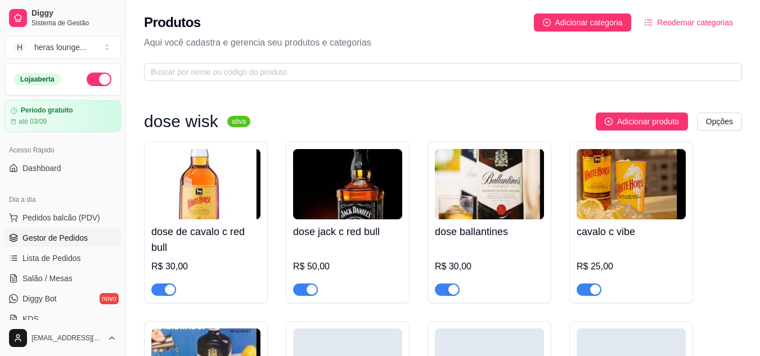
click at [70, 237] on span "Gestor de Pedidos" at bounding box center [55, 237] width 65 height 11
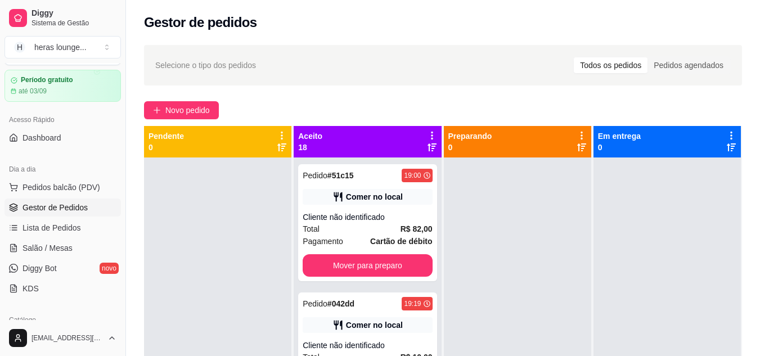
scroll to position [142, 0]
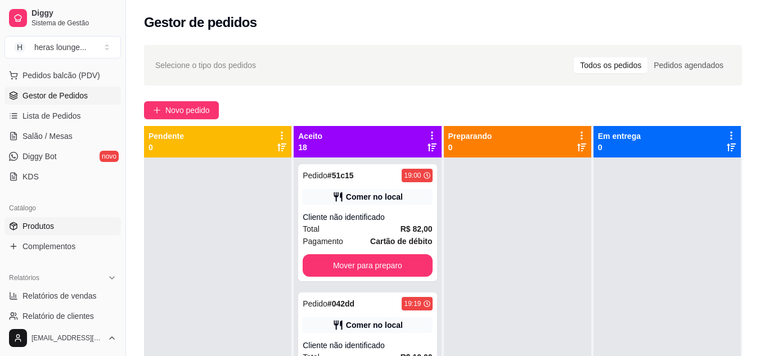
click at [76, 224] on link "Produtos" at bounding box center [63, 226] width 116 height 18
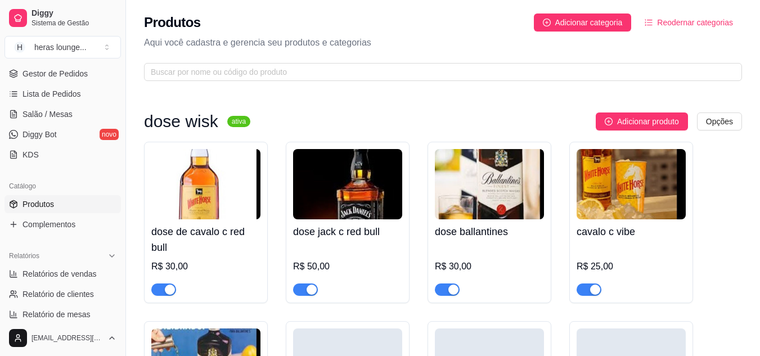
scroll to position [175, 0]
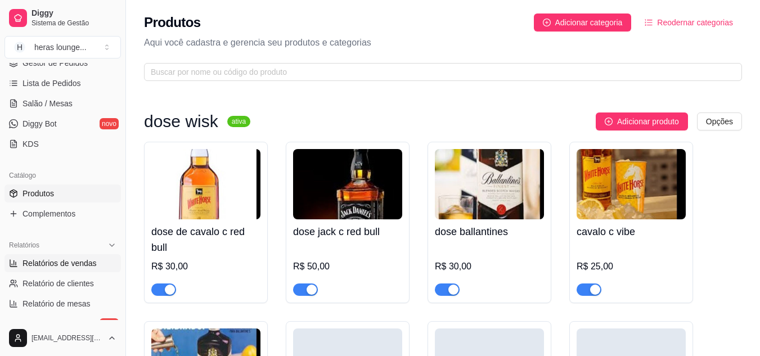
click at [80, 265] on span "Relatórios de vendas" at bounding box center [60, 263] width 74 height 11
select select "ALL"
select select "0"
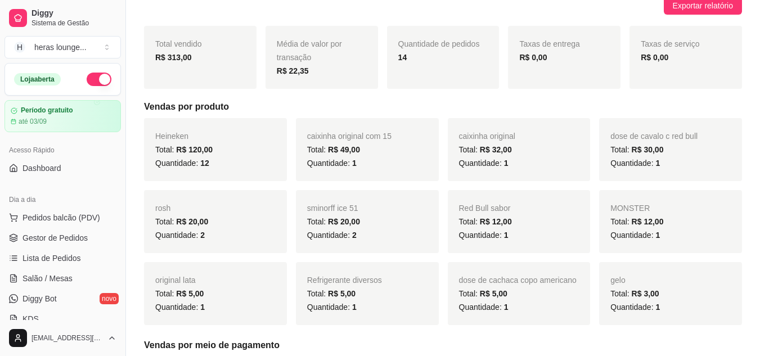
scroll to position [126, 0]
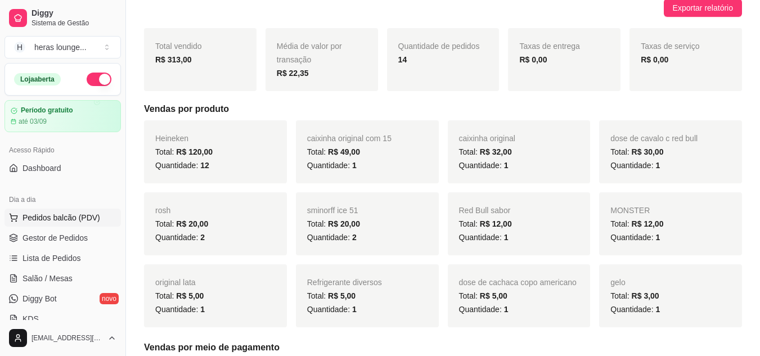
click at [62, 219] on span "Pedidos balcão (PDV)" at bounding box center [62, 217] width 78 height 11
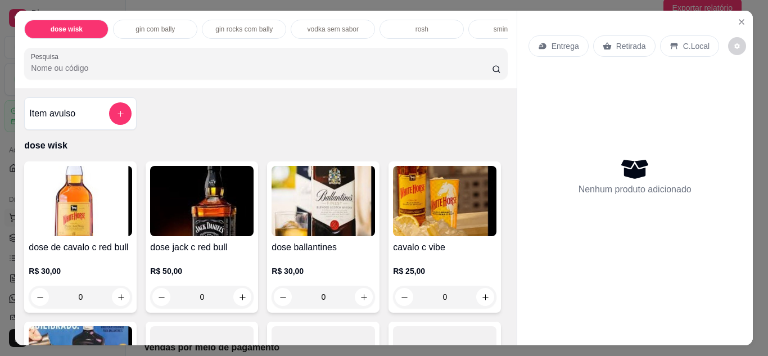
click at [739, 13] on button "Close" at bounding box center [742, 22] width 18 height 18
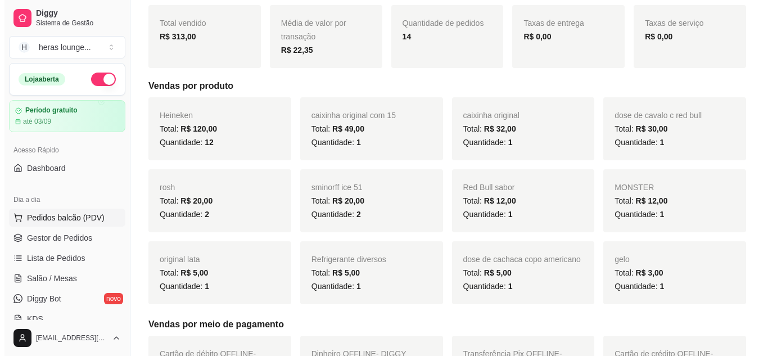
scroll to position [149, 0]
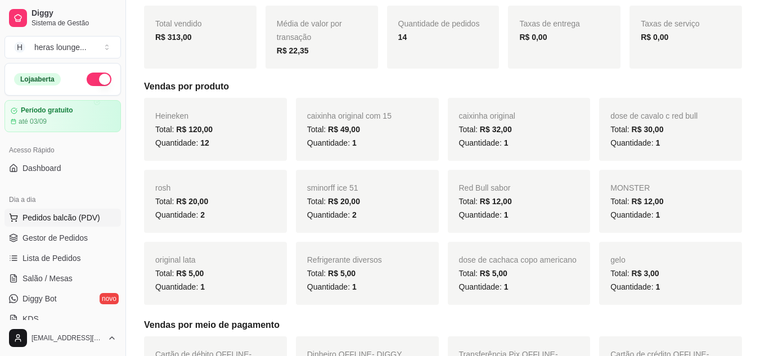
click at [83, 222] on span "Pedidos balcão (PDV)" at bounding box center [62, 217] width 78 height 11
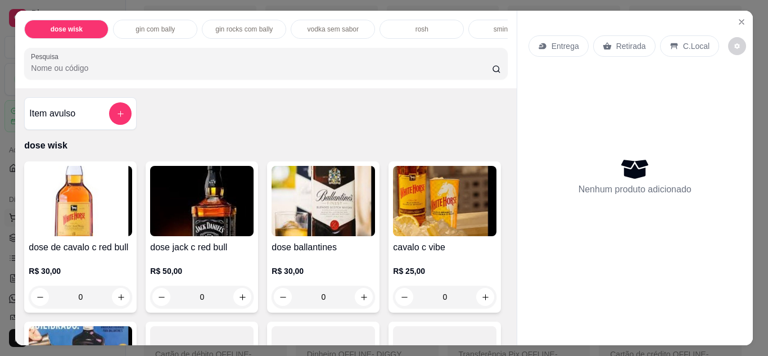
click at [740, 20] on icon "Close" at bounding box center [742, 22] width 5 height 5
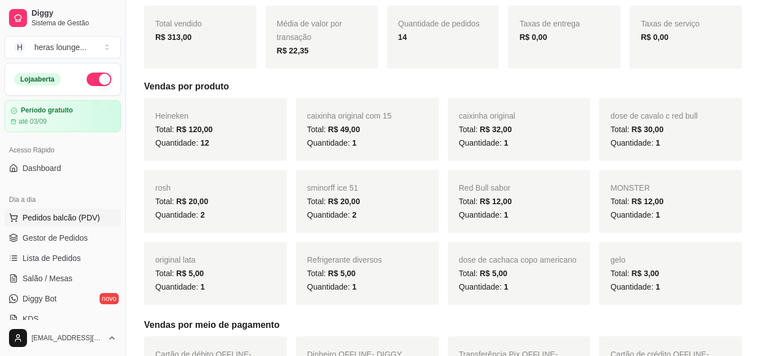
click at [62, 218] on span "Pedidos balcão (PDV)" at bounding box center [62, 217] width 78 height 11
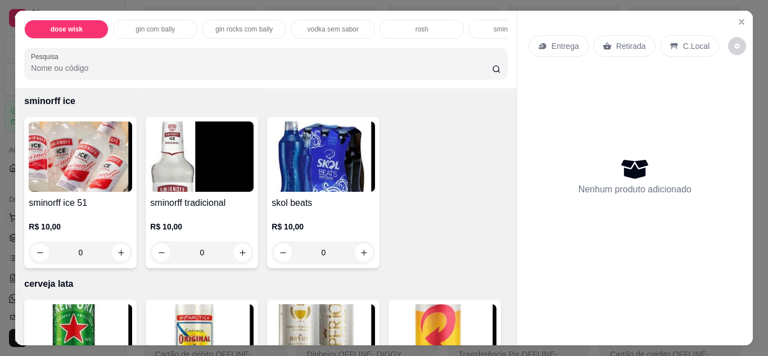
scroll to position [2019, 0]
type input "1"
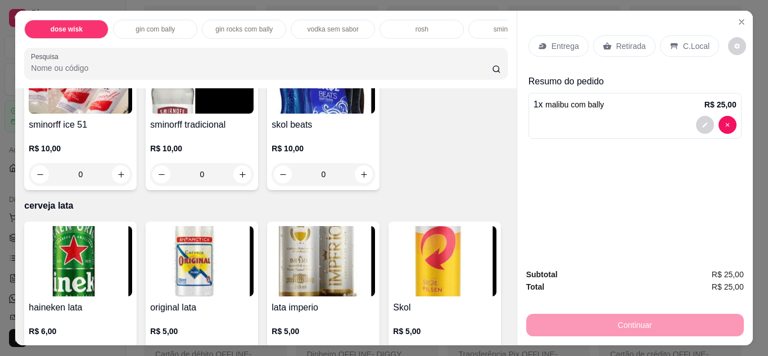
scroll to position [2123, 0]
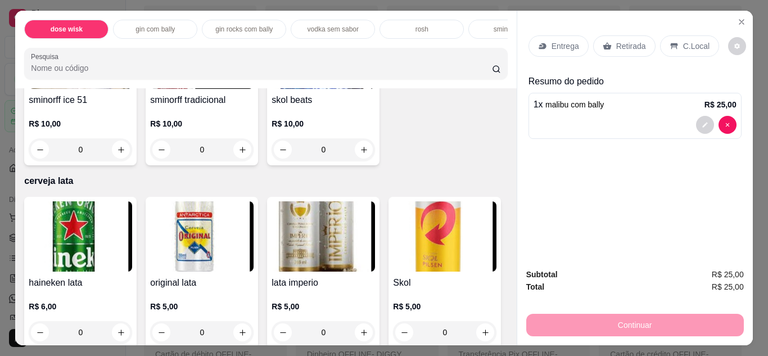
type input "1"
click at [690, 41] on p "C.Local" at bounding box center [697, 46] width 26 height 11
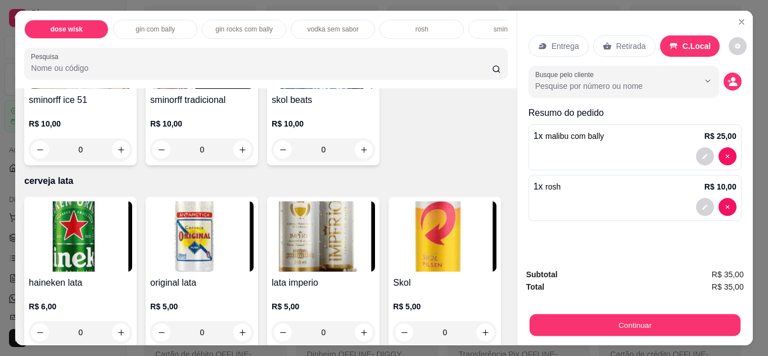
click at [686, 328] on button "Continuar" at bounding box center [634, 325] width 211 height 22
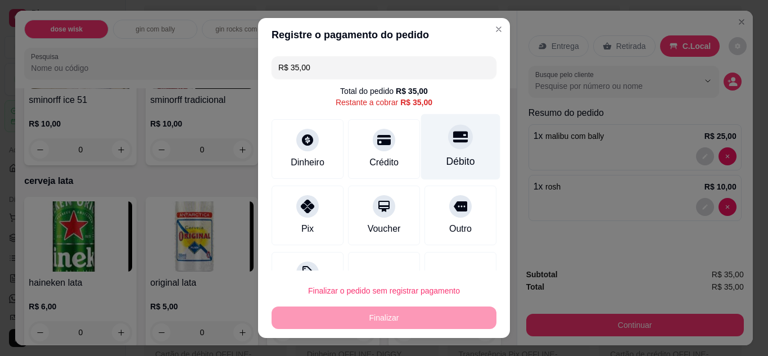
click at [443, 152] on div "Débito" at bounding box center [460, 147] width 79 height 66
type input "R$ 0,00"
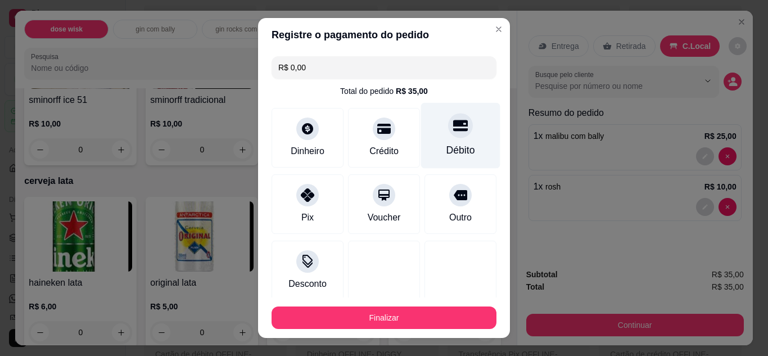
click at [404, 316] on button "Finalizar" at bounding box center [384, 318] width 225 height 23
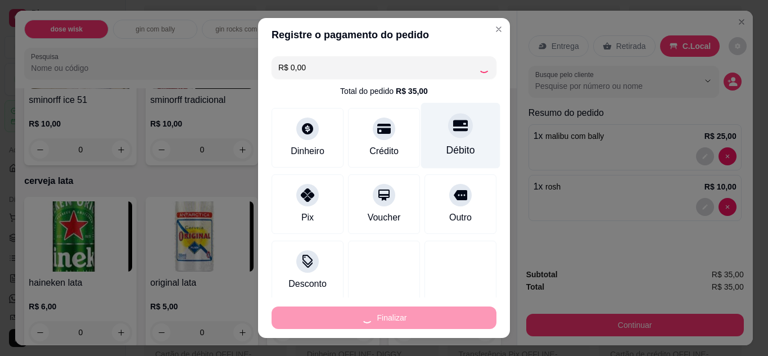
type input "0"
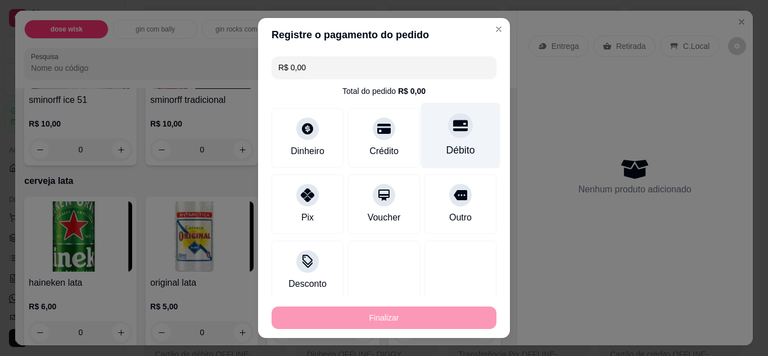
type input "-R$ 35,00"
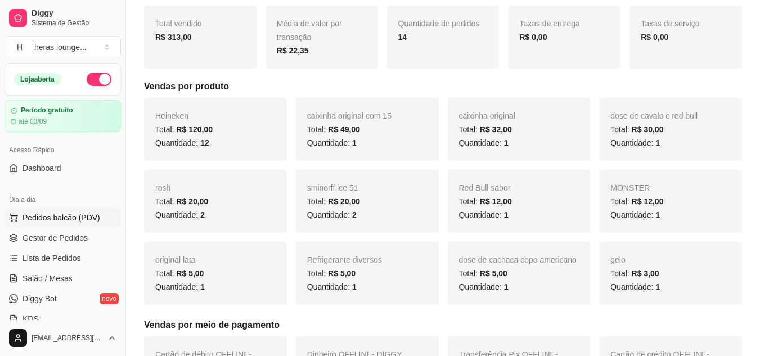
click at [82, 222] on span "Pedidos balcão (PDV)" at bounding box center [62, 217] width 78 height 11
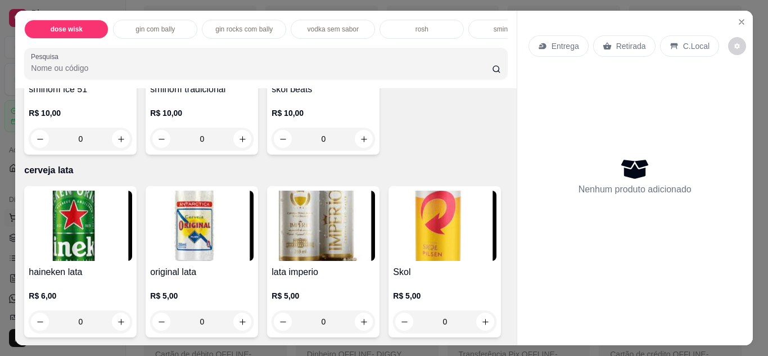
scroll to position [2134, 0]
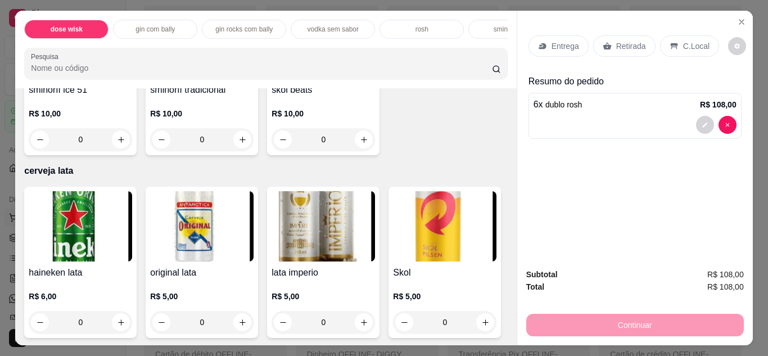
type input "6"
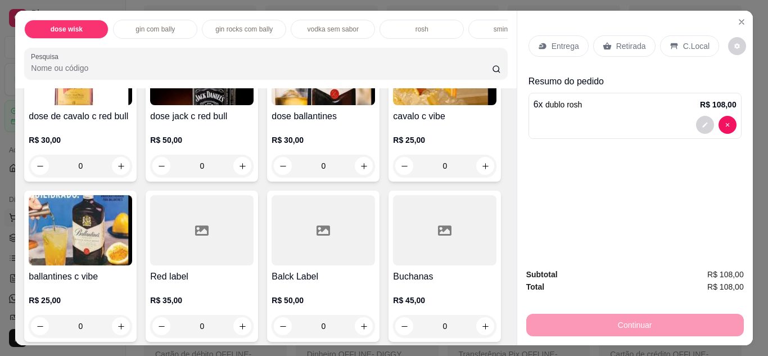
scroll to position [138, 0]
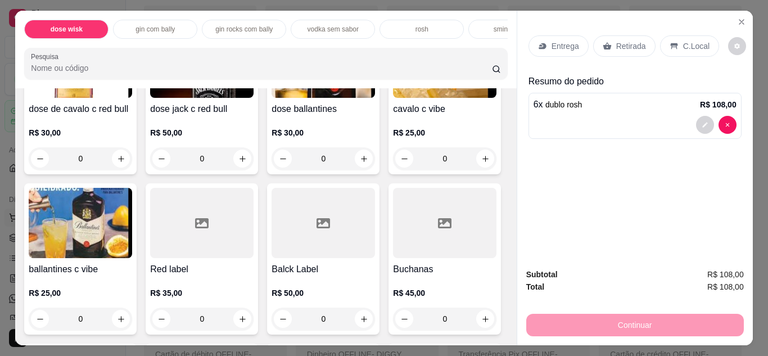
click at [360, 162] on icon "increase-product-quantity" at bounding box center [364, 159] width 8 height 8
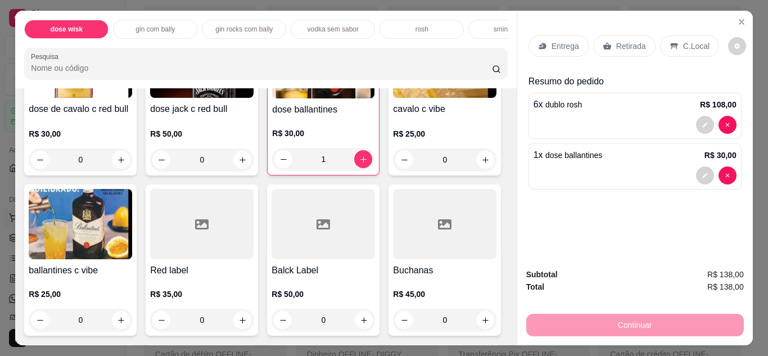
type input "1"
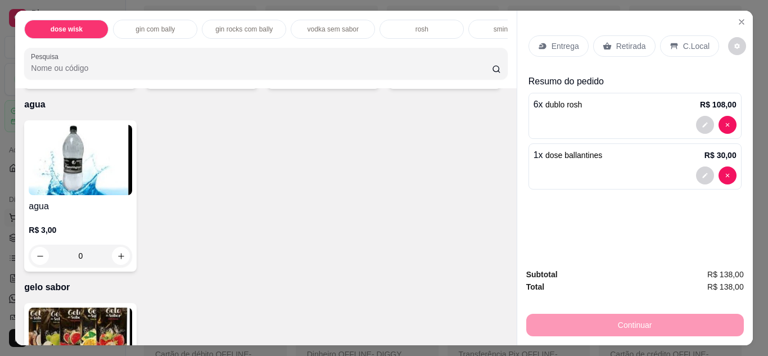
scroll to position [2577, 0]
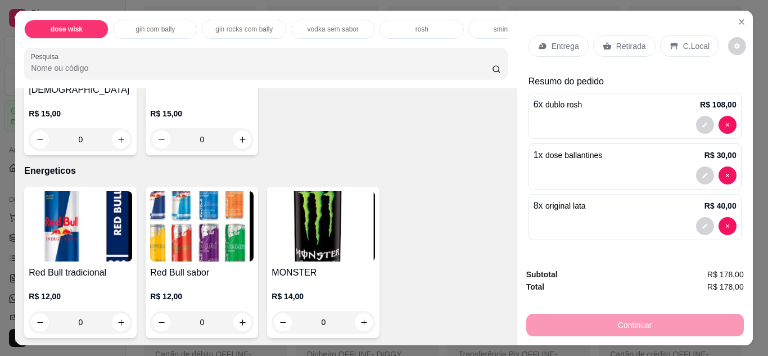
scroll to position [3238, 0]
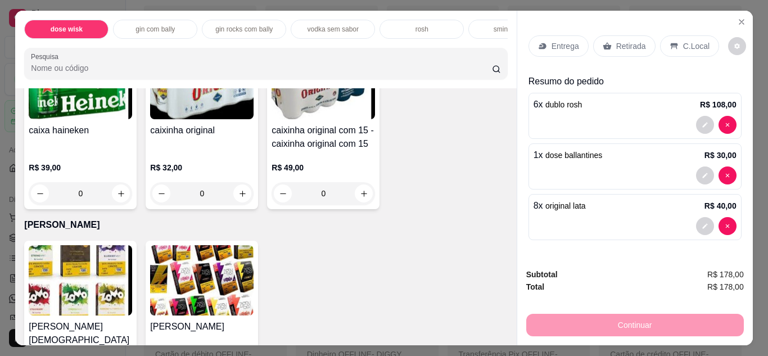
type input "8"
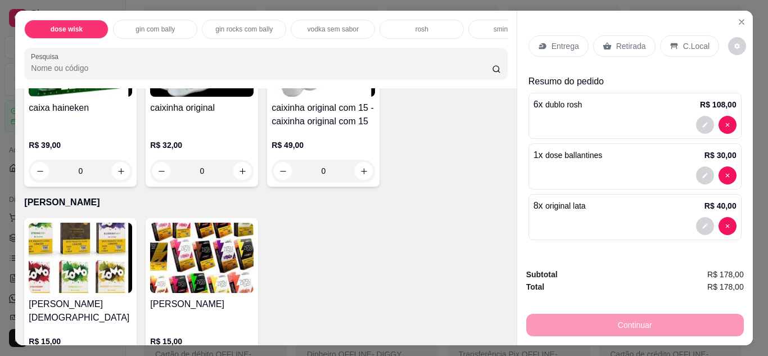
scroll to position [3010, 0]
type input "1"
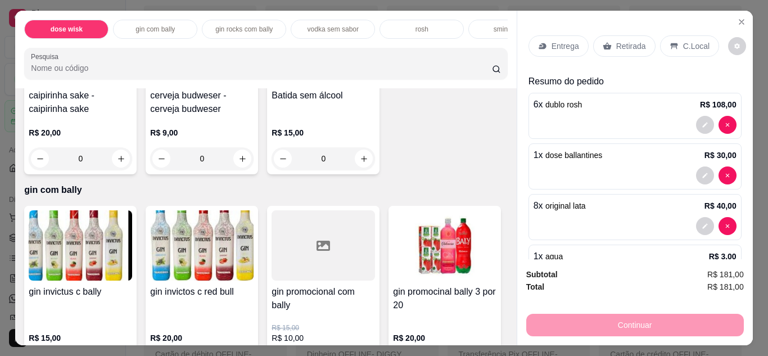
scroll to position [808, 0]
click at [251, 167] on button "increase-product-quantity" at bounding box center [242, 157] width 17 height 17
click at [247, 163] on icon "increase-product-quantity" at bounding box center [243, 158] width 8 height 8
click at [246, 163] on icon "increase-product-quantity" at bounding box center [242, 159] width 8 height 8
type input "2"
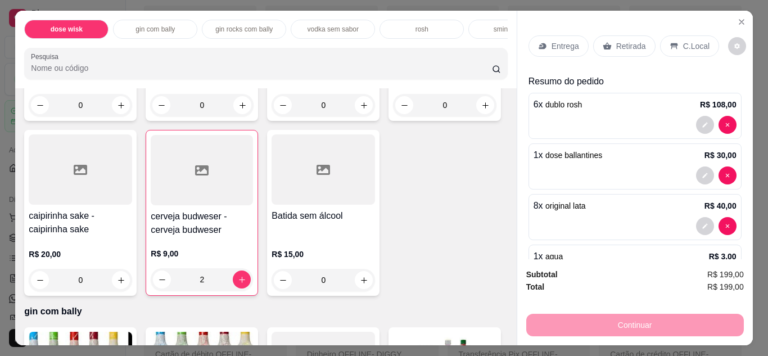
scroll to position [687, 0]
click at [119, 114] on button "increase-product-quantity" at bounding box center [121, 105] width 17 height 17
click at [119, 110] on icon "increase-product-quantity" at bounding box center [121, 106] width 8 height 8
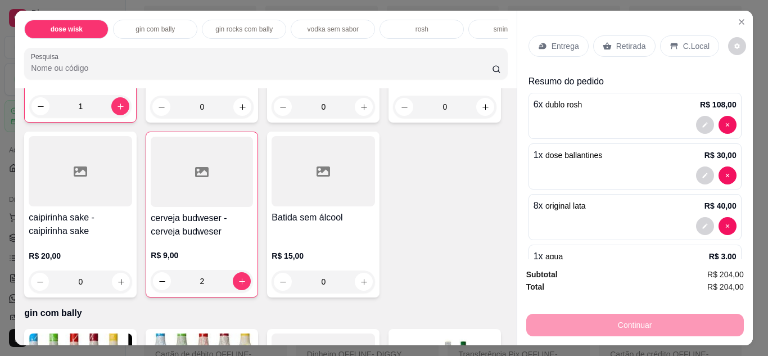
click at [118, 110] on icon "increase-product-quantity" at bounding box center [121, 107] width 6 height 6
type input "2"
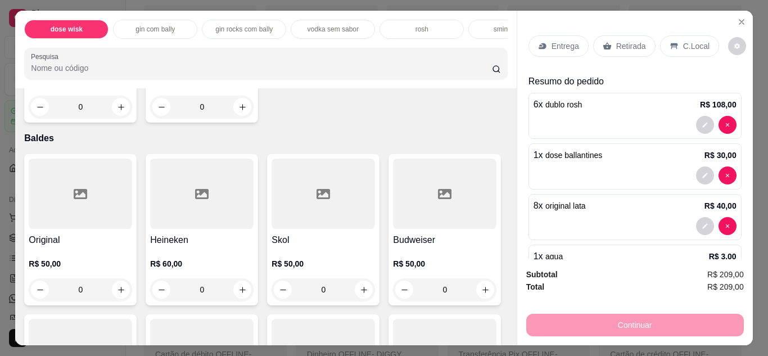
scroll to position [4018, 0]
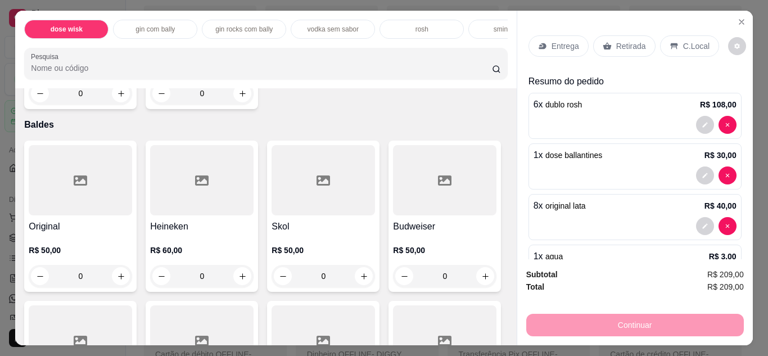
type input "1"
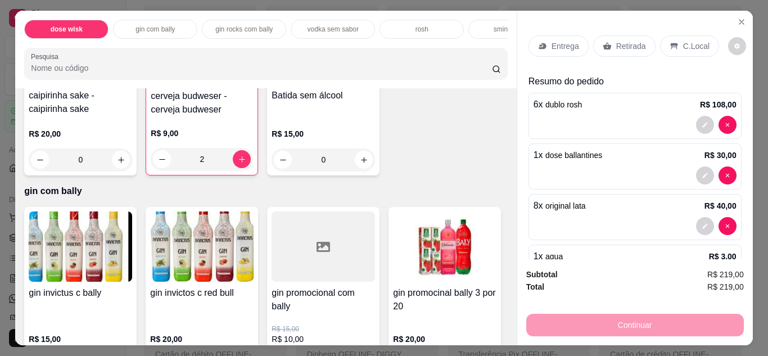
scroll to position [780, 0]
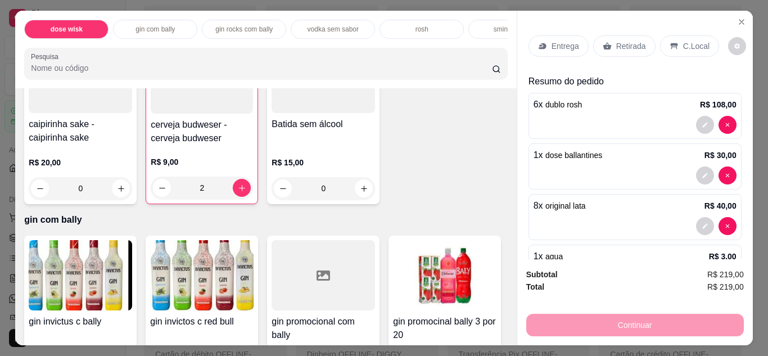
click at [119, 16] on icon "increase-product-quantity" at bounding box center [121, 13] width 6 height 6
type input "3"
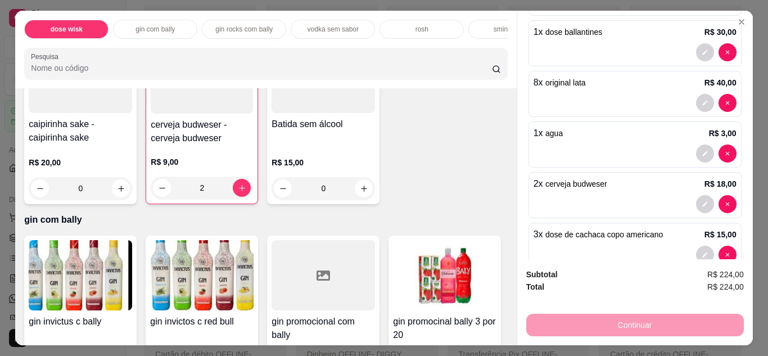
scroll to position [0, 0]
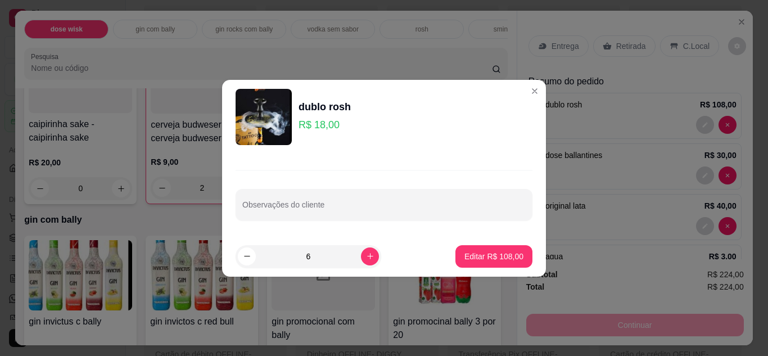
click at [248, 255] on icon "decrease-product-quantity" at bounding box center [247, 256] width 8 height 8
click at [243, 260] on icon "decrease-product-quantity" at bounding box center [247, 256] width 8 height 8
click at [247, 256] on icon "decrease-product-quantity" at bounding box center [247, 256] width 8 height 8
type input "3"
click at [500, 258] on p "Editar R$ 54,00" at bounding box center [496, 256] width 53 height 11
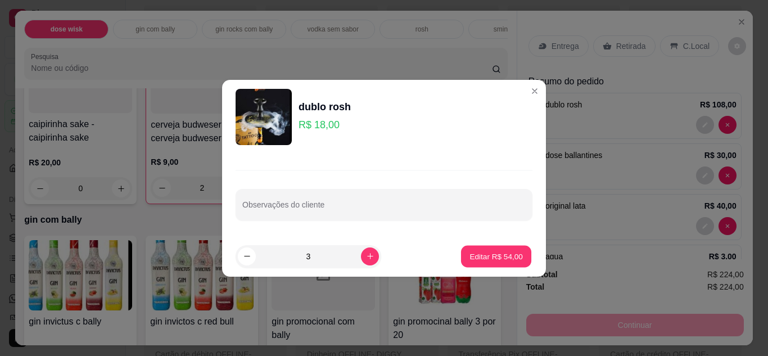
type input "3"
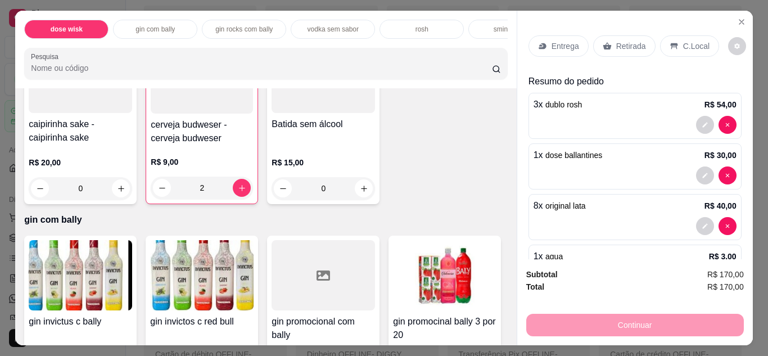
click at [693, 47] on p "C.Local" at bounding box center [697, 46] width 26 height 11
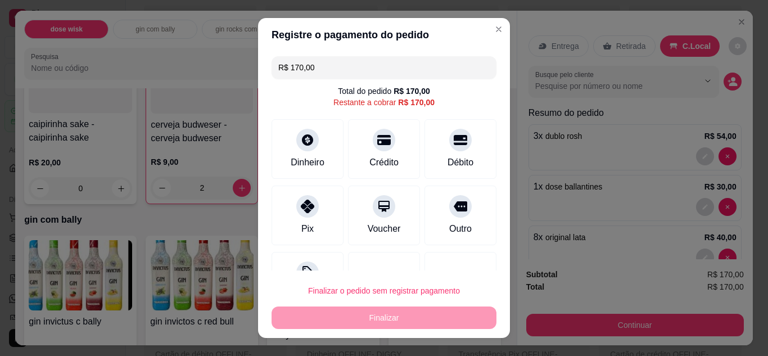
scroll to position [45, 0]
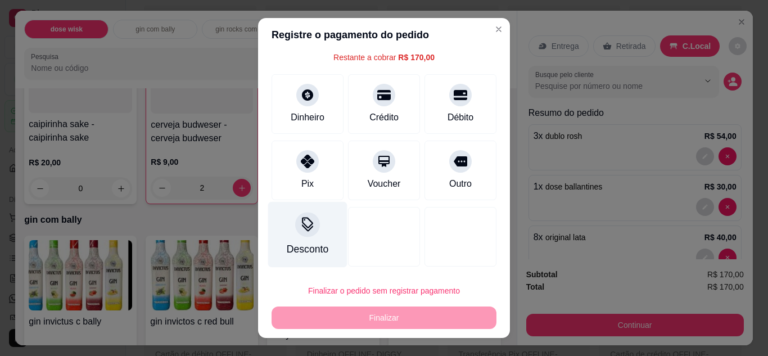
click at [301, 235] on div at bounding box center [307, 224] width 25 height 25
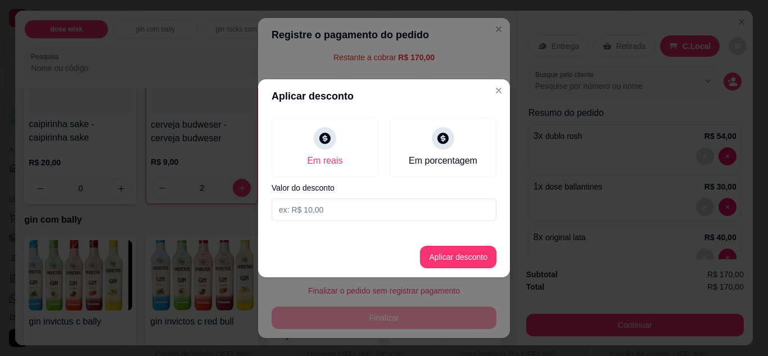
click at [376, 209] on input at bounding box center [384, 210] width 225 height 23
type input "10,00"
click at [457, 259] on button "Aplicar desconto" at bounding box center [458, 257] width 77 height 23
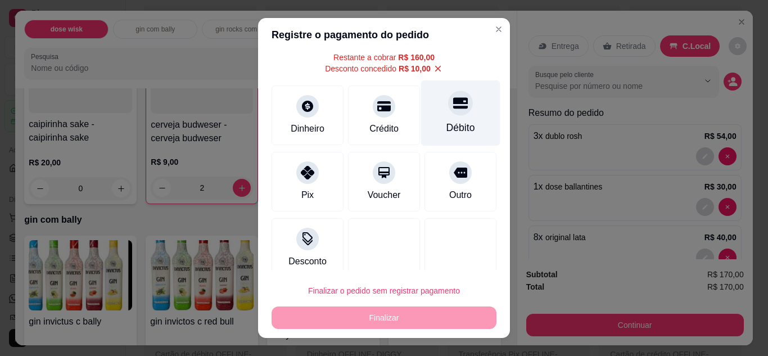
click at [452, 115] on div "Débito" at bounding box center [460, 113] width 79 height 66
type input "R$ 0,00"
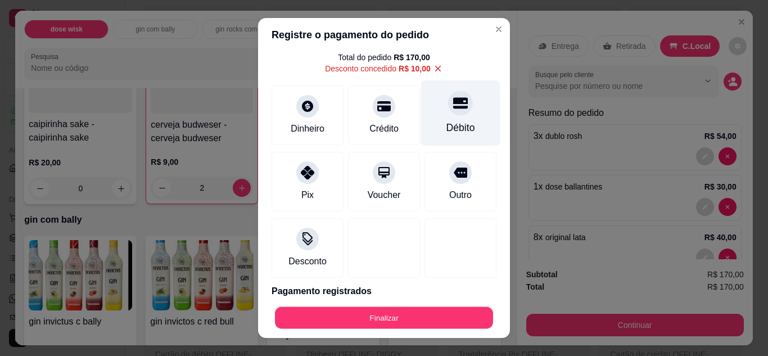
click at [432, 327] on button "Finalizar" at bounding box center [384, 318] width 218 height 22
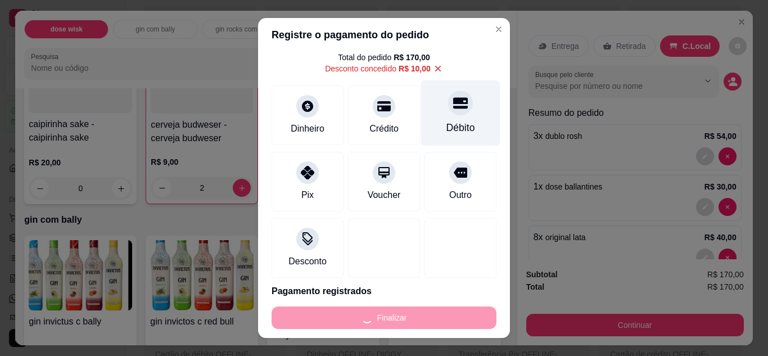
type input "0"
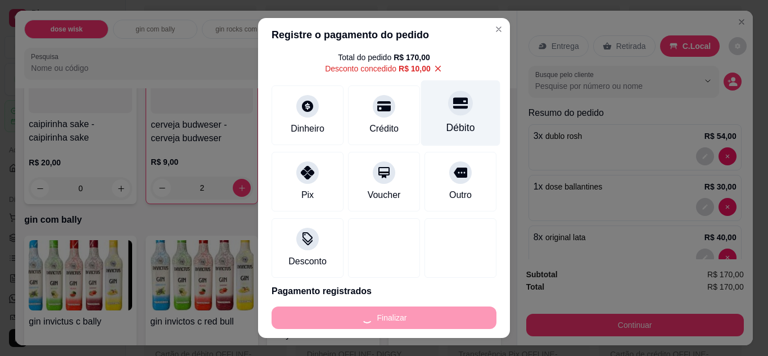
type input "0"
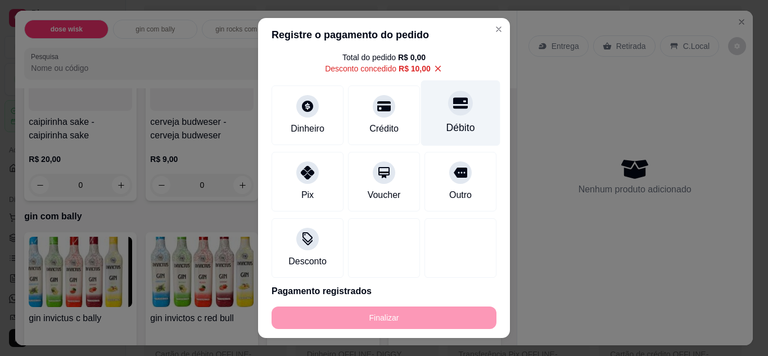
type input "-R$ 170,00"
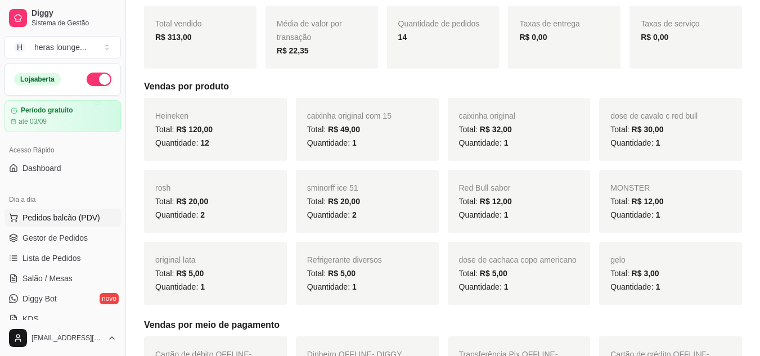
click at [62, 220] on span "Pedidos balcão (PDV)" at bounding box center [62, 217] width 78 height 11
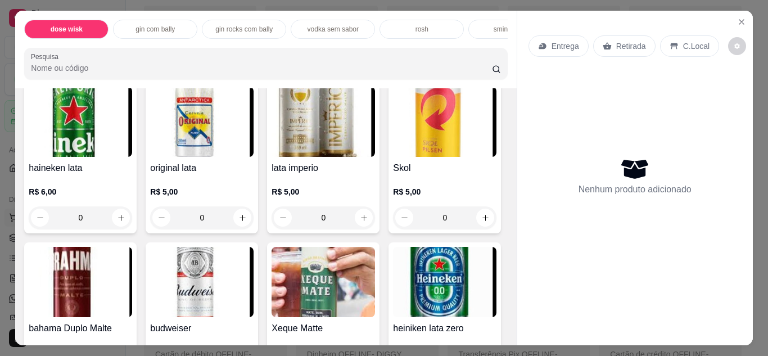
scroll to position [2237, 0]
type input "1"
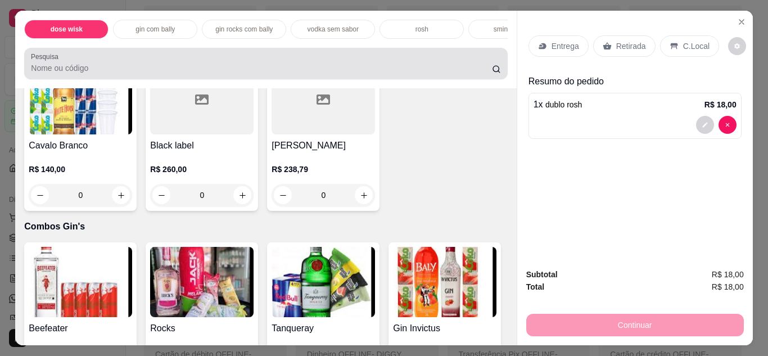
scroll to position [5294, 0]
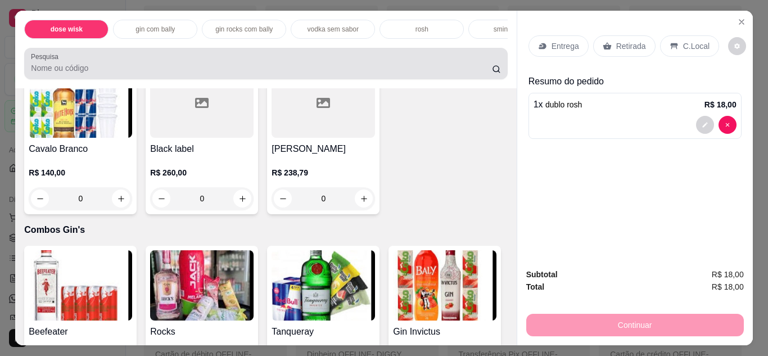
click at [227, 66] on div at bounding box center [266, 63] width 470 height 23
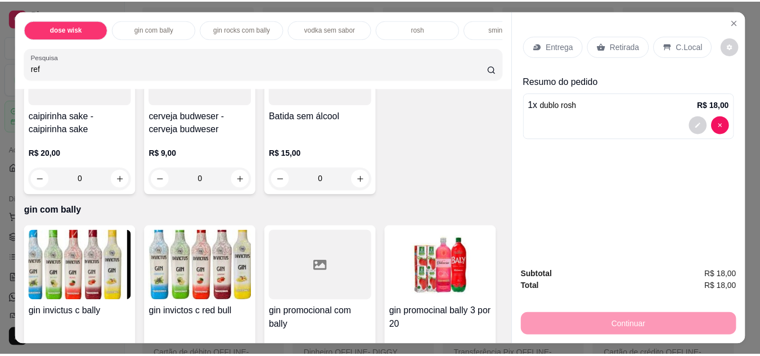
scroll to position [0, 0]
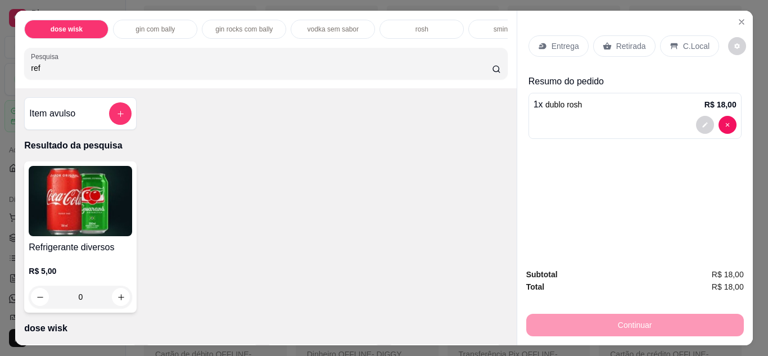
type input "ref"
click at [117, 298] on icon "increase-product-quantity" at bounding box center [121, 297] width 8 height 8
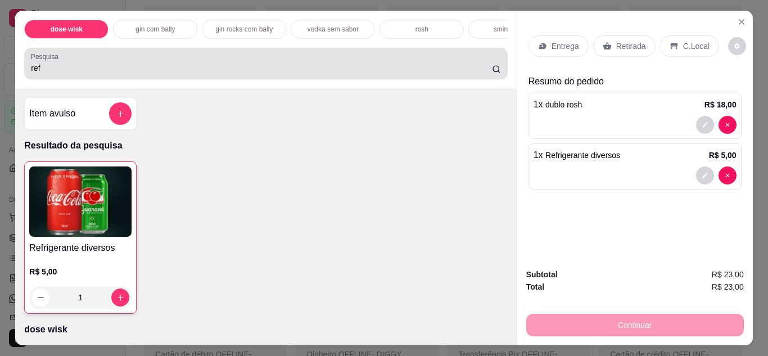
type input "1"
click at [671, 43] on icon at bounding box center [674, 46] width 7 height 6
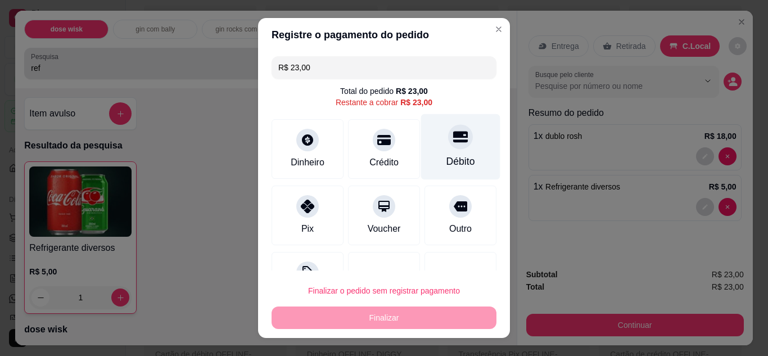
click at [447, 158] on div "Débito" at bounding box center [461, 161] width 29 height 15
type input "R$ 0,00"
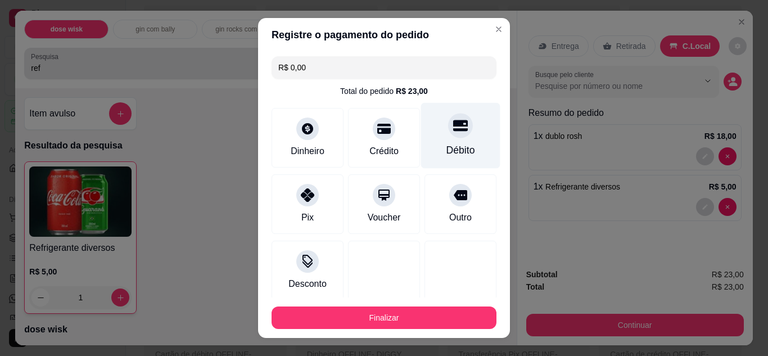
click at [418, 317] on button "Finalizar" at bounding box center [384, 318] width 225 height 23
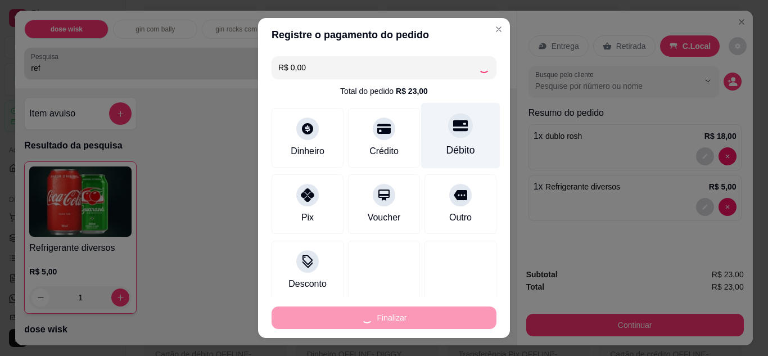
type input "0"
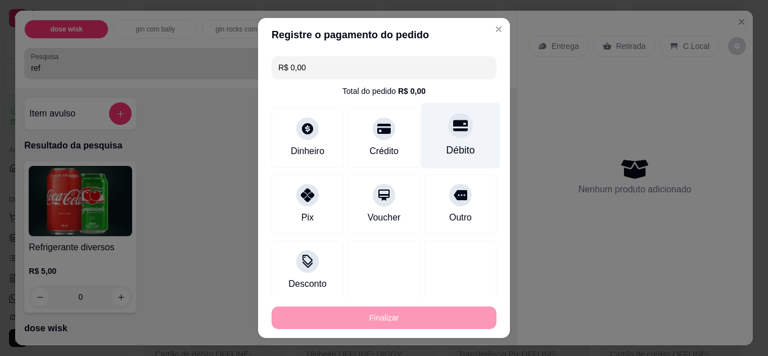
type input "-R$ 23,00"
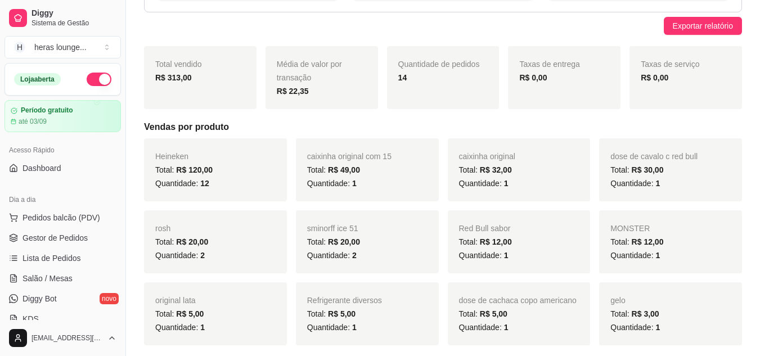
scroll to position [110, 0]
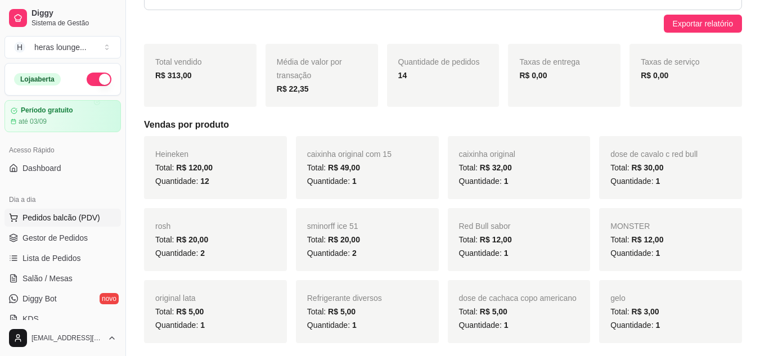
click at [40, 213] on span "Pedidos balcão (PDV)" at bounding box center [62, 217] width 78 height 11
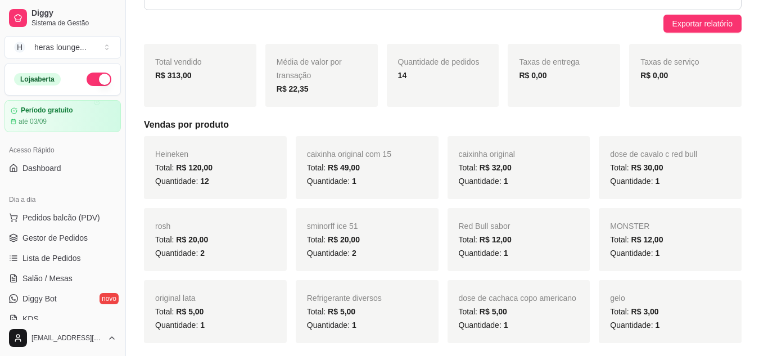
click at [293, 71] on input "Pesquisa" at bounding box center [261, 67] width 461 height 11
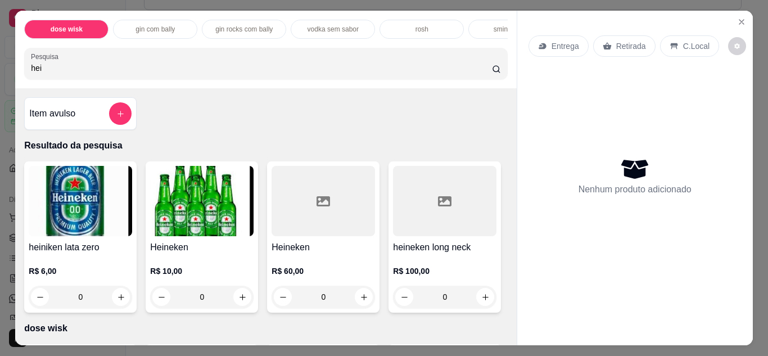
type input "hei"
click at [239, 301] on icon "increase-product-quantity" at bounding box center [243, 297] width 8 height 8
type input "1"
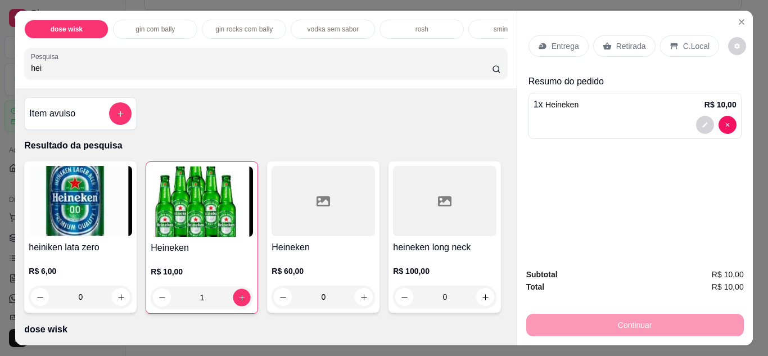
click at [238, 302] on icon "increase-product-quantity" at bounding box center [242, 298] width 8 height 8
type input "2"
click at [624, 46] on p "Retirada" at bounding box center [632, 46] width 30 height 11
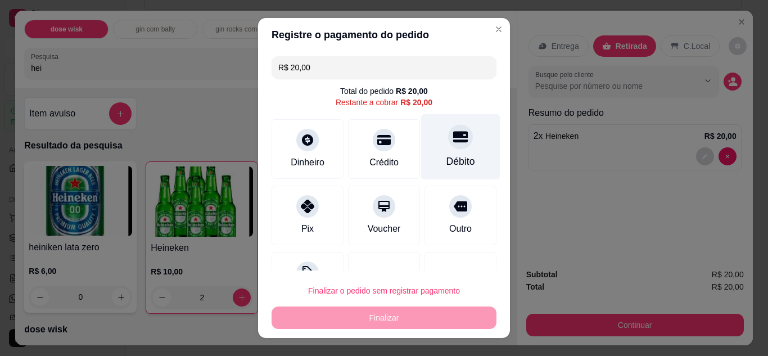
click at [458, 147] on div "Débito" at bounding box center [460, 147] width 79 height 66
type input "R$ 0,00"
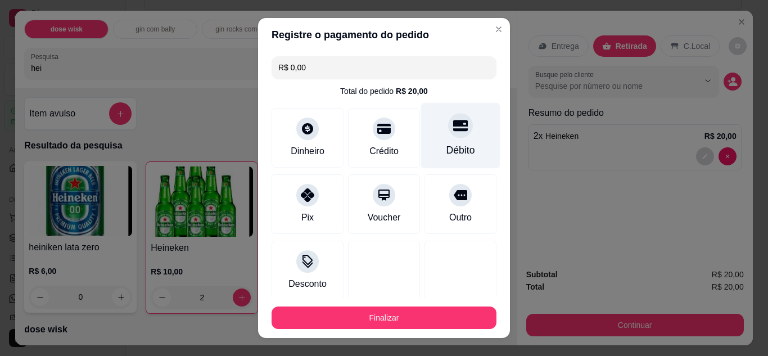
click at [415, 318] on button "Finalizar" at bounding box center [384, 318] width 225 height 23
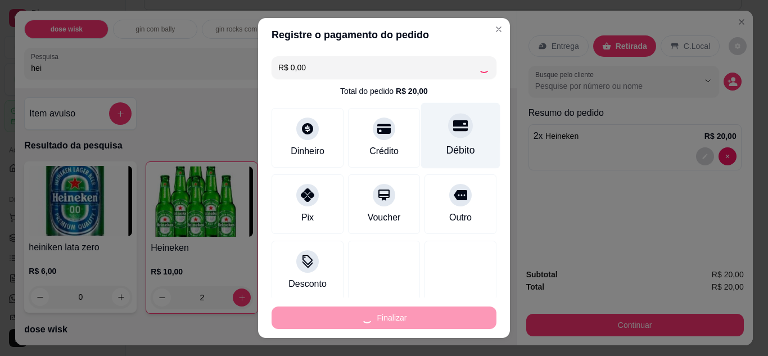
type input "0"
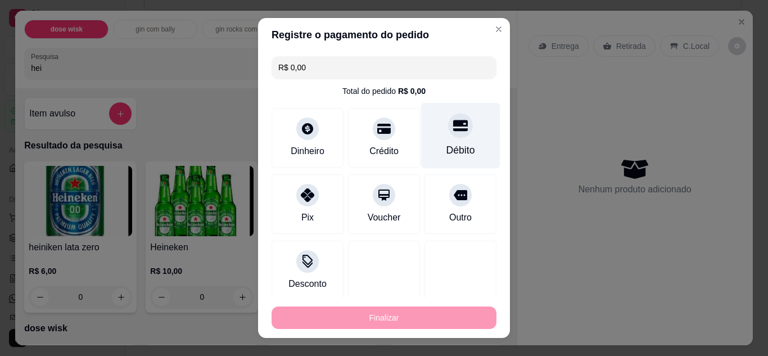
type input "-R$ 20,00"
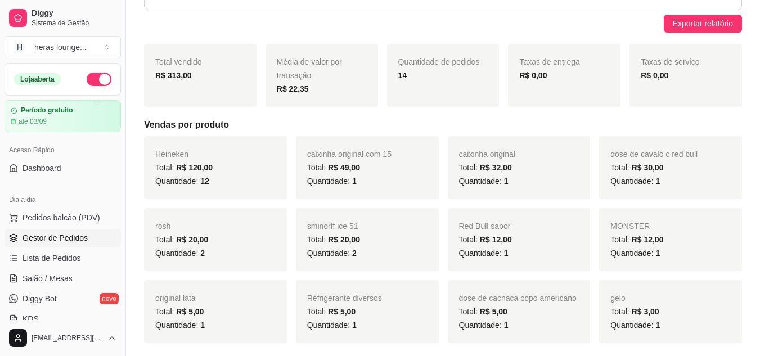
click at [48, 235] on span "Gestor de Pedidos" at bounding box center [55, 237] width 65 height 11
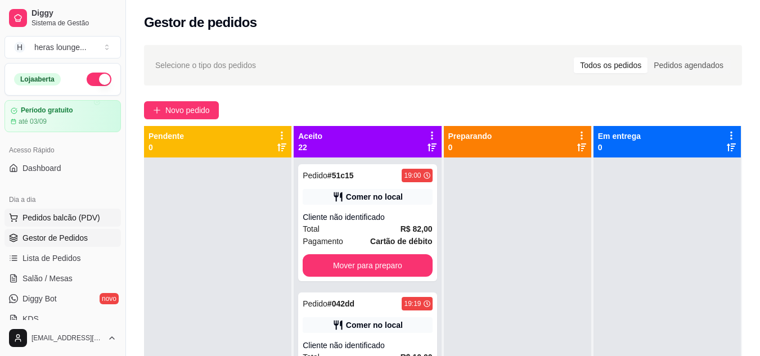
click at [47, 222] on span "Pedidos balcão (PDV)" at bounding box center [62, 217] width 78 height 11
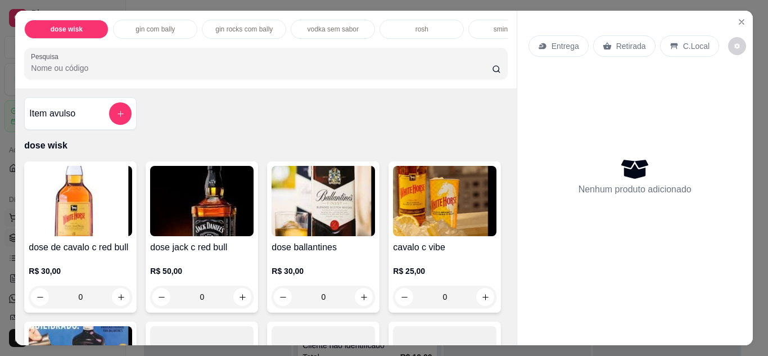
click at [360, 301] on icon "increase-product-quantity" at bounding box center [364, 297] width 8 height 8
type input "1"
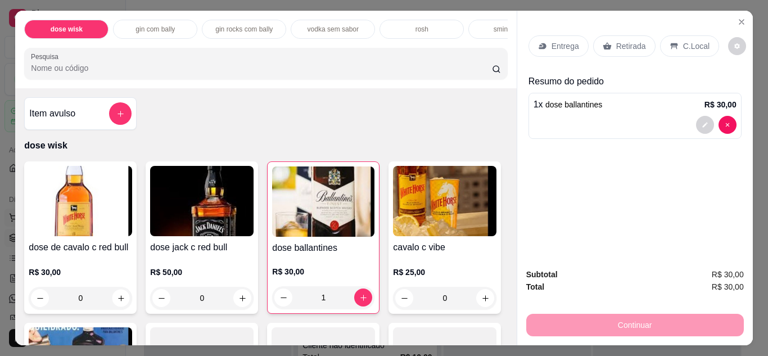
click at [118, 301] on icon "increase-product-quantity" at bounding box center [121, 298] width 6 height 6
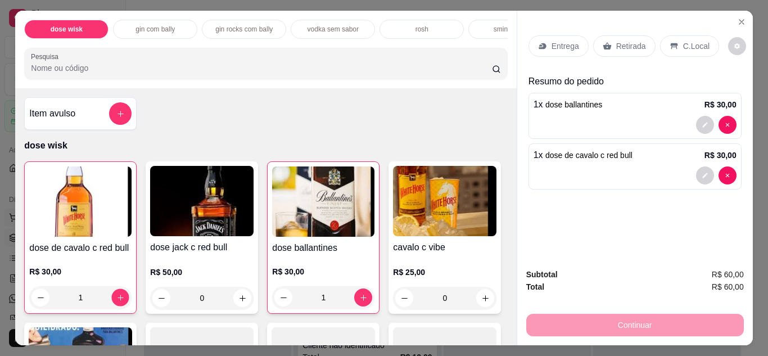
click at [118, 300] on icon "increase-product-quantity" at bounding box center [121, 298] width 6 height 6
click at [116, 302] on icon "increase-product-quantity" at bounding box center [120, 298] width 8 height 8
type input "4"
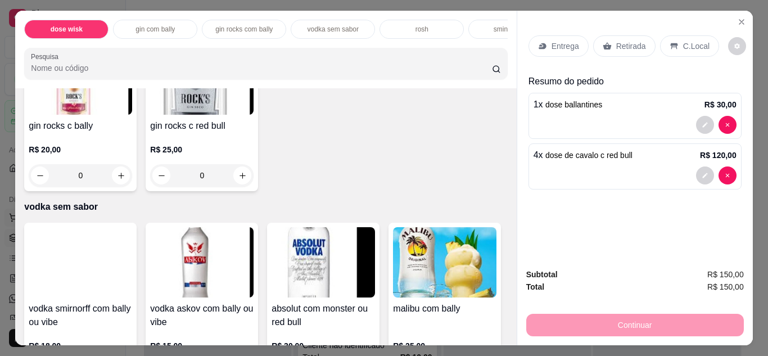
scroll to position [1343, 0]
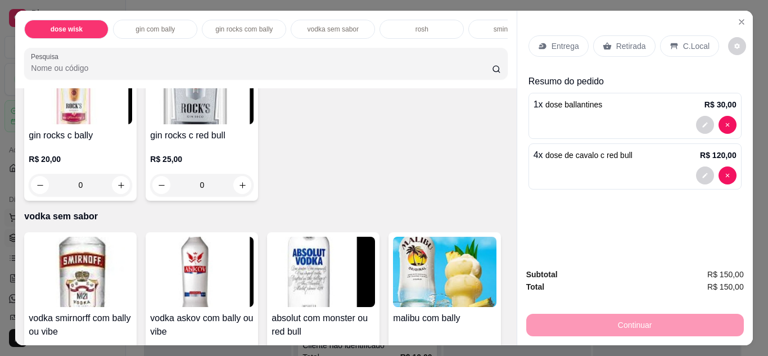
type input "1"
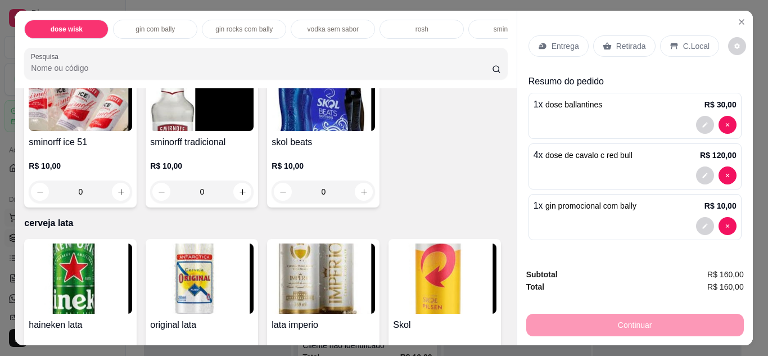
scroll to position [2115, 0]
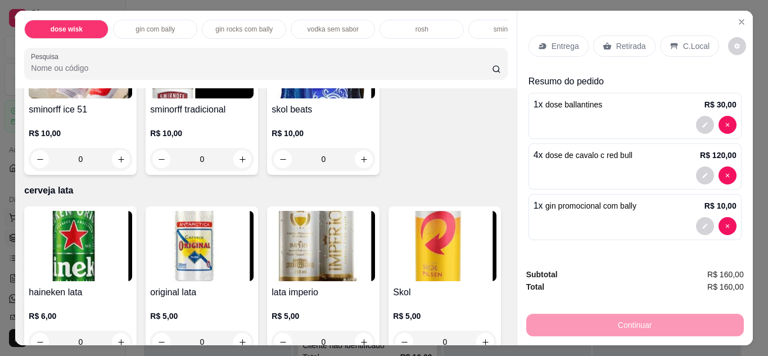
type input "1"
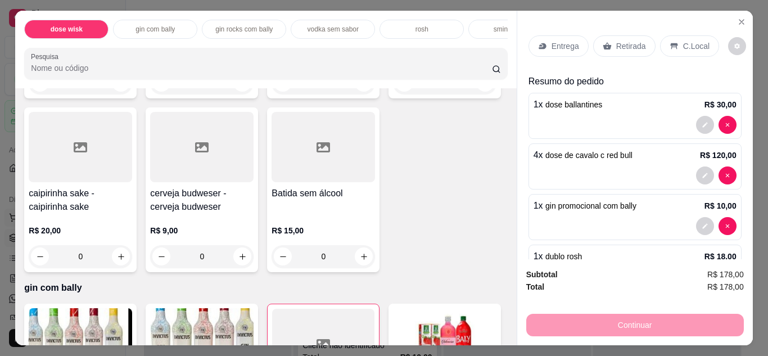
scroll to position [701, 0]
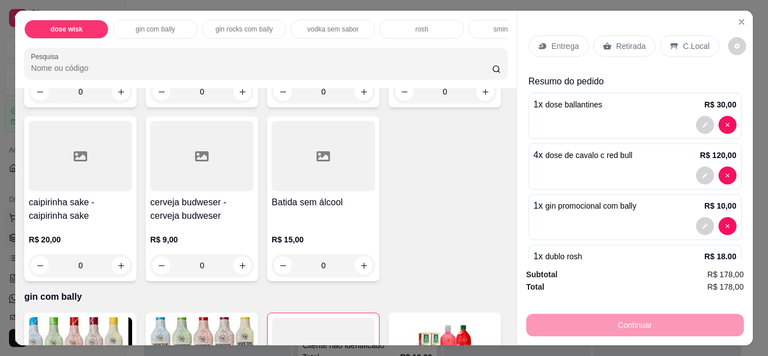
click at [119, 96] on icon "increase-product-quantity" at bounding box center [121, 92] width 8 height 8
type input "1"
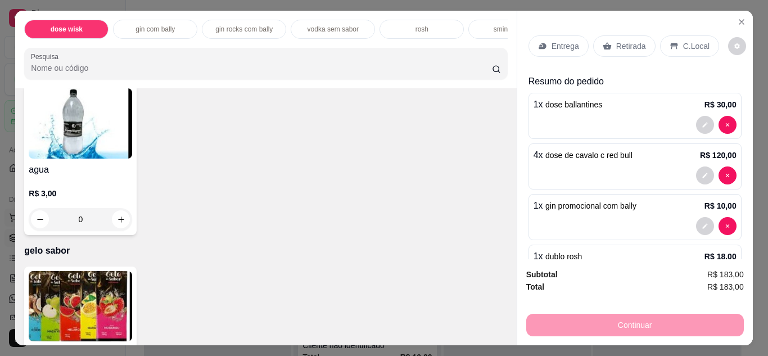
scroll to position [2585, 0]
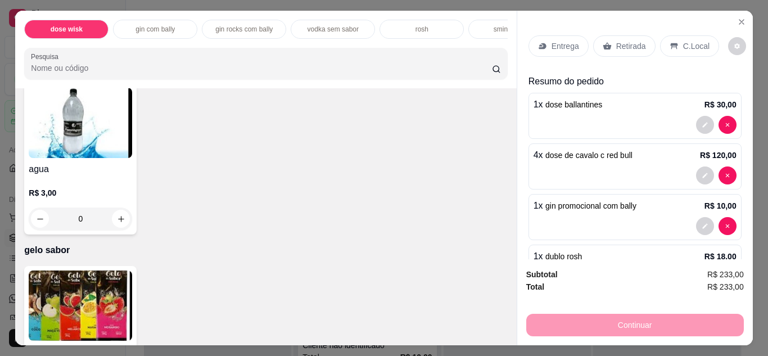
type input "10"
click at [679, 35] on div "C.Local" at bounding box center [689, 45] width 59 height 21
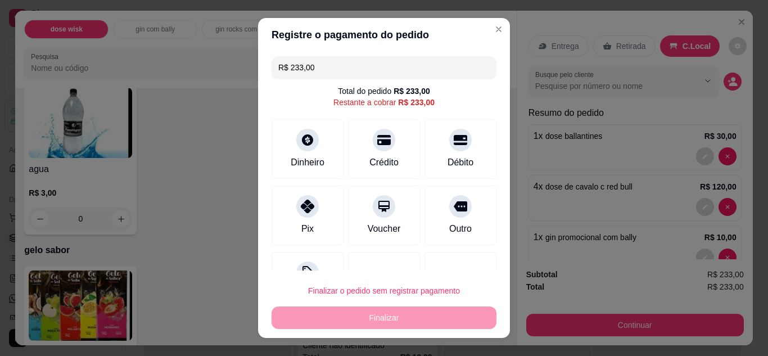
scroll to position [45, 0]
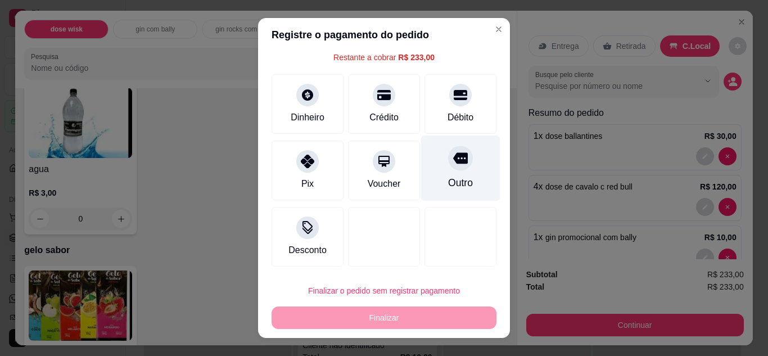
click at [448, 181] on div "Outro" at bounding box center [460, 183] width 25 height 15
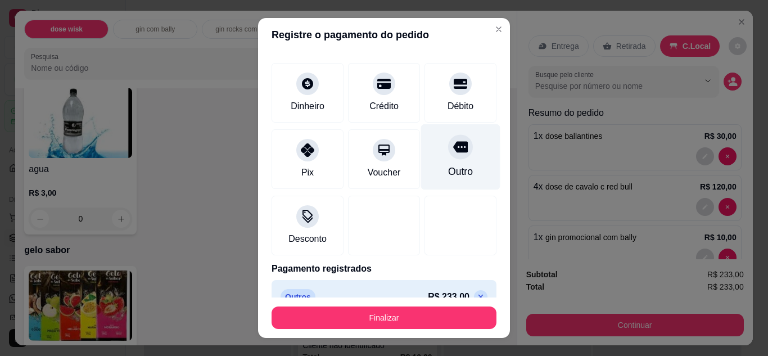
scroll to position [65, 0]
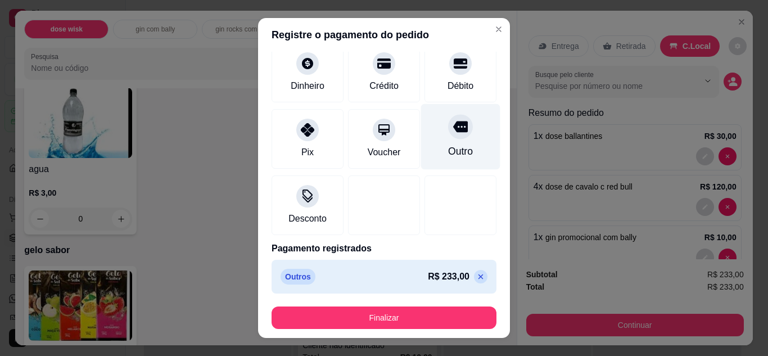
click at [452, 143] on div "Outro" at bounding box center [460, 137] width 79 height 66
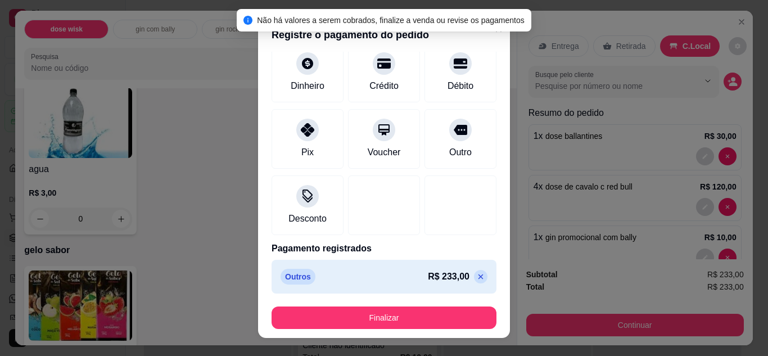
click at [476, 276] on icon at bounding box center [480, 276] width 9 height 9
type input "R$ 233,00"
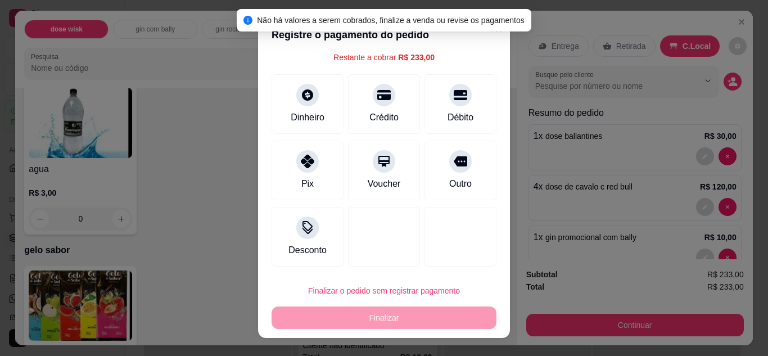
scroll to position [18, 0]
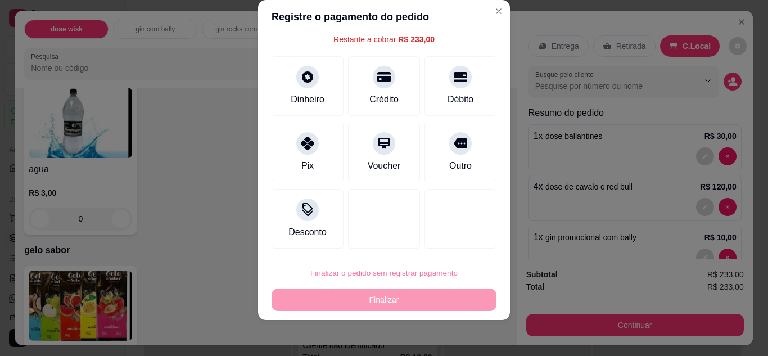
click at [452, 240] on button "Confirmar" at bounding box center [449, 240] width 40 height 17
type input "0"
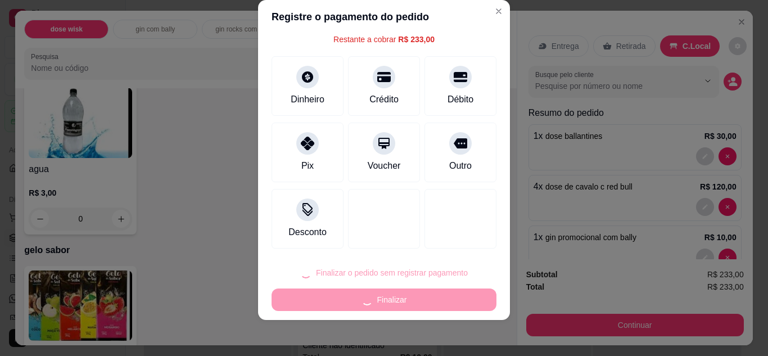
type input "0"
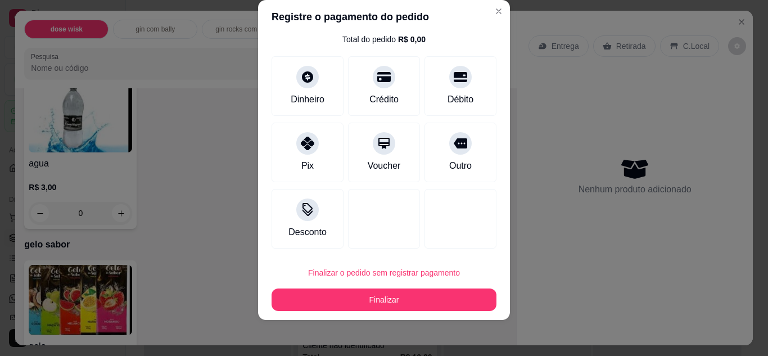
type input "R$ 0,00"
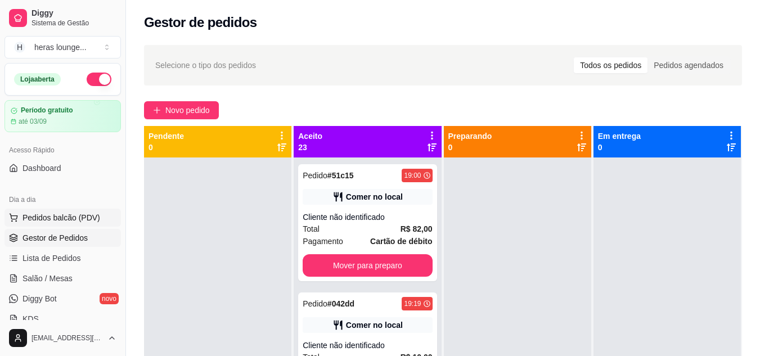
click at [78, 220] on span "Pedidos balcão (PDV)" at bounding box center [62, 217] width 78 height 11
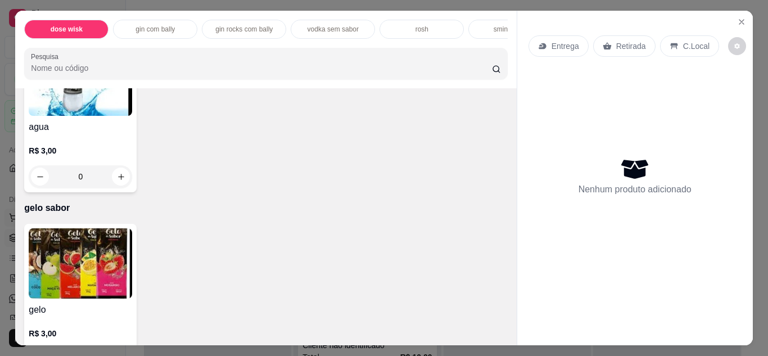
scroll to position [2624, 0]
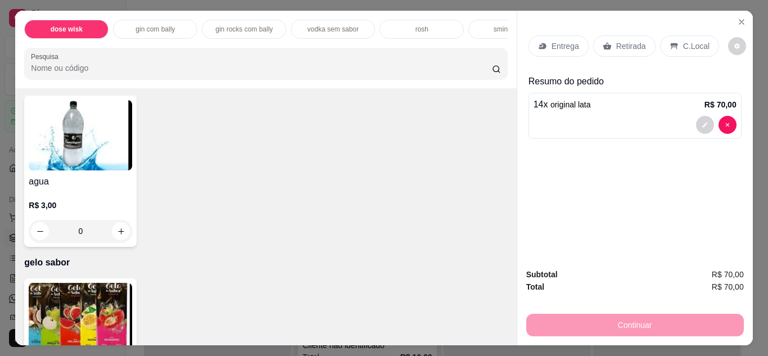
scroll to position [2512, 0]
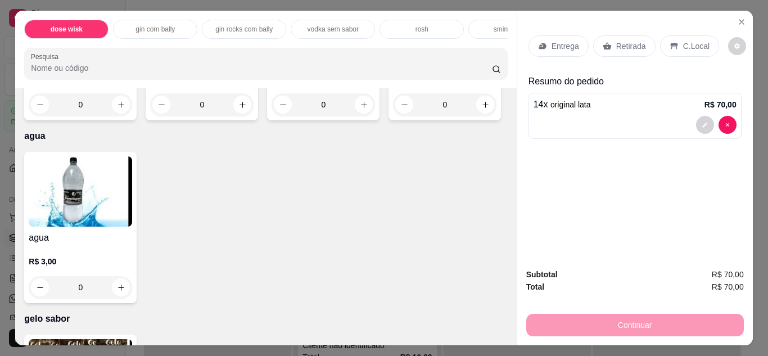
type input "13"
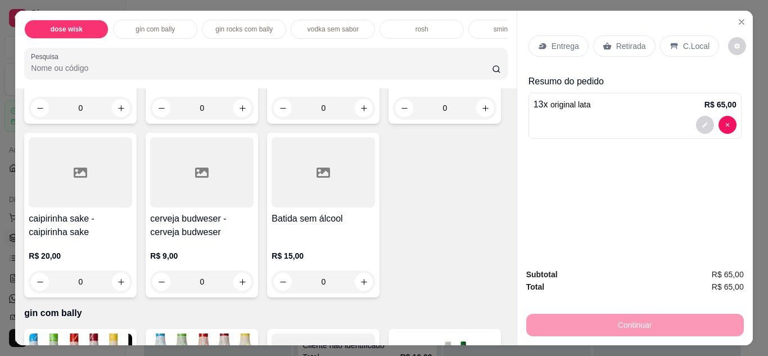
scroll to position [675, 0]
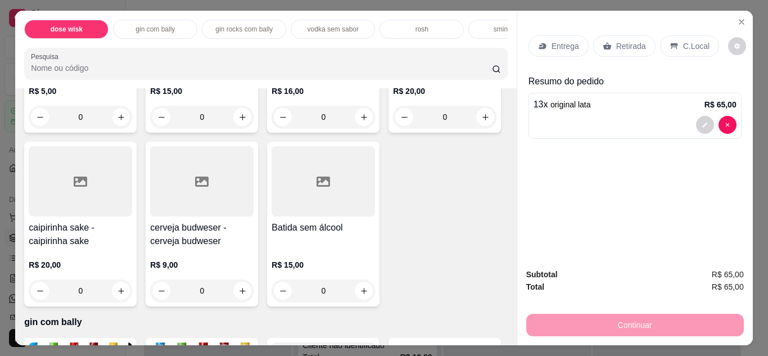
click at [117, 122] on icon "increase-product-quantity" at bounding box center [121, 117] width 8 height 8
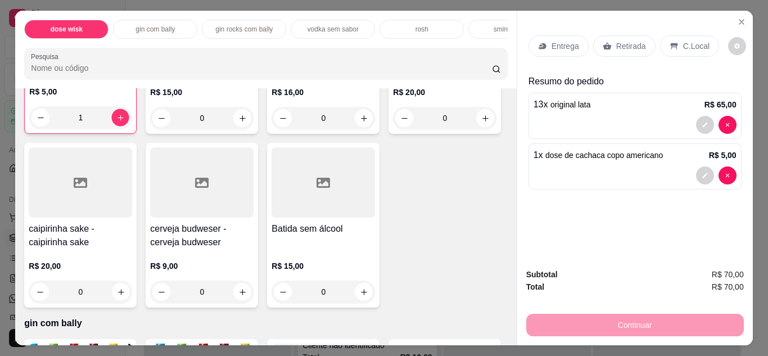
click at [116, 122] on icon "increase-product-quantity" at bounding box center [120, 118] width 8 height 8
type input "2"
click at [686, 41] on p "C.Local" at bounding box center [697, 46] width 26 height 11
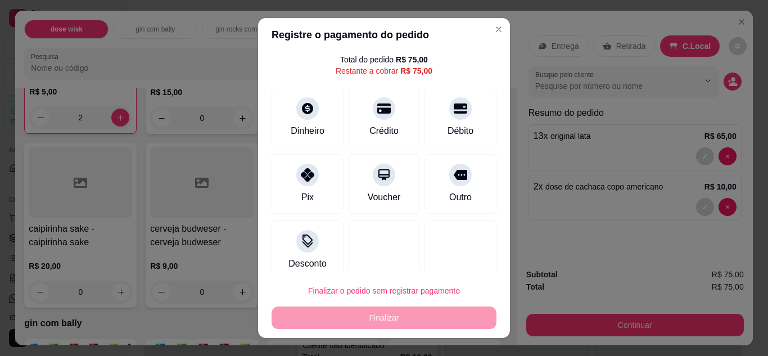
scroll to position [45, 0]
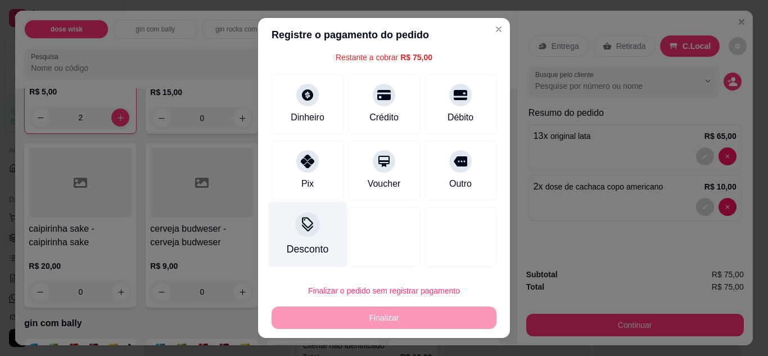
click at [307, 225] on icon at bounding box center [307, 224] width 15 height 15
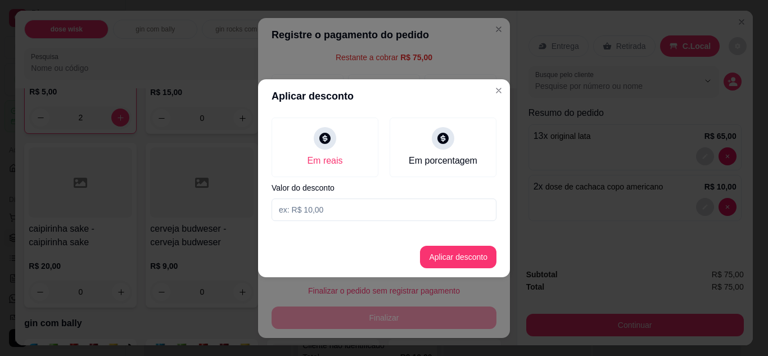
click at [387, 208] on input at bounding box center [384, 210] width 225 height 23
type input "5,00"
click at [475, 248] on button "Aplicar desconto" at bounding box center [459, 257] width 74 height 22
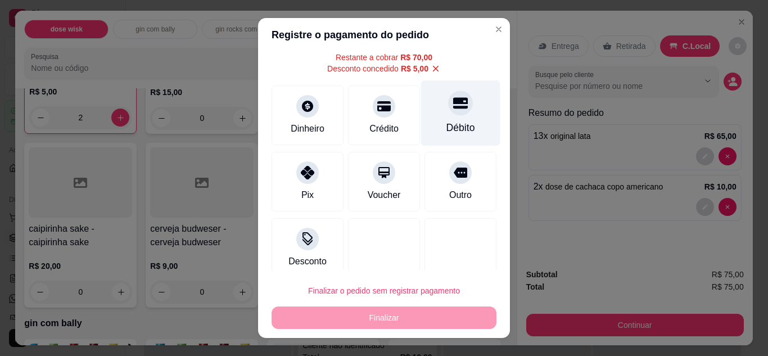
click at [453, 109] on icon at bounding box center [460, 102] width 15 height 11
type input "R$ 0,00"
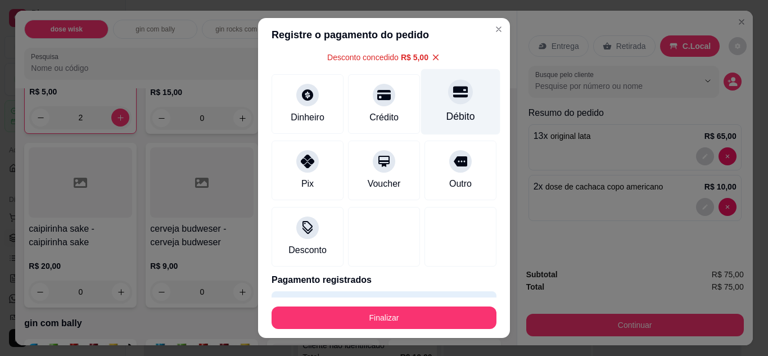
scroll to position [34, 0]
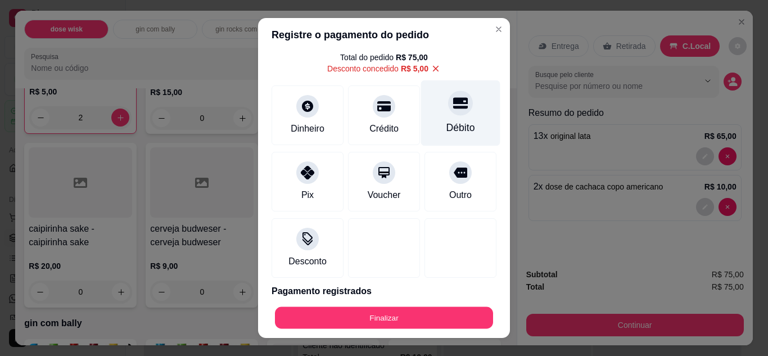
click at [394, 314] on button "Finalizar" at bounding box center [384, 318] width 218 height 22
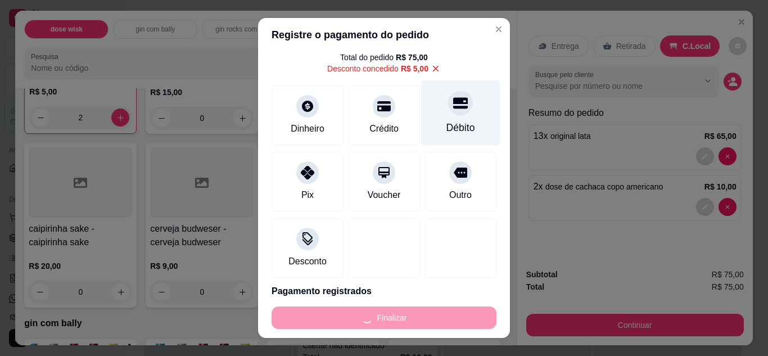
type input "0"
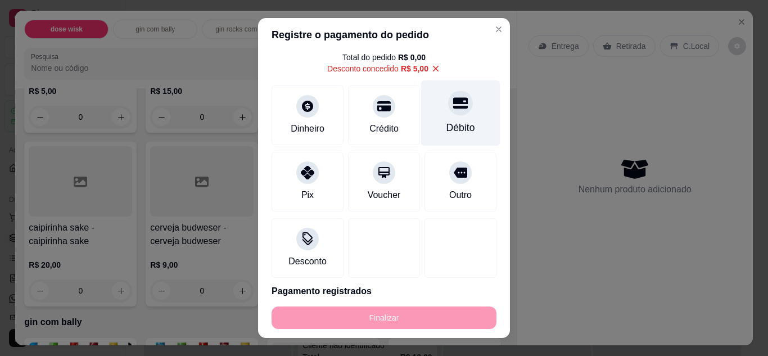
type input "-R$ 75,00"
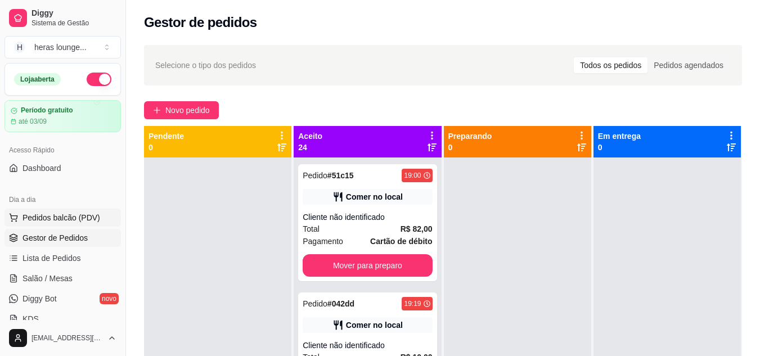
click at [69, 219] on span "Pedidos balcão (PDV)" at bounding box center [62, 217] width 78 height 11
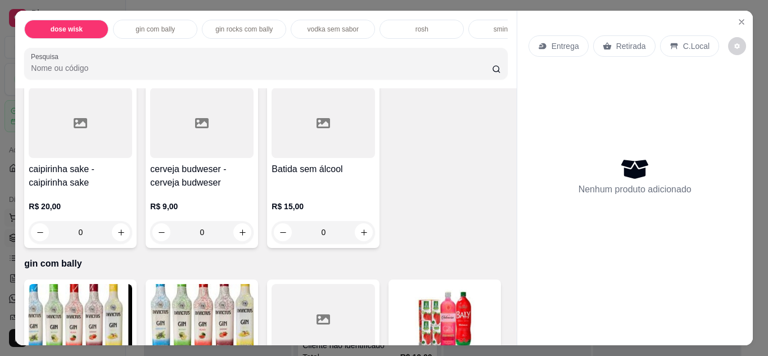
scroll to position [725, 0]
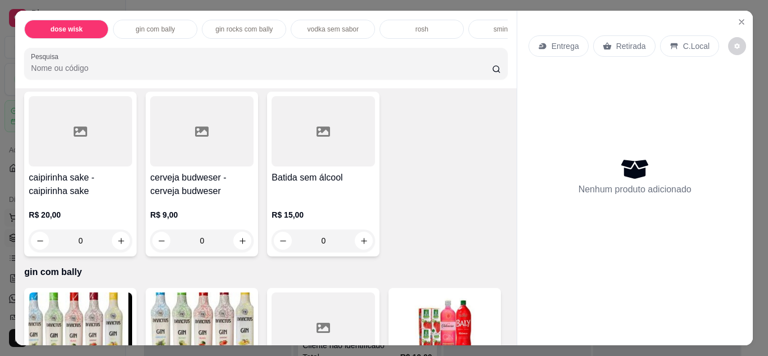
click at [117, 71] on icon "increase-product-quantity" at bounding box center [121, 67] width 8 height 8
type input "1"
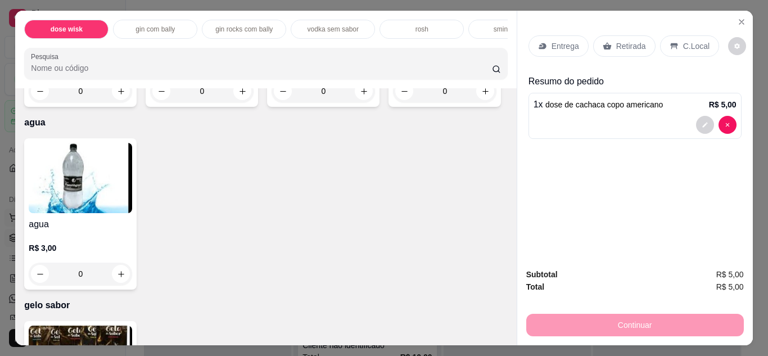
scroll to position [2537, 0]
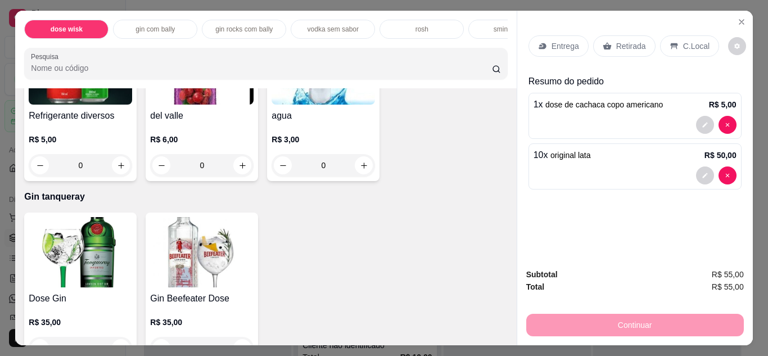
scroll to position [3760, 0]
type input "10"
type input "1"
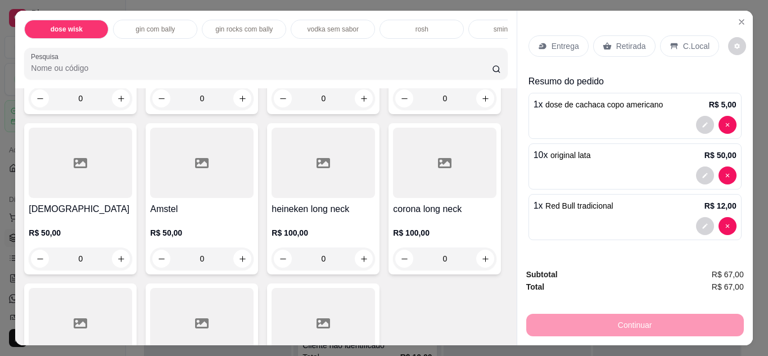
scroll to position [4209, 0]
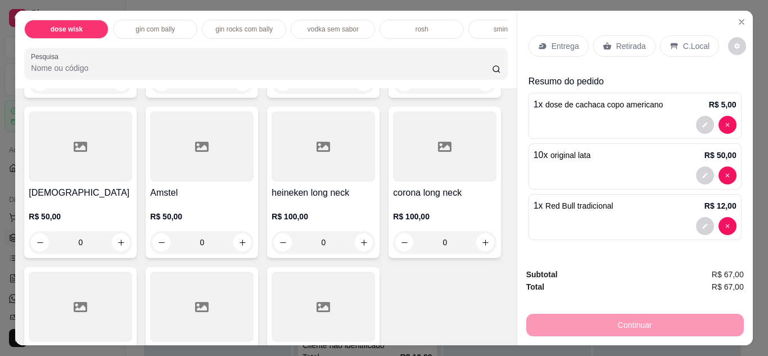
type input "1"
click at [684, 43] on p "C.Local" at bounding box center [697, 46] width 26 height 11
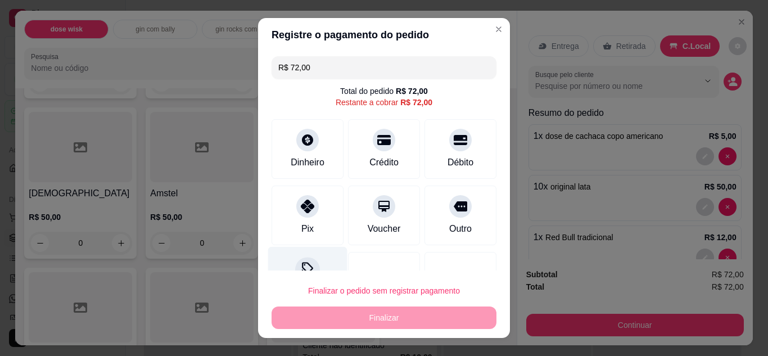
click at [301, 258] on div "Desconto" at bounding box center [307, 279] width 79 height 66
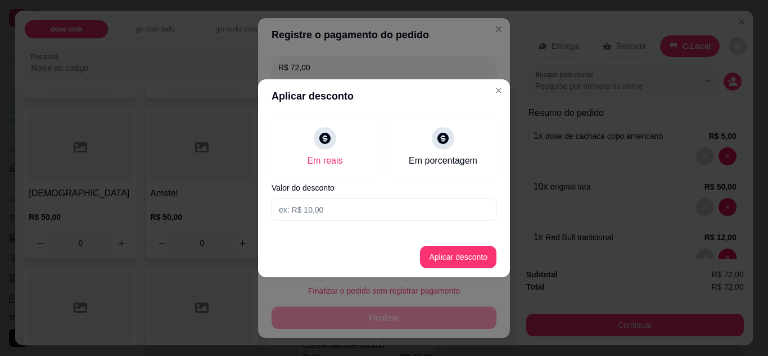
click at [362, 208] on input at bounding box center [384, 210] width 225 height 23
type input "2,00"
click at [464, 264] on button "Aplicar desconto" at bounding box center [459, 257] width 74 height 22
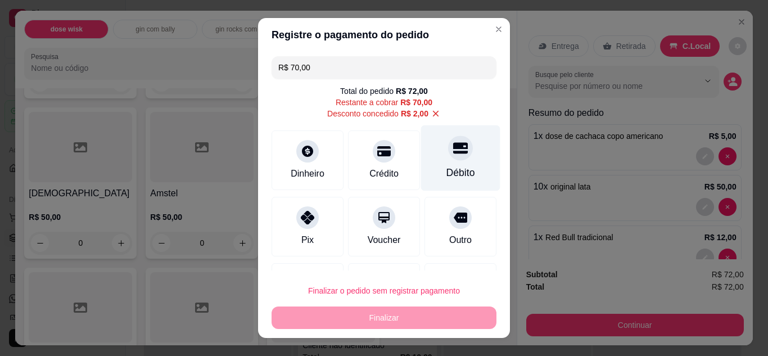
click at [446, 166] on div "Débito" at bounding box center [460, 158] width 79 height 66
type input "R$ 0,00"
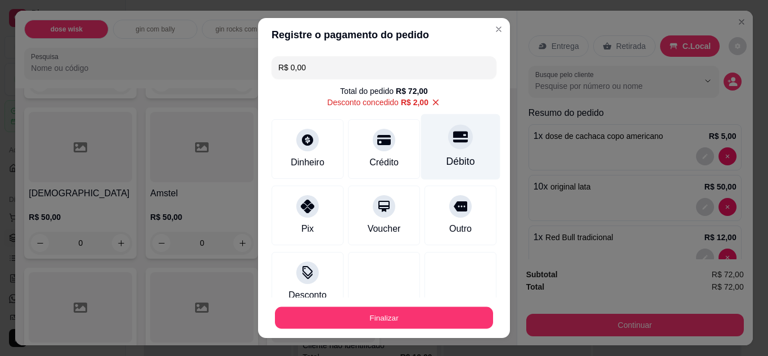
click at [424, 316] on button "Finalizar" at bounding box center [384, 318] width 218 height 22
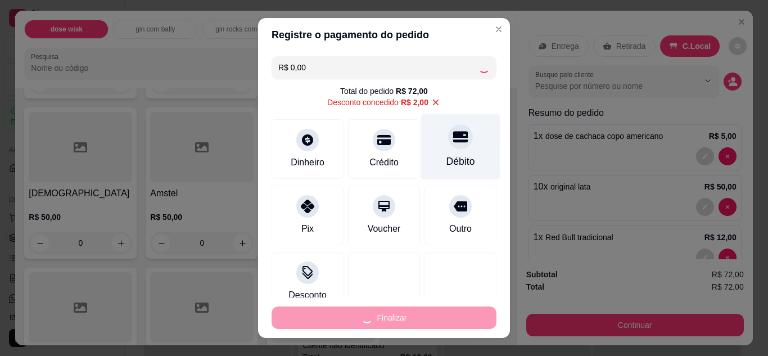
type input "0"
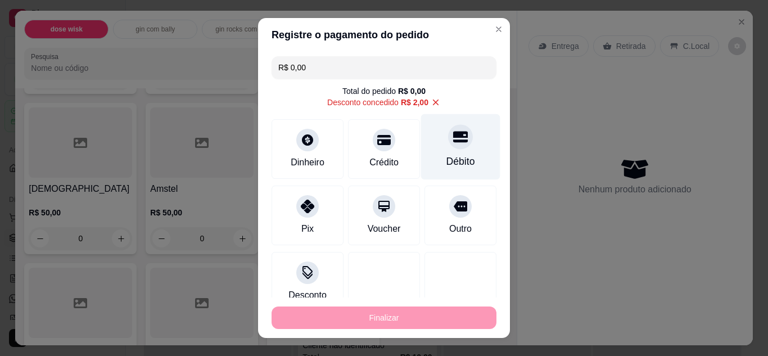
type input "-R$ 72,00"
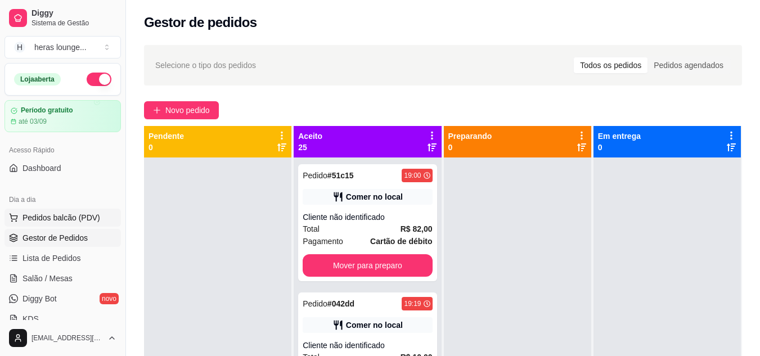
click at [70, 216] on span "Pedidos balcão (PDV)" at bounding box center [62, 217] width 78 height 11
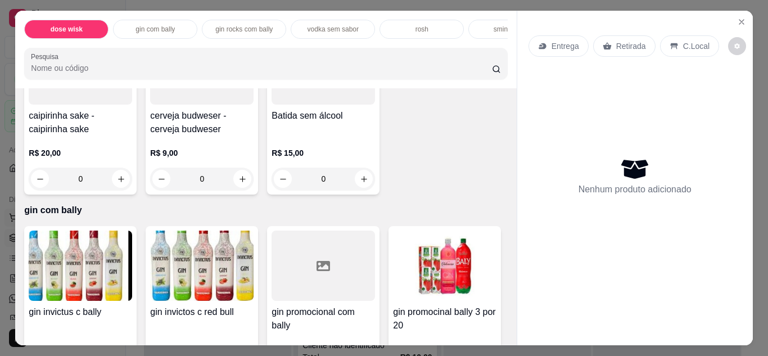
scroll to position [785, 0]
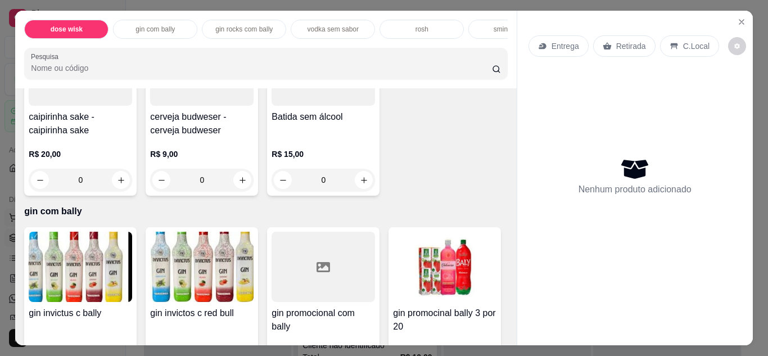
click at [117, 11] on icon "increase-product-quantity" at bounding box center [121, 6] width 8 height 8
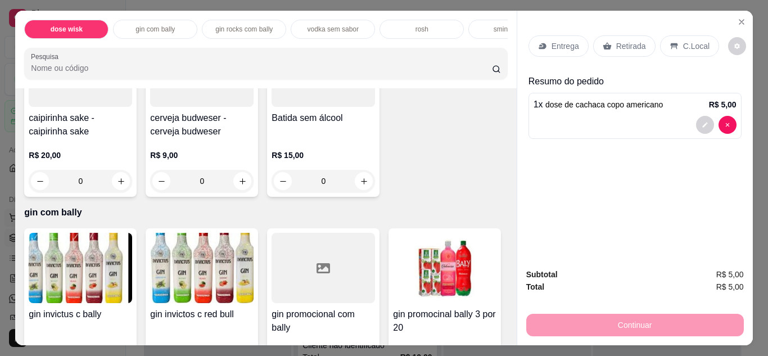
scroll to position [786, 0]
click at [118, 10] on icon "increase-product-quantity" at bounding box center [121, 6] width 6 height 6
click at [118, 9] on icon "increase-product-quantity" at bounding box center [121, 6] width 6 height 6
type input "3"
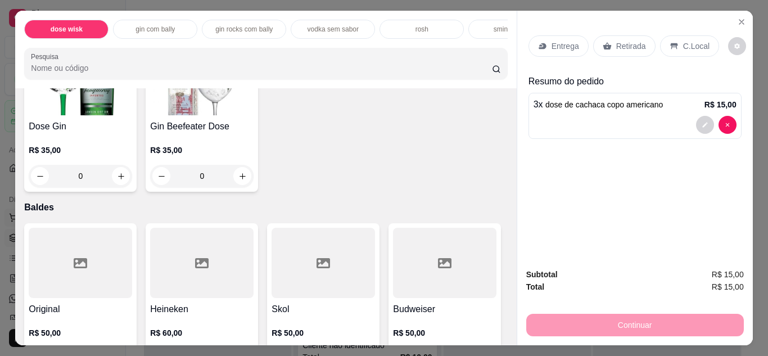
scroll to position [4013, 0]
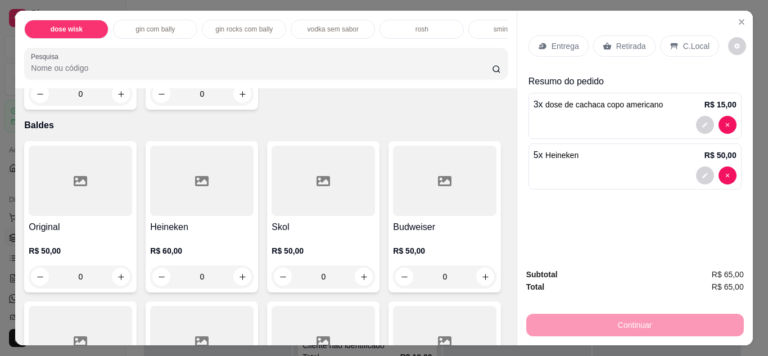
scroll to position [4014, 0]
type input "6"
click at [685, 43] on p "C.Local" at bounding box center [697, 46] width 26 height 11
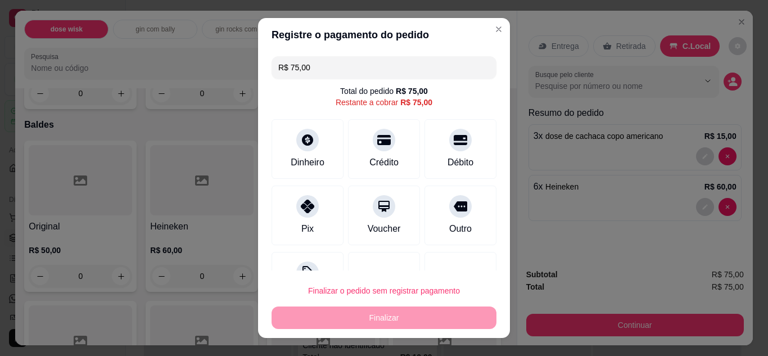
scroll to position [45, 0]
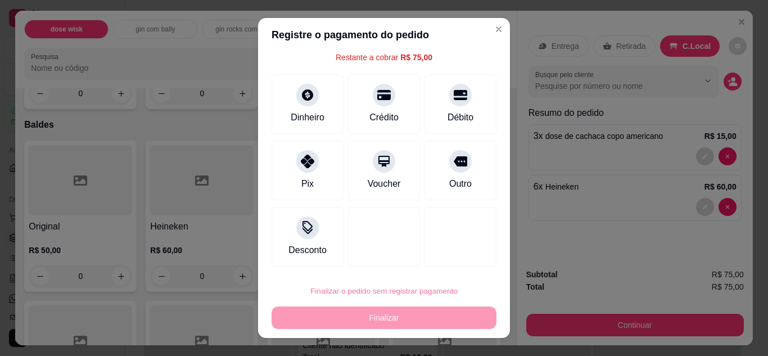
click at [452, 257] on button "Confirmar" at bounding box center [449, 258] width 42 height 17
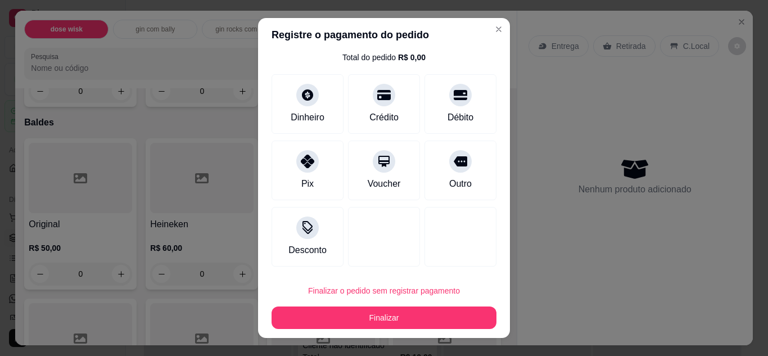
type input "0"
type input "R$ 0,00"
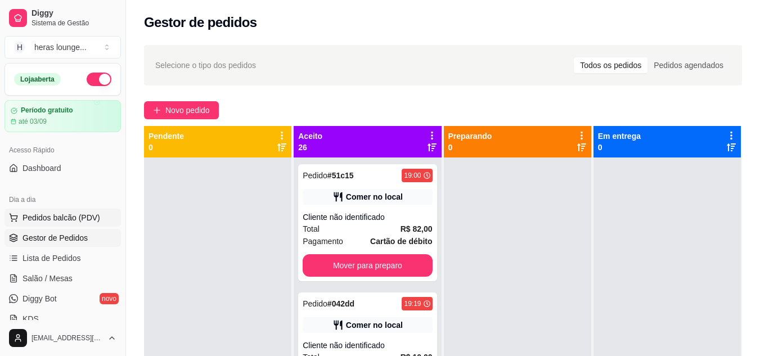
click at [68, 217] on span "Pedidos balcão (PDV)" at bounding box center [62, 217] width 78 height 11
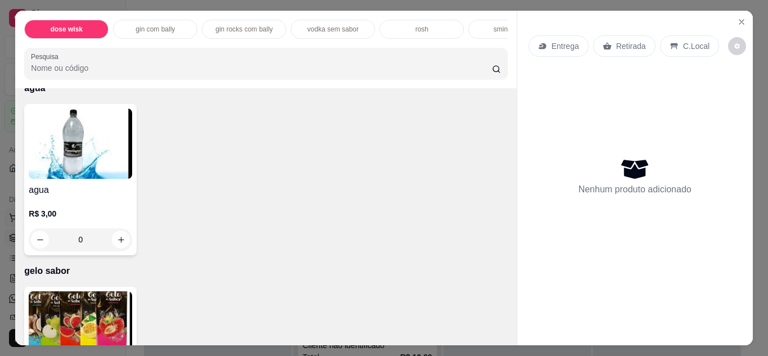
scroll to position [2536, 0]
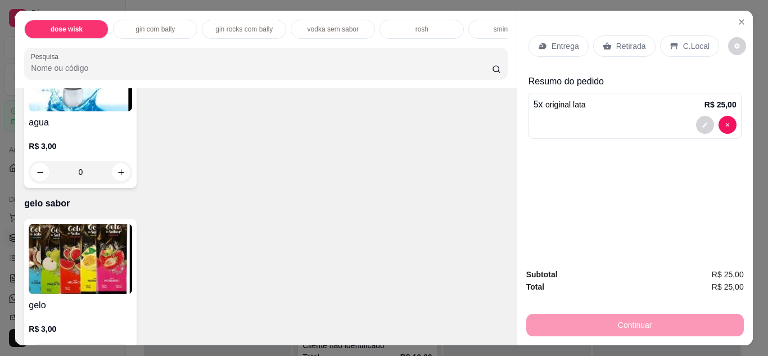
scroll to position [2629, 0]
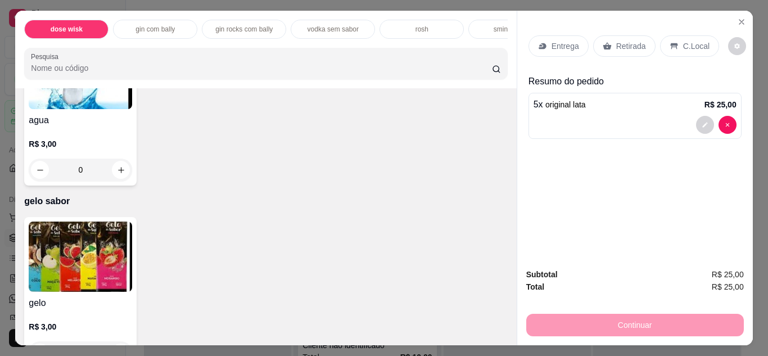
type input "5"
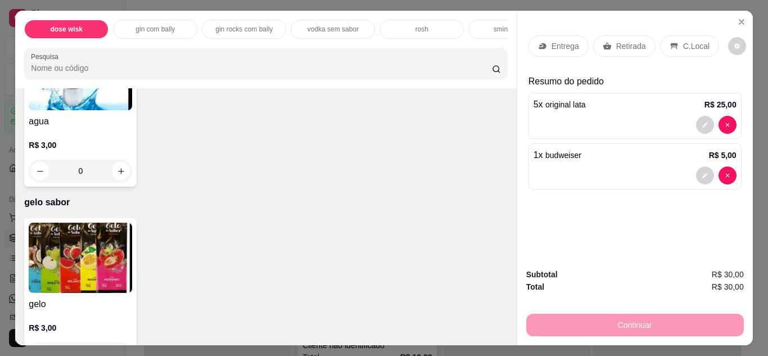
type input "2"
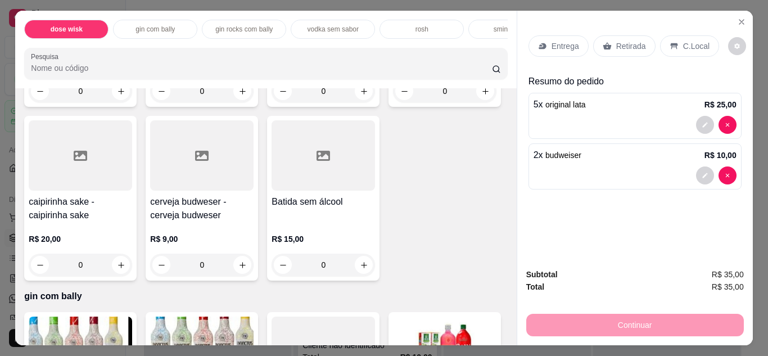
scroll to position [0, 0]
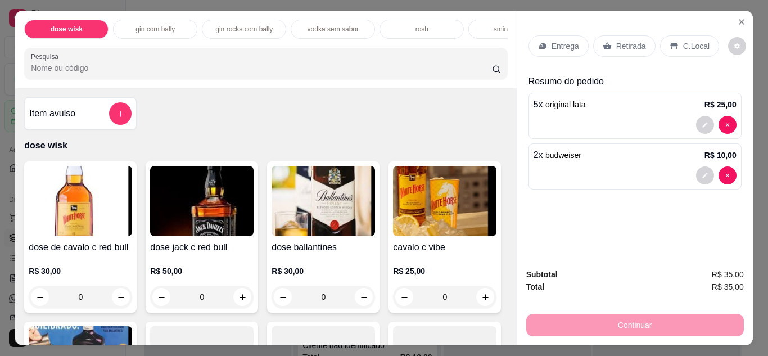
click at [117, 300] on icon "increase-product-quantity" at bounding box center [121, 297] width 8 height 8
type input "1"
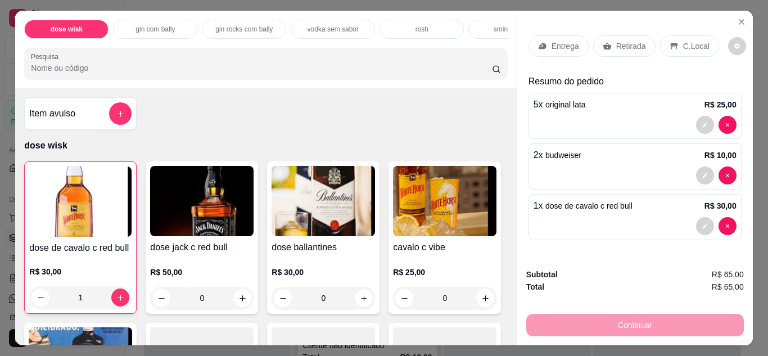
click at [361, 301] on icon "increase-product-quantity" at bounding box center [364, 298] width 6 height 6
type input "1"
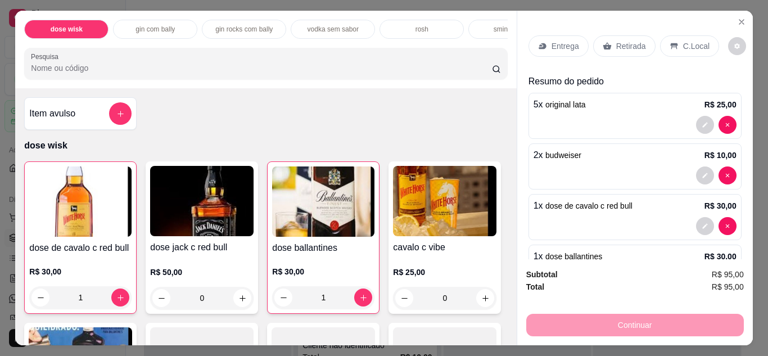
click at [676, 44] on div "C.Local" at bounding box center [689, 45] width 59 height 21
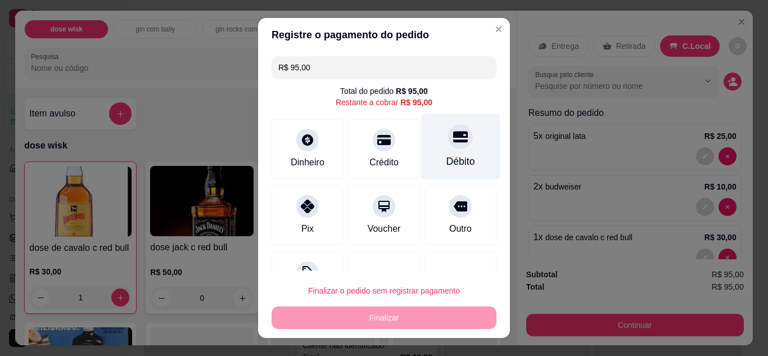
click at [447, 156] on div "Débito" at bounding box center [461, 161] width 29 height 15
type input "R$ 0,00"
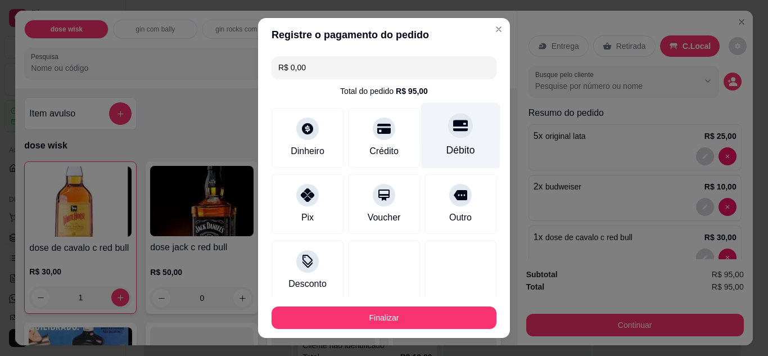
click at [392, 323] on button "Finalizar" at bounding box center [384, 318] width 225 height 23
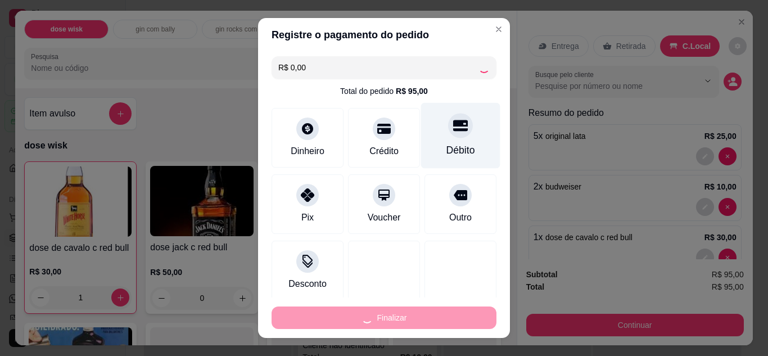
type input "0"
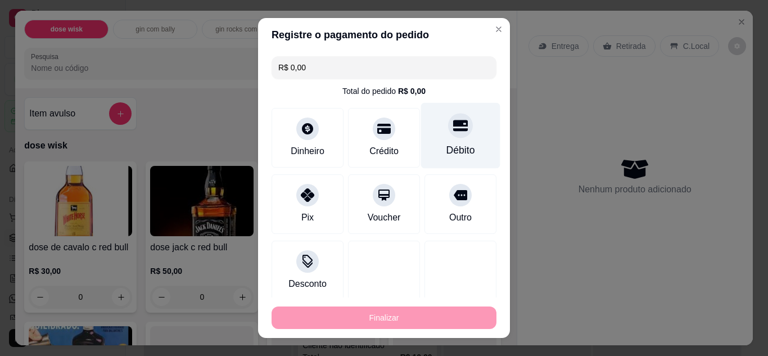
type input "-R$ 95,00"
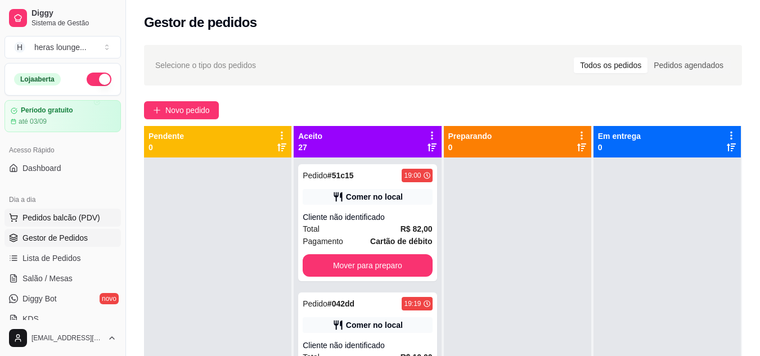
click at [59, 218] on span "Pedidos balcão (PDV)" at bounding box center [62, 217] width 78 height 11
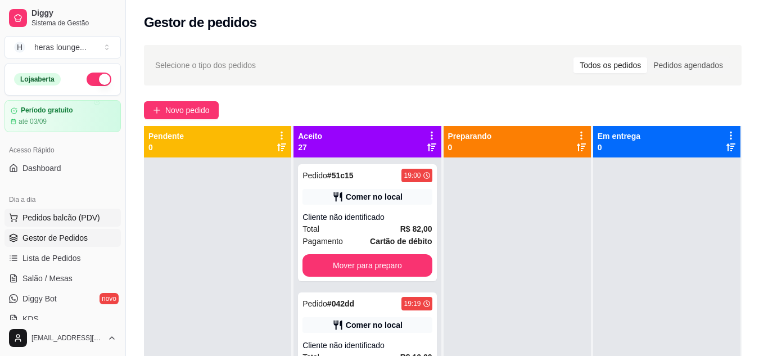
click at [280, 298] on icon "decrease-product-quantity" at bounding box center [283, 297] width 6 height 1
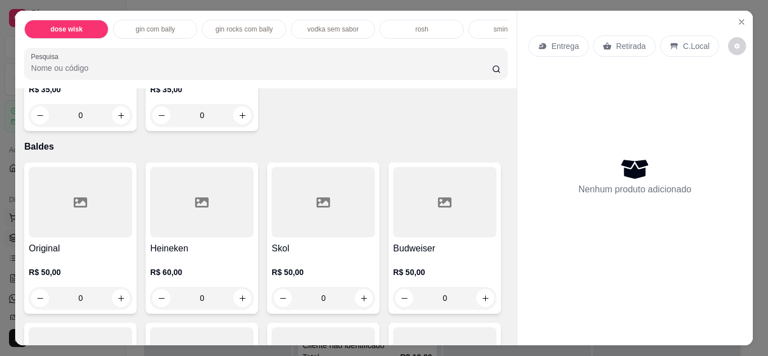
scroll to position [3958, 0]
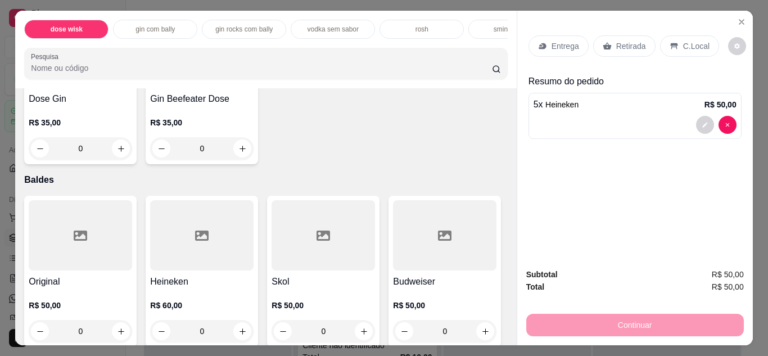
type input "5"
click at [601, 322] on div "Continuar" at bounding box center [636, 323] width 218 height 25
click at [686, 51] on div "C.Local" at bounding box center [689, 45] width 59 height 21
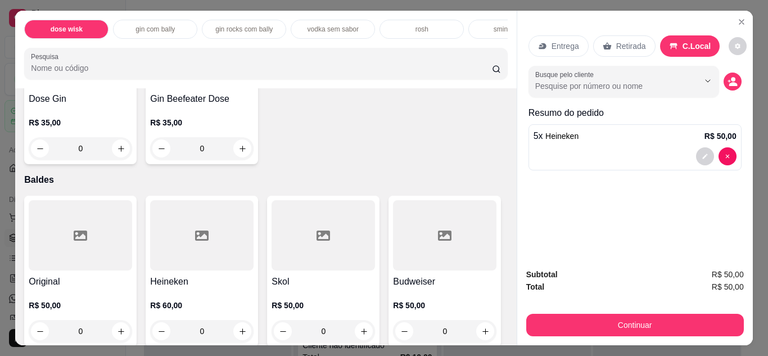
click at [689, 42] on p "C.Local" at bounding box center [697, 46] width 29 height 11
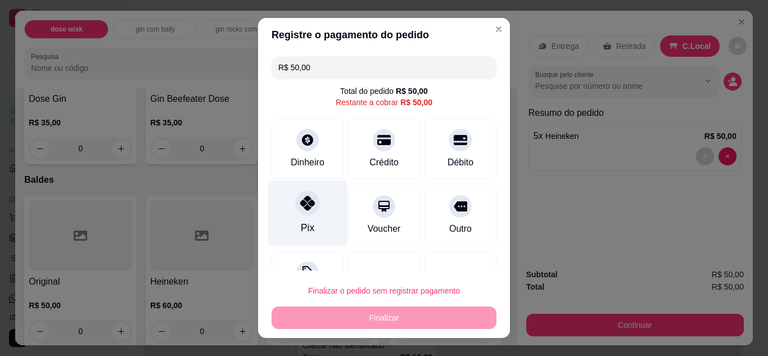
click at [316, 230] on div "Pix" at bounding box center [307, 213] width 79 height 66
type input "R$ 0,00"
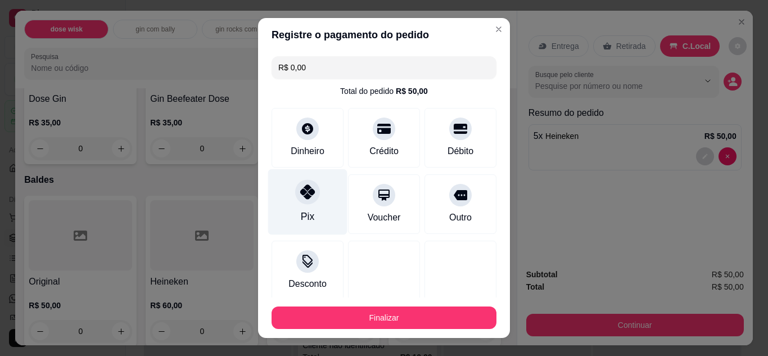
click at [399, 319] on button "Finalizar" at bounding box center [384, 318] width 225 height 23
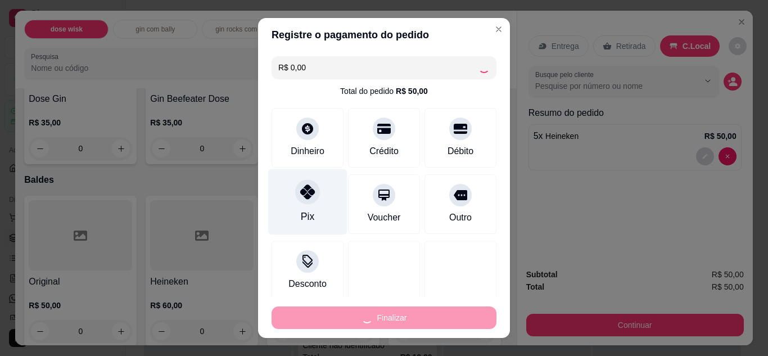
type input "0"
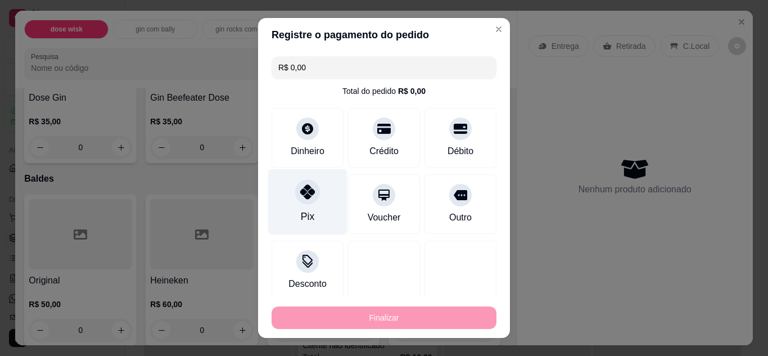
type input "-R$ 50,00"
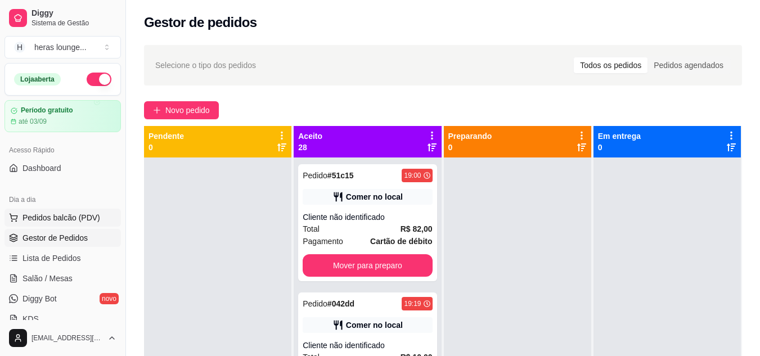
click at [69, 214] on span "Pedidos balcão (PDV)" at bounding box center [62, 217] width 78 height 11
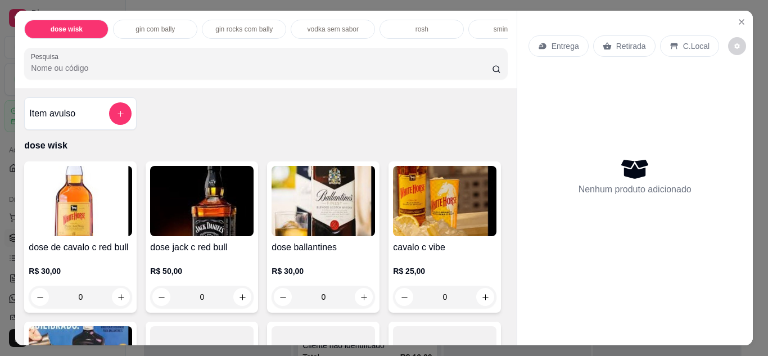
click at [368, 74] on input "Pesquisa" at bounding box center [261, 67] width 461 height 11
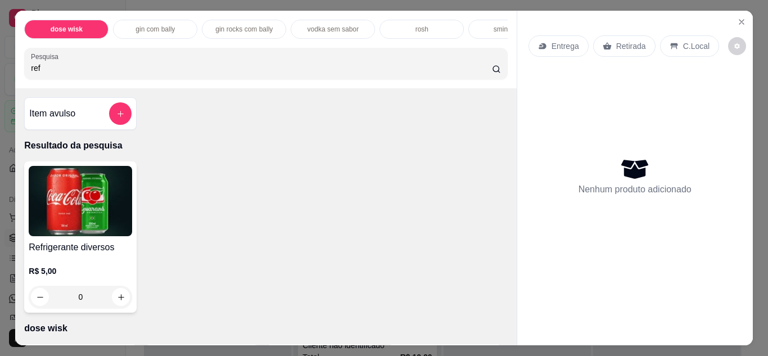
type input "ref"
click at [117, 301] on icon "increase-product-quantity" at bounding box center [121, 297] width 8 height 8
type input "1"
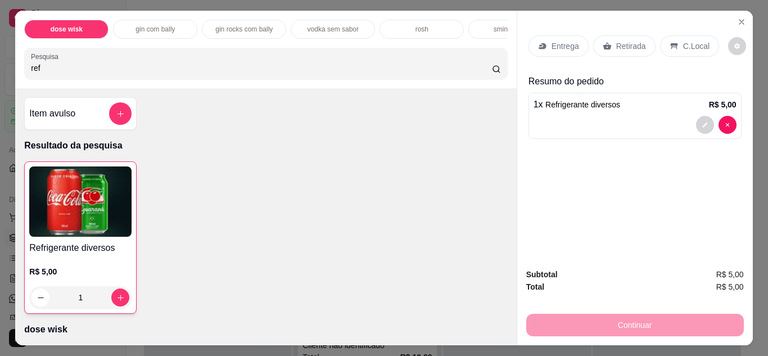
click at [56, 73] on input "ref" at bounding box center [261, 67] width 461 height 11
type input "r"
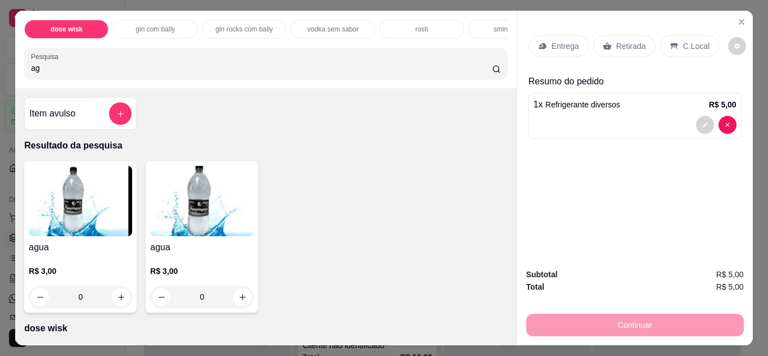
type input "ag"
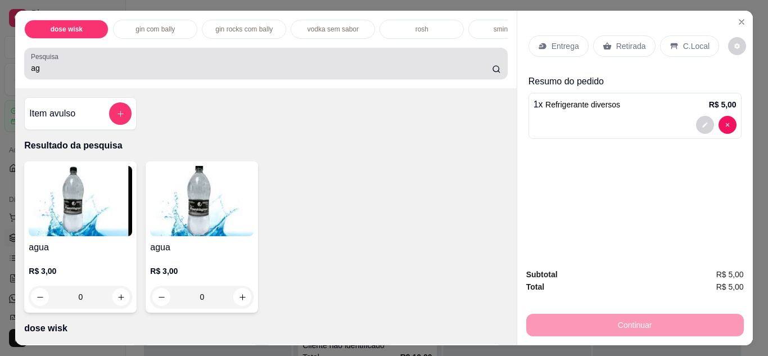
click at [119, 301] on icon "increase-product-quantity" at bounding box center [121, 297] width 8 height 8
type input "1"
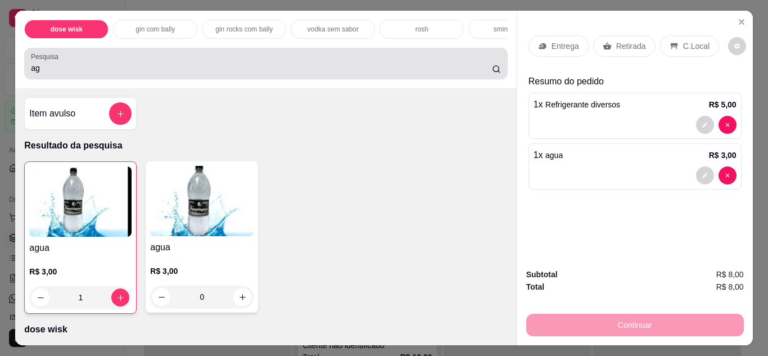
click at [294, 79] on div "Pesquisa ag" at bounding box center [265, 64] width 483 height 32
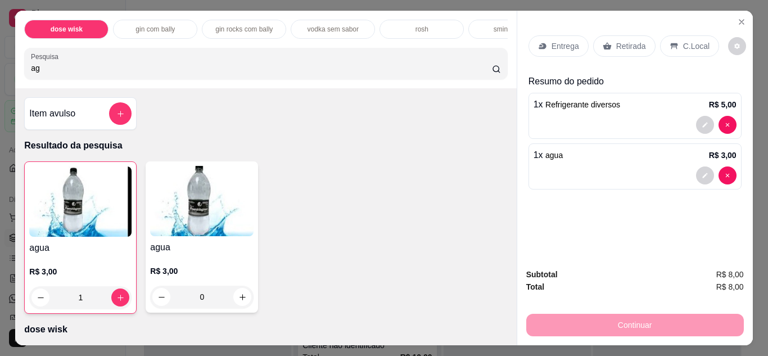
type input "a"
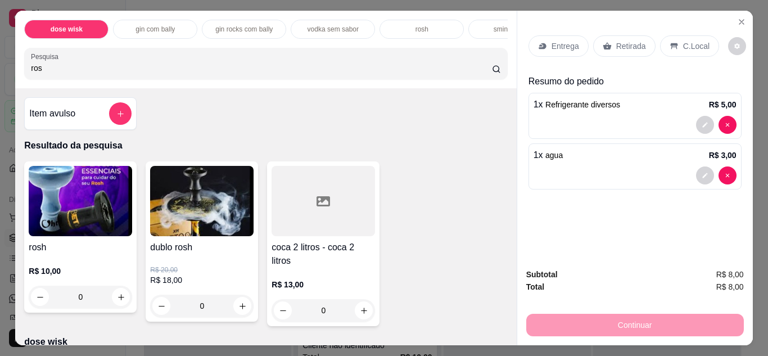
type input "ros"
click at [117, 301] on icon "increase-product-quantity" at bounding box center [121, 297] width 8 height 8
type input "1"
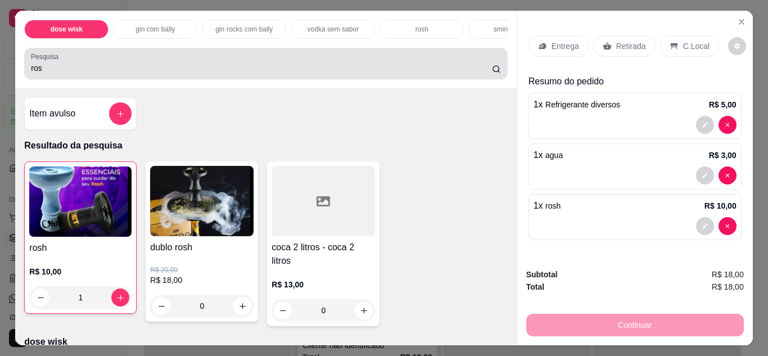
click at [684, 45] on p "C.Local" at bounding box center [697, 46] width 26 height 11
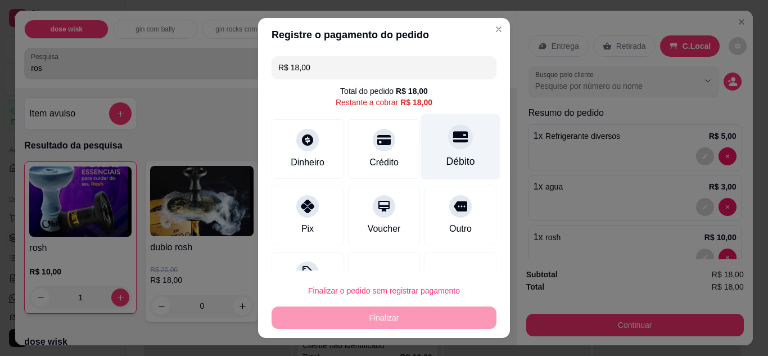
click at [442, 154] on div "Débito" at bounding box center [460, 147] width 79 height 66
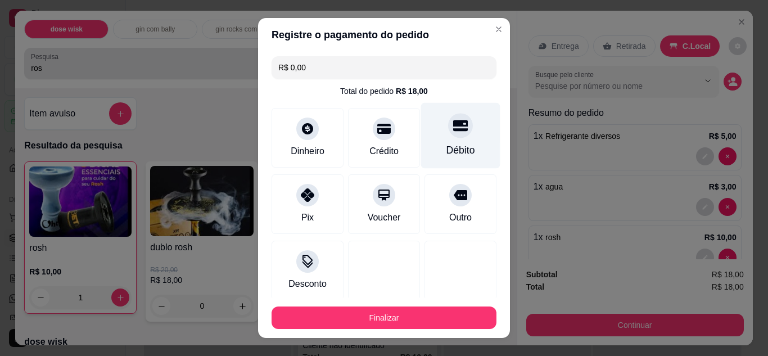
type input "R$ 0,00"
click at [407, 316] on button "Finalizar" at bounding box center [384, 318] width 218 height 22
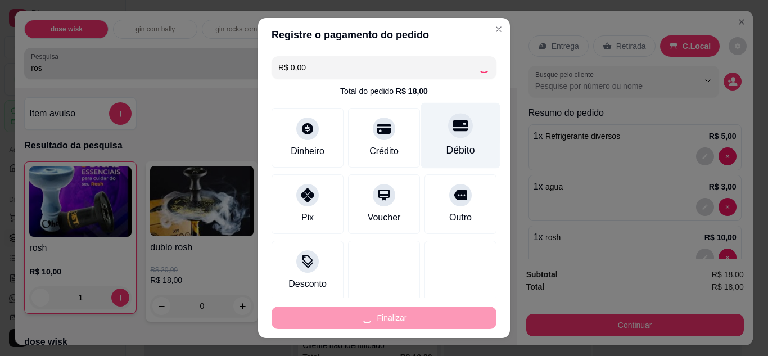
type input "0"
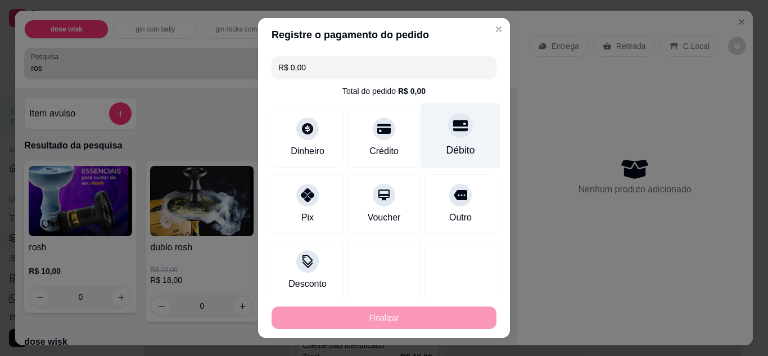
type input "-R$ 18,00"
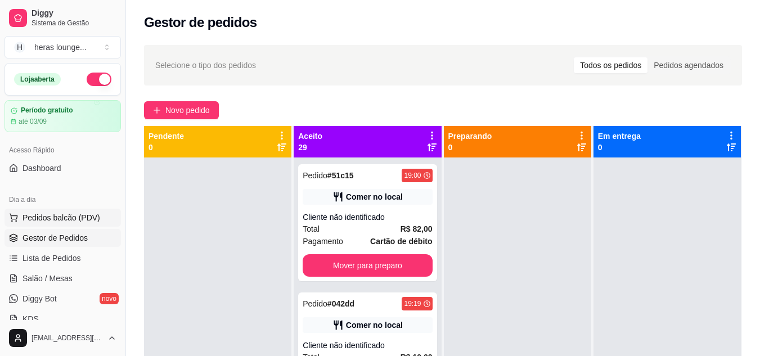
click at [64, 223] on span "Pedidos balcão (PDV)" at bounding box center [62, 217] width 78 height 11
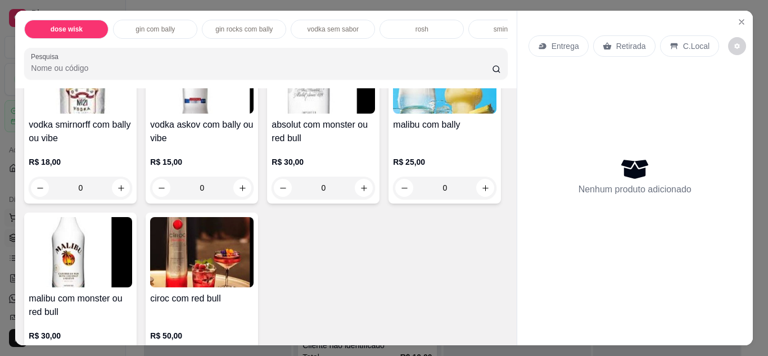
scroll to position [1561, 0]
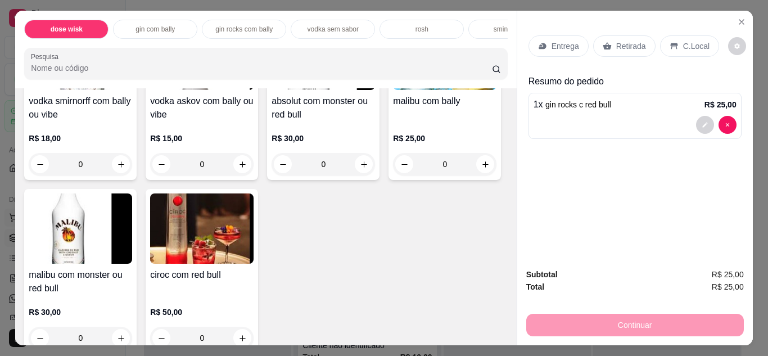
type input "2"
click at [676, 44] on div "C.Local" at bounding box center [689, 45] width 59 height 21
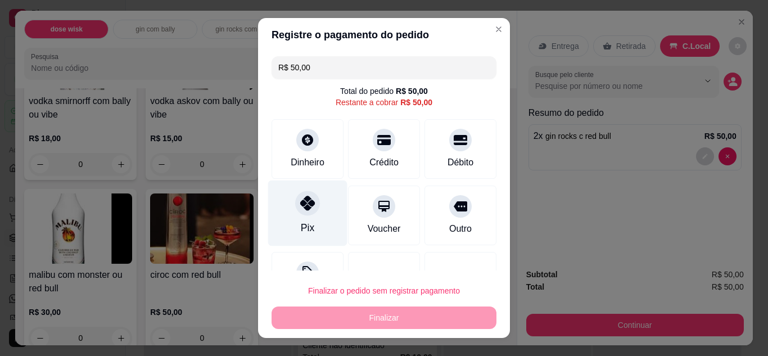
click at [309, 211] on div at bounding box center [307, 203] width 25 height 25
type input "R$ 0,00"
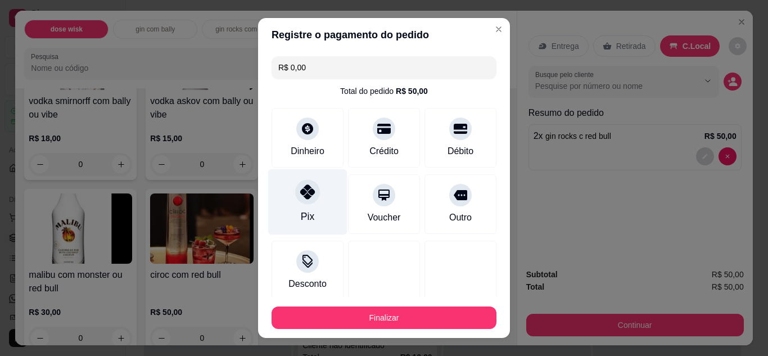
click at [360, 314] on button "Finalizar" at bounding box center [384, 318] width 225 height 23
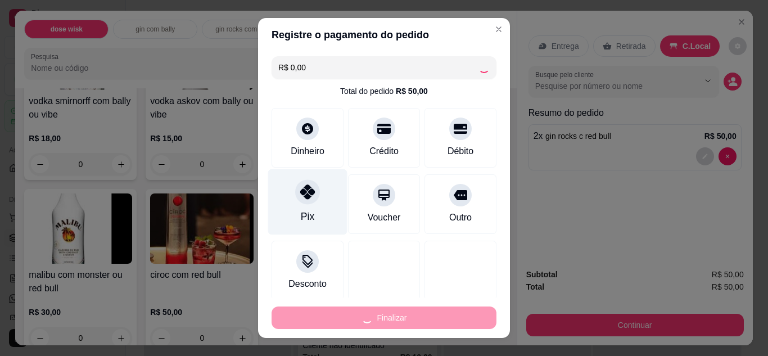
type input "0"
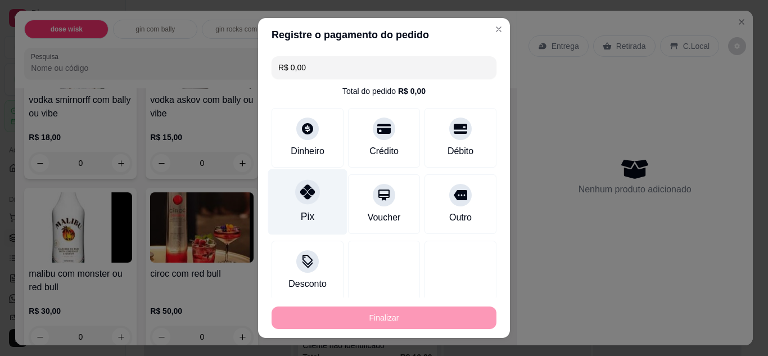
type input "-R$ 50,00"
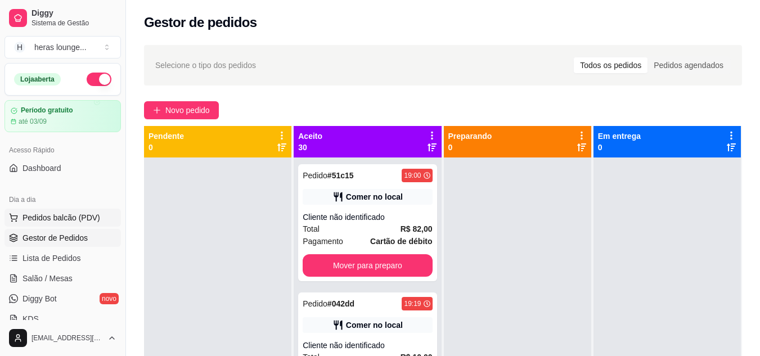
click at [86, 219] on span "Pedidos balcão (PDV)" at bounding box center [62, 217] width 78 height 11
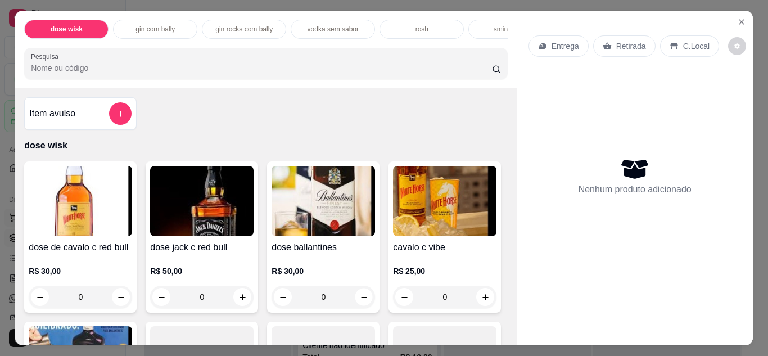
click at [360, 301] on icon "increase-product-quantity" at bounding box center [364, 297] width 8 height 8
type input "1"
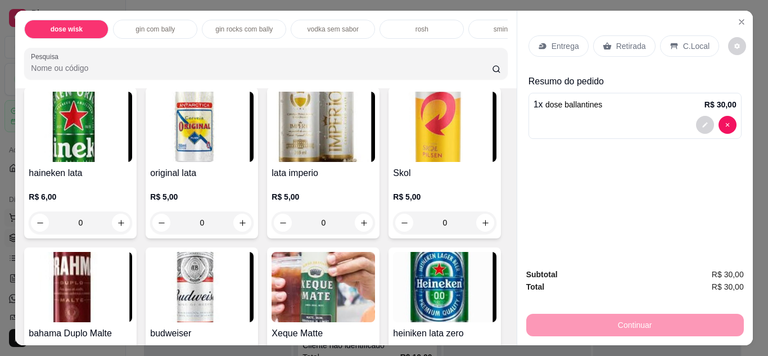
type input "1"
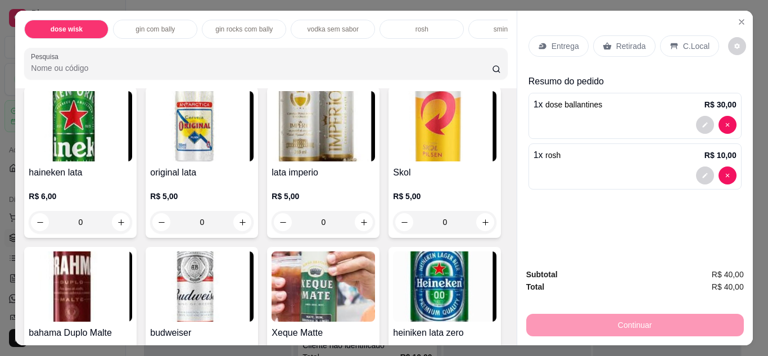
click at [684, 45] on p "C.Local" at bounding box center [697, 46] width 26 height 11
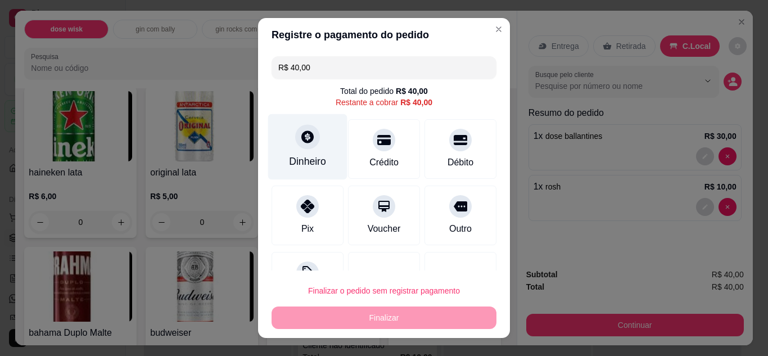
click at [316, 161] on div "Dinheiro" at bounding box center [307, 161] width 37 height 15
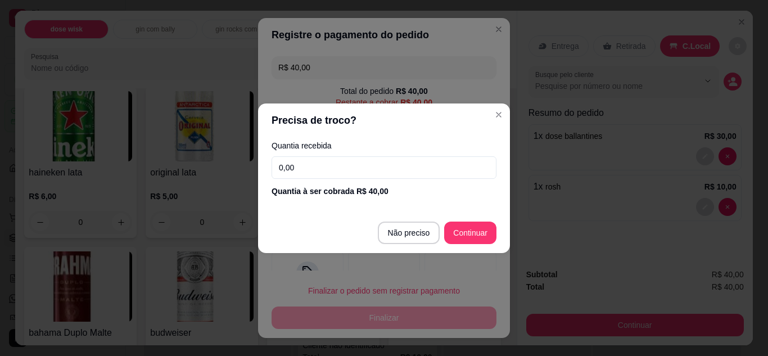
click at [444, 167] on input "0,00" at bounding box center [384, 167] width 225 height 23
click at [406, 238] on div "R$ 40,00 Total do pedido R$ 40,00 Restante a cobrar R$ 40,00 Dinheiro Crédito D…" at bounding box center [384, 161] width 252 height 219
type input "R$ 0,00"
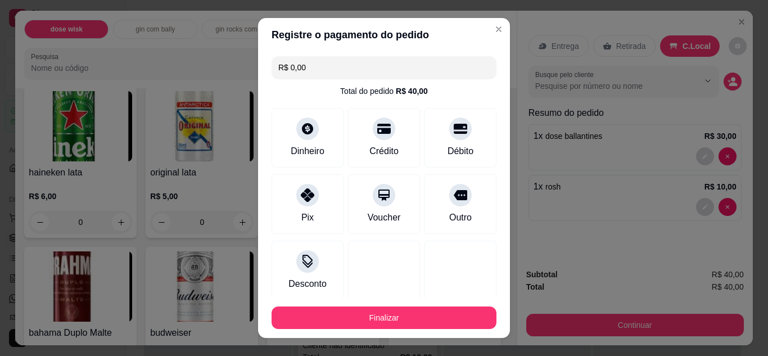
click at [421, 316] on button "Finalizar" at bounding box center [384, 318] width 225 height 23
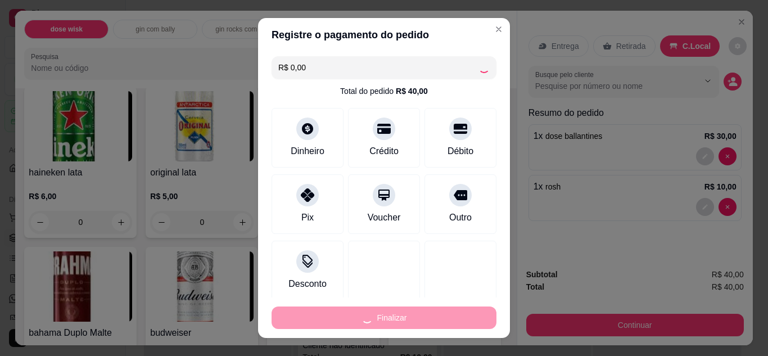
type input "0"
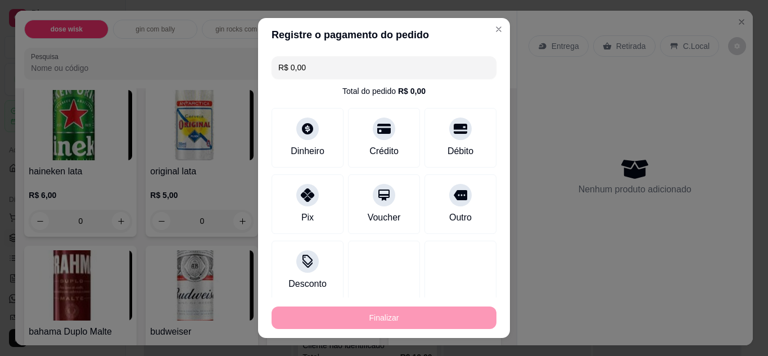
type input "-R$ 40,00"
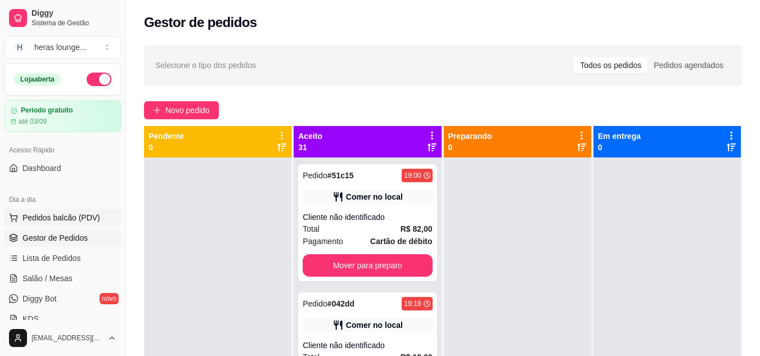
click at [62, 219] on span "Pedidos balcão (PDV)" at bounding box center [62, 217] width 78 height 11
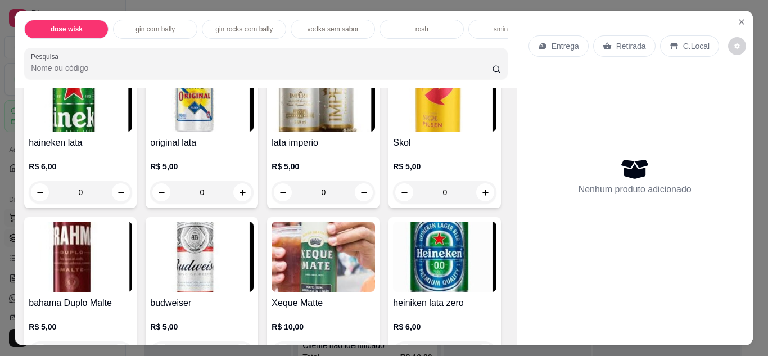
scroll to position [2260, 0]
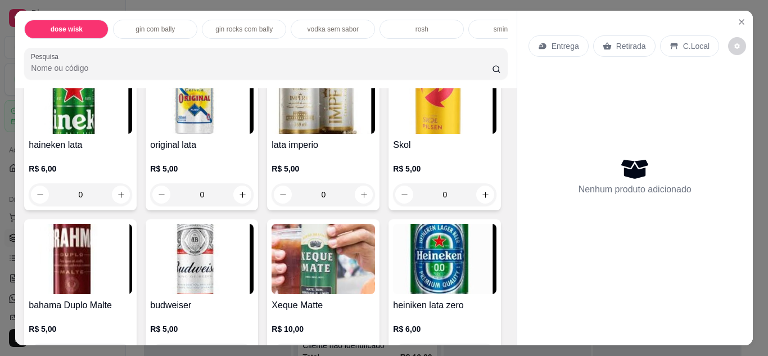
type input "1"
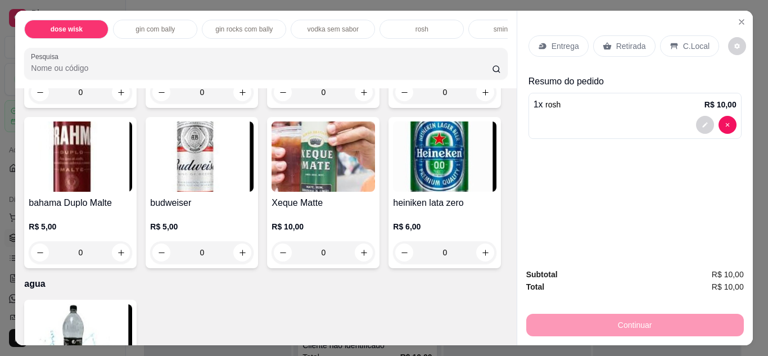
scroll to position [2363, 0]
type input "1"
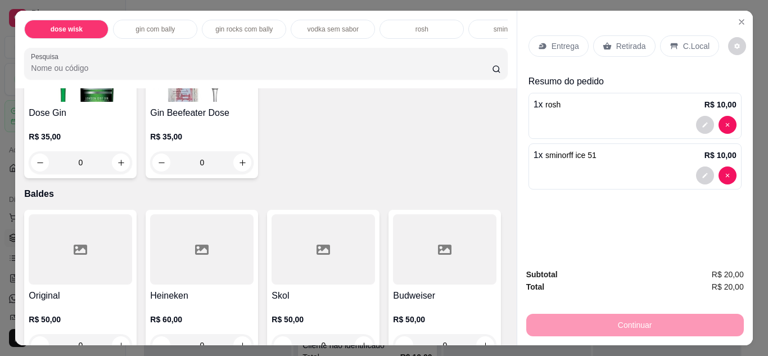
scroll to position [3951, 0]
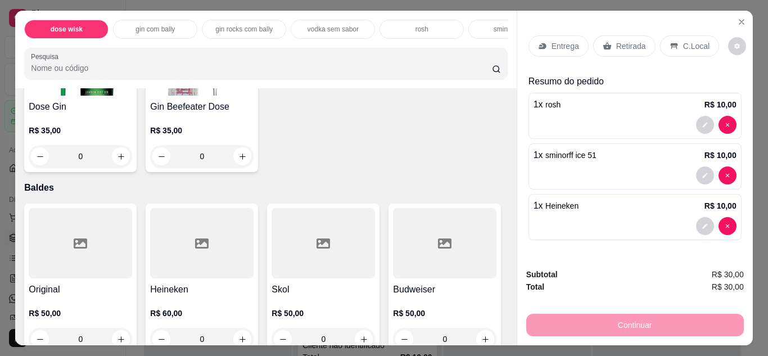
type input "1"
type input "3"
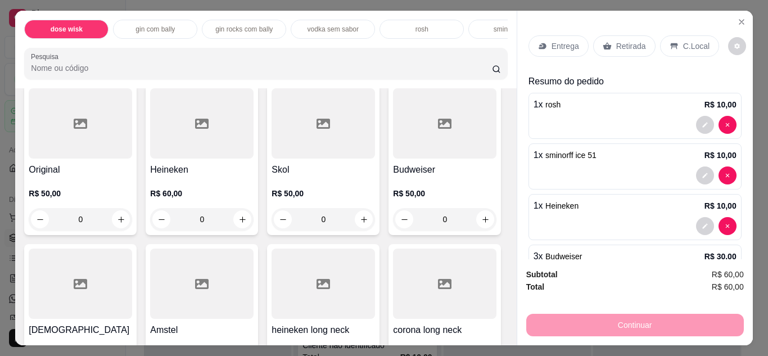
scroll to position [3982, 0]
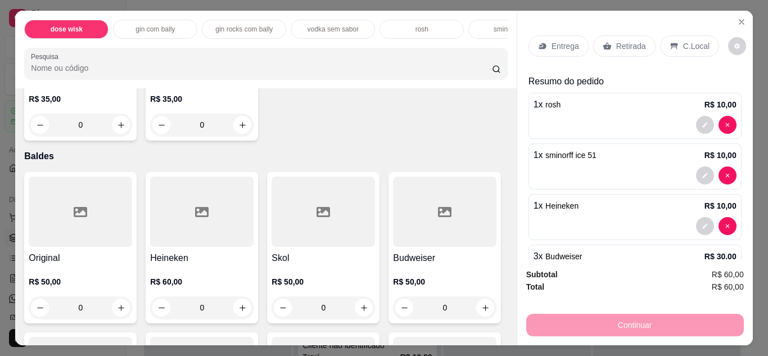
type input "2"
click at [691, 50] on div "C.Local" at bounding box center [689, 45] width 59 height 21
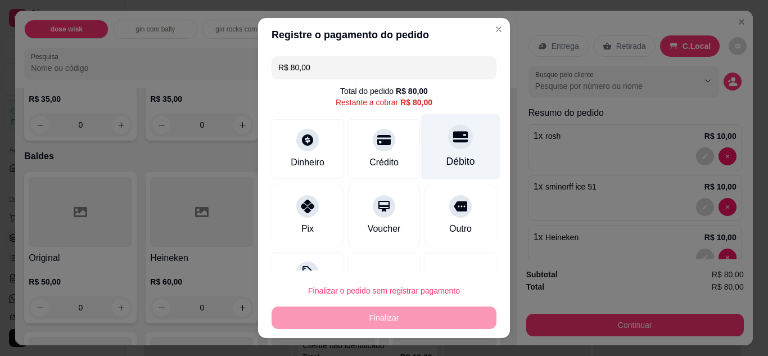
click at [450, 146] on div at bounding box center [460, 136] width 25 height 25
type input "R$ 0,00"
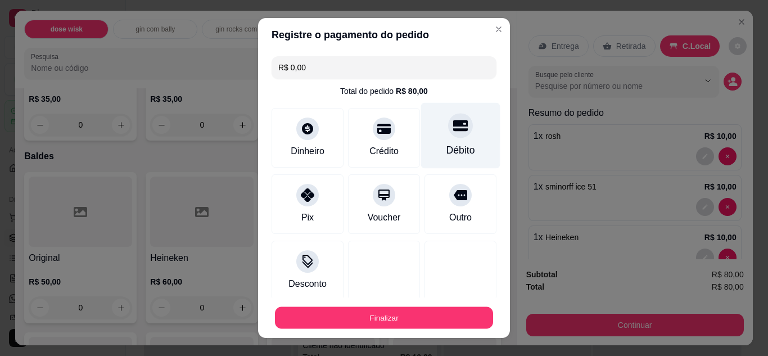
click at [410, 317] on button "Finalizar" at bounding box center [384, 318] width 218 height 22
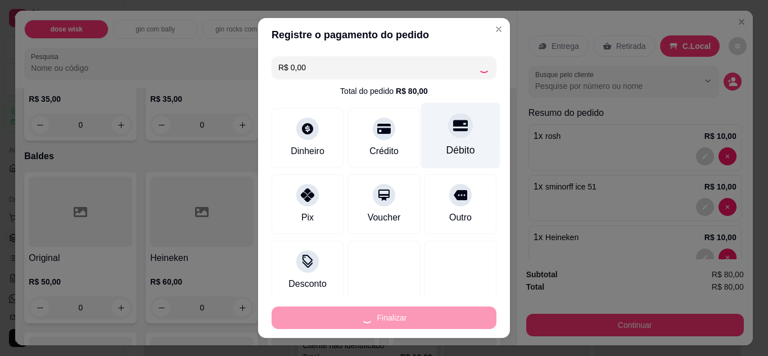
type input "0"
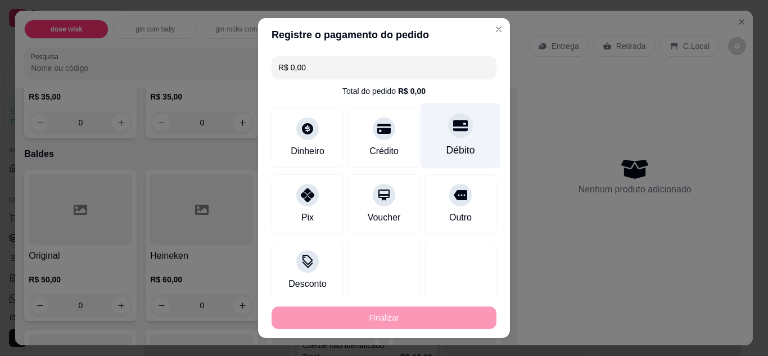
type input "-R$ 80,00"
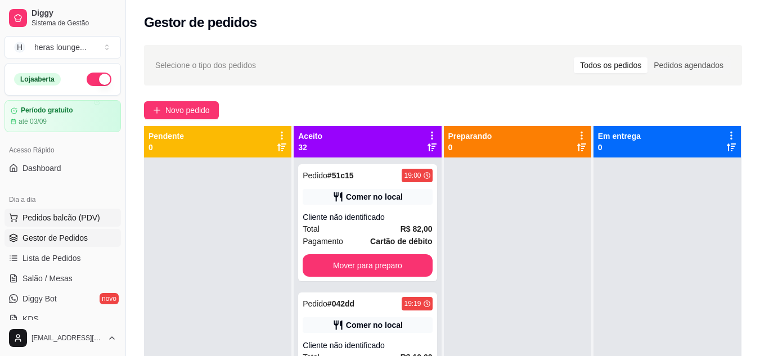
click at [48, 214] on span "Pedidos balcão (PDV)" at bounding box center [62, 217] width 78 height 11
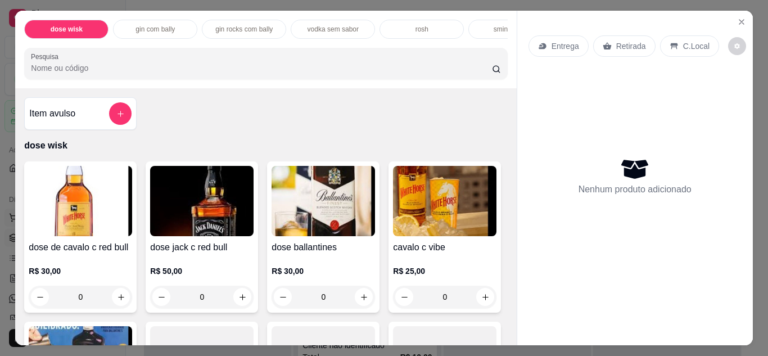
click at [239, 301] on icon "increase-product-quantity" at bounding box center [243, 297] width 8 height 8
type input "1"
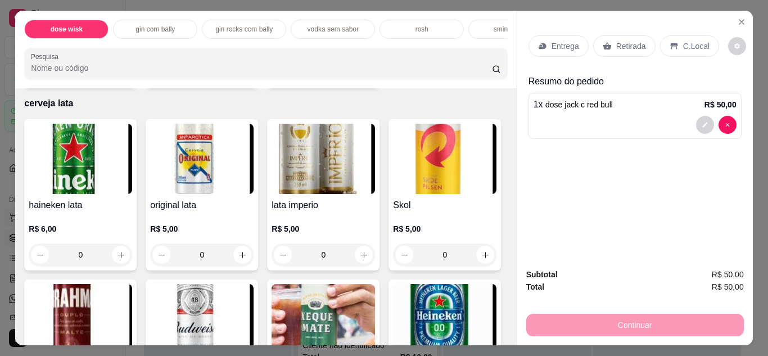
scroll to position [2208, 0]
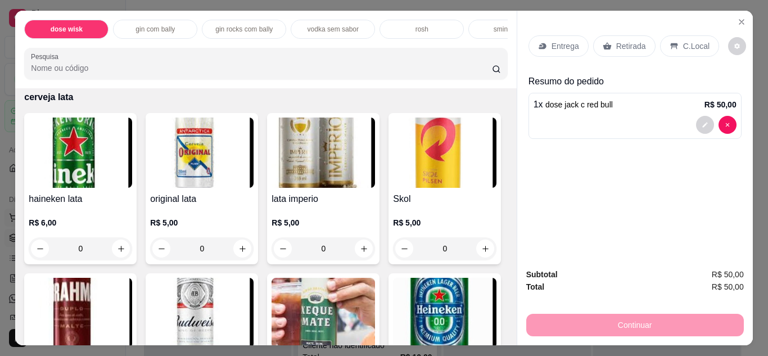
type input "1"
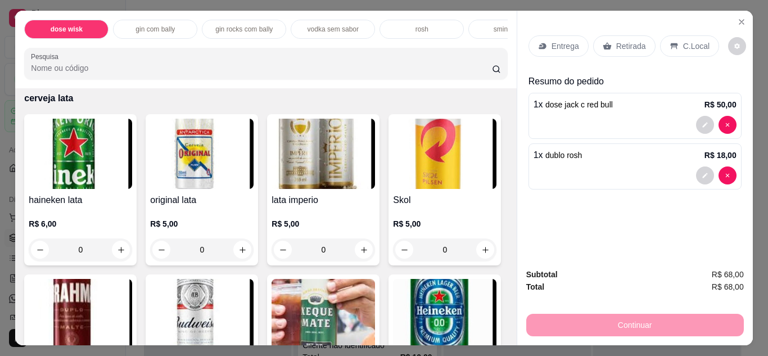
click at [676, 45] on div "C.Local" at bounding box center [689, 45] width 59 height 21
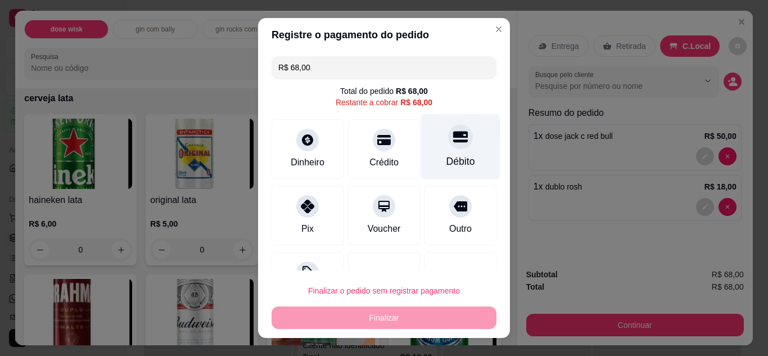
click at [450, 153] on div "Débito" at bounding box center [460, 147] width 79 height 66
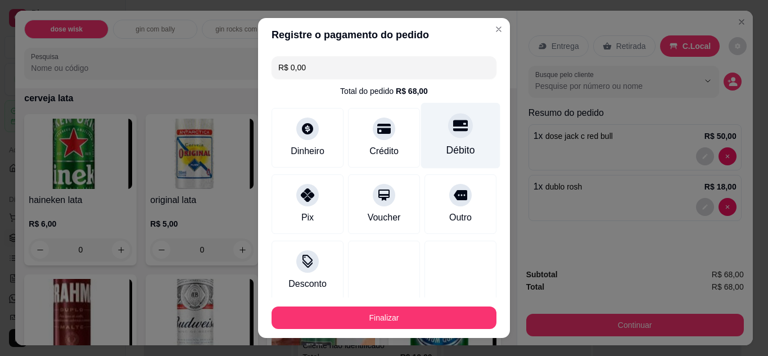
type input "R$ 0,00"
click at [410, 312] on button "Finalizar" at bounding box center [384, 318] width 225 height 23
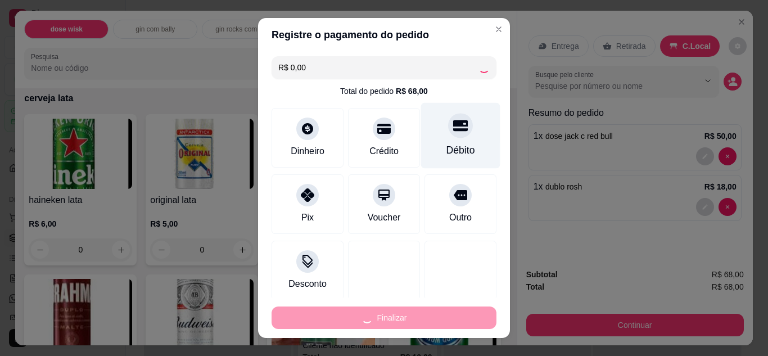
type input "0"
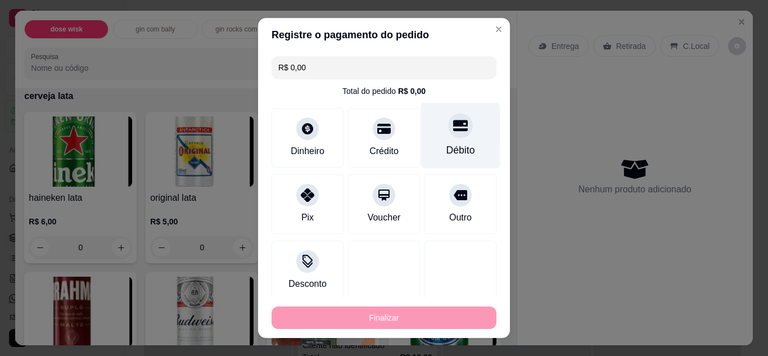
type input "-R$ 68,00"
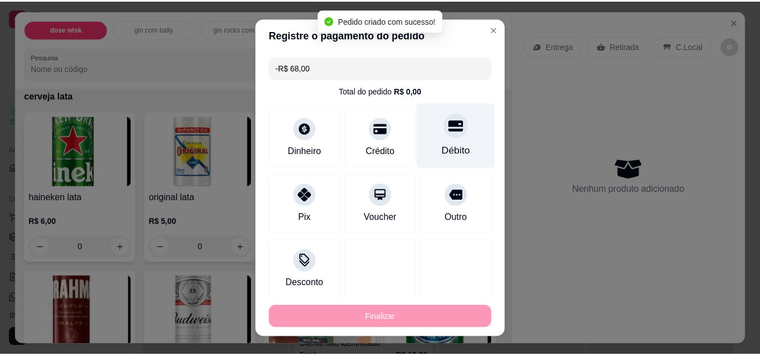
scroll to position [2206, 0]
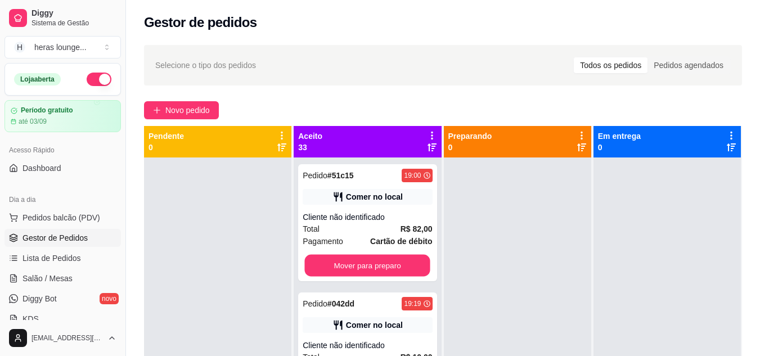
click at [362, 275] on button "Mover para preparo" at bounding box center [367, 266] width 125 height 22
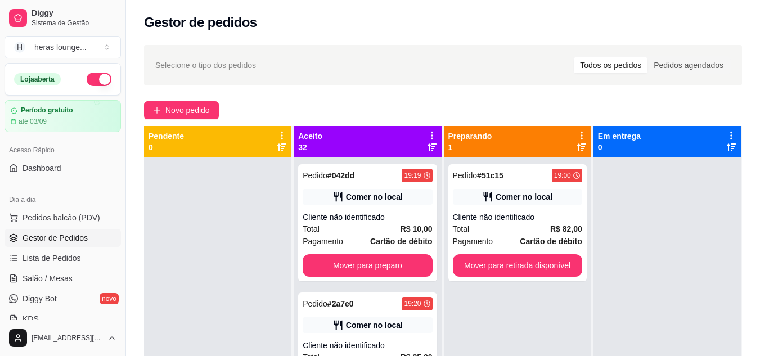
click at [390, 264] on button "Mover para preparo" at bounding box center [367, 265] width 129 height 23
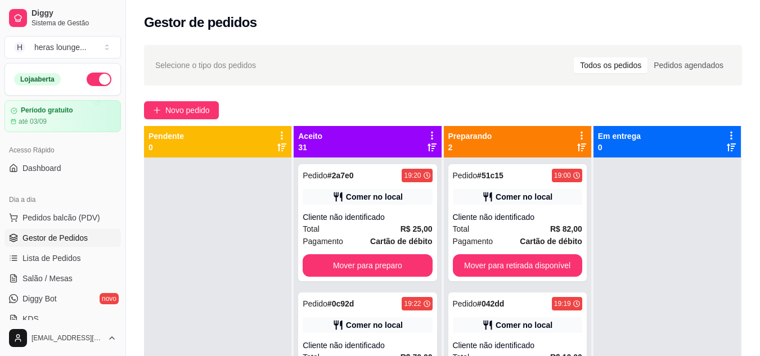
click at [394, 261] on button "Mover para preparo" at bounding box center [367, 265] width 129 height 23
click at [393, 268] on button "Mover para preparo" at bounding box center [367, 265] width 129 height 23
click at [388, 264] on button "Mover para preparo" at bounding box center [367, 265] width 129 height 23
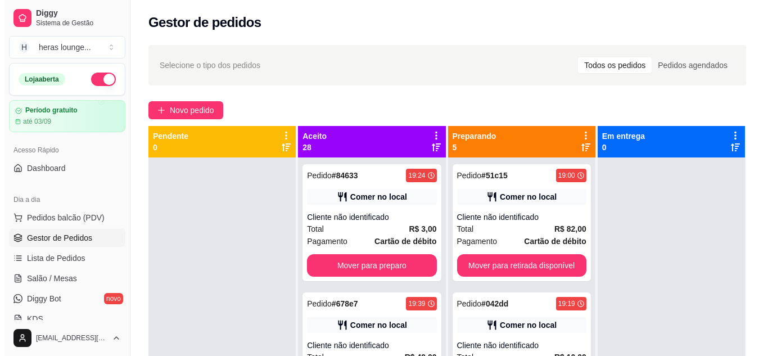
scroll to position [45, 0]
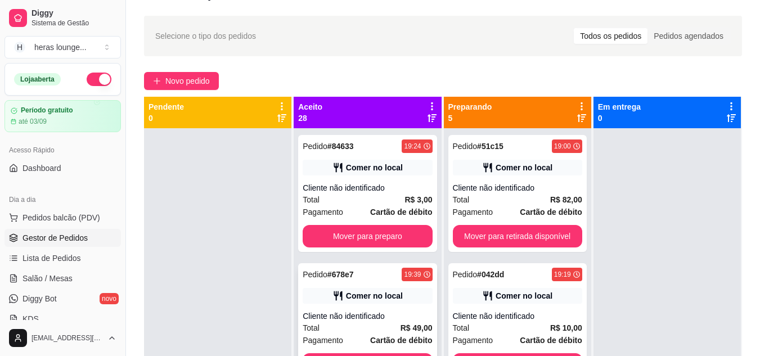
click at [404, 272] on div "19:39" at bounding box center [412, 274] width 17 height 9
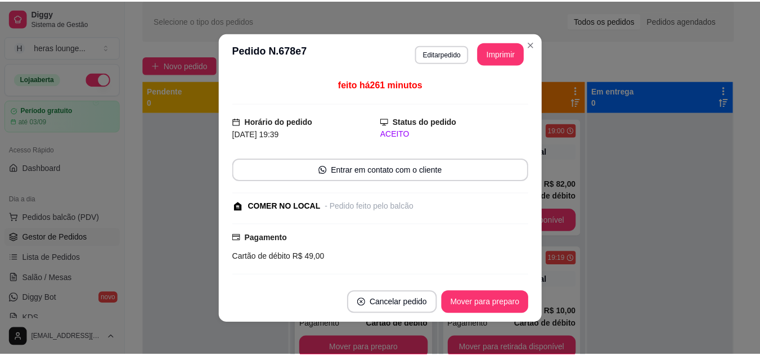
scroll to position [2, 0]
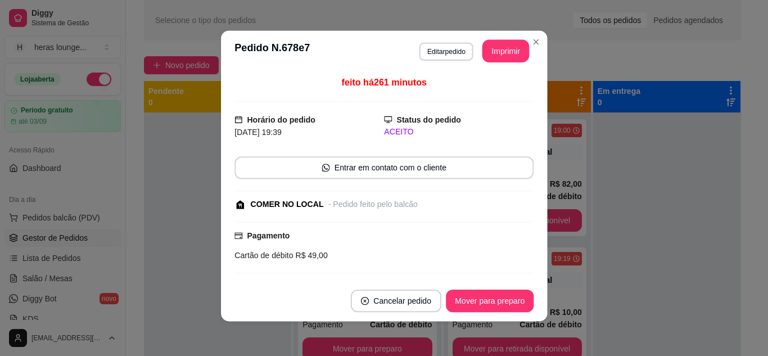
click at [381, 222] on div at bounding box center [384, 222] width 299 height 1
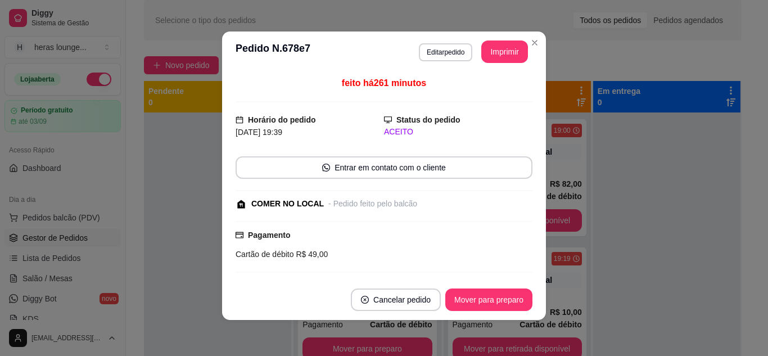
click at [532, 44] on div "Selecione o tipo dos pedidos Todos os pedidos Pedidos agendados Novo pedido Pen…" at bounding box center [443, 221] width 634 height 457
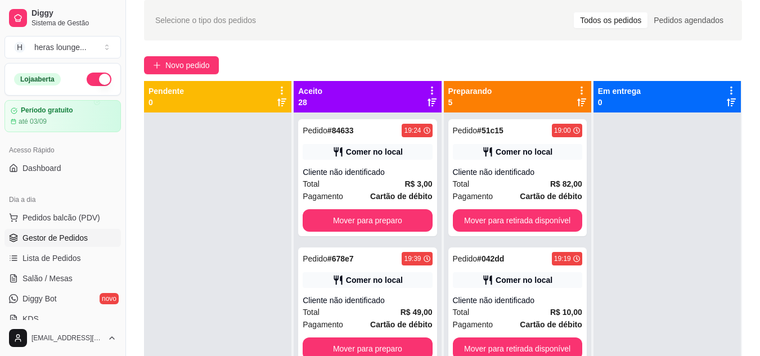
click at [387, 226] on button "Mover para preparo" at bounding box center [367, 220] width 129 height 23
click at [388, 223] on button "Mover para preparo" at bounding box center [367, 221] width 125 height 22
click at [390, 221] on button "Mover para preparo" at bounding box center [367, 220] width 129 height 23
click at [389, 224] on button "Mover para preparo" at bounding box center [367, 220] width 129 height 23
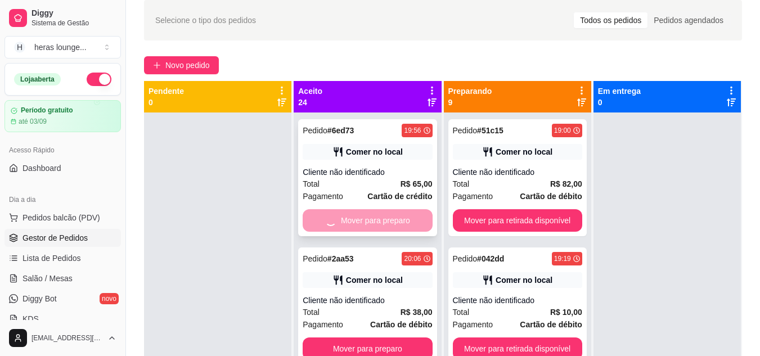
click at [392, 222] on div "Mover para preparo" at bounding box center [367, 220] width 129 height 23
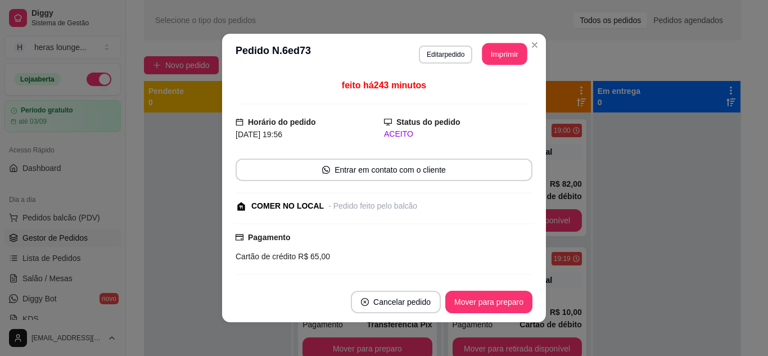
click at [520, 46] on button "Imprimir" at bounding box center [505, 54] width 45 height 22
click at [531, 45] on div "Selecione o tipo dos pedidos Todos os pedidos Pedidos agendados Novo pedido Pen…" at bounding box center [443, 221] width 634 height 457
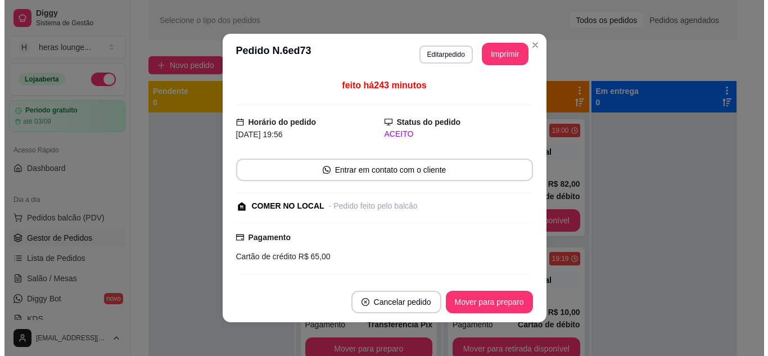
scroll to position [0, 0]
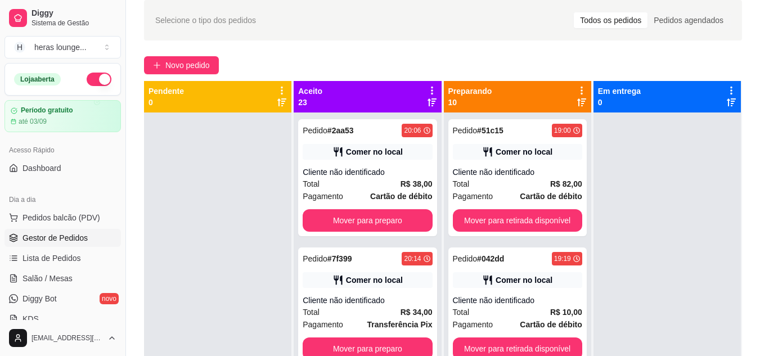
click at [394, 223] on button "Mover para preparo" at bounding box center [367, 220] width 129 height 23
click at [380, 219] on button "Mover para preparo" at bounding box center [367, 221] width 125 height 22
click at [383, 221] on button "Mover para preparo" at bounding box center [367, 220] width 129 height 23
click at [388, 221] on button "Mover para preparo" at bounding box center [367, 220] width 129 height 23
click at [386, 221] on button "Mover para preparo" at bounding box center [367, 220] width 129 height 23
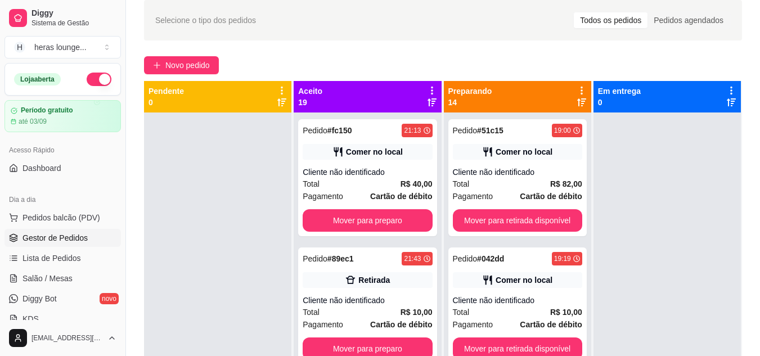
click at [383, 223] on button "Mover para preparo" at bounding box center [367, 220] width 129 height 23
click at [386, 225] on button "Mover para preparo" at bounding box center [367, 220] width 129 height 23
click at [393, 228] on button "Mover para preparo" at bounding box center [367, 220] width 129 height 23
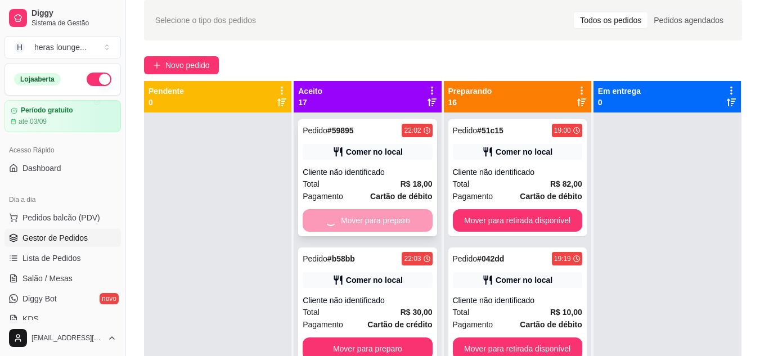
click at [392, 227] on div "Mover para preparo" at bounding box center [367, 220] width 129 height 23
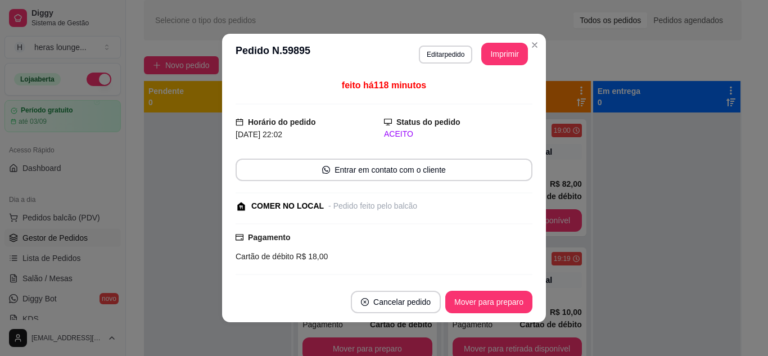
click at [531, 48] on div "Selecione o tipo dos pedidos Todos os pedidos Pedidos agendados Novo pedido Pen…" at bounding box center [443, 221] width 634 height 457
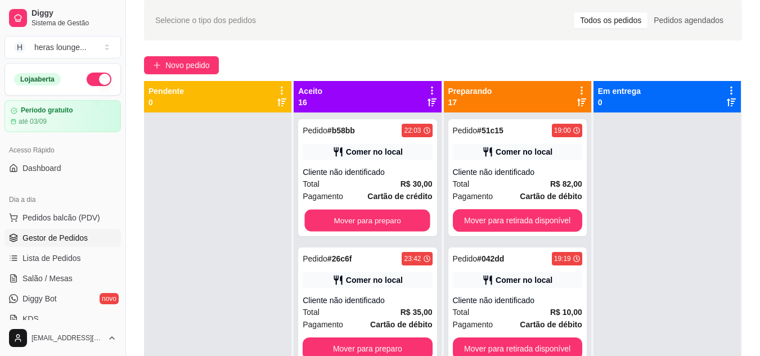
click at [391, 217] on button "Mover para preparo" at bounding box center [367, 221] width 125 height 22
click at [393, 222] on button "Mover para preparo" at bounding box center [367, 220] width 129 height 23
click at [390, 221] on button "Mover para preparo" at bounding box center [367, 220] width 129 height 23
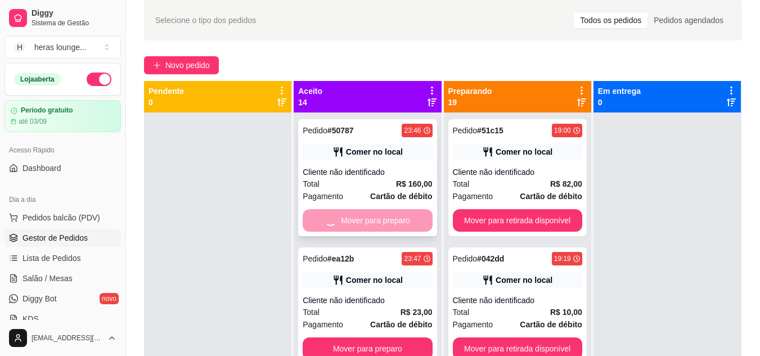
click at [394, 223] on div "Mover para preparo" at bounding box center [367, 220] width 129 height 23
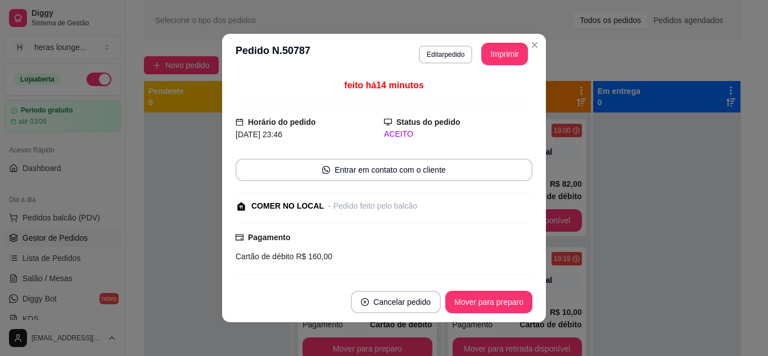
click at [532, 44] on div "Selecione o tipo dos pedidos Todos os pedidos Pedidos agendados Novo pedido Pen…" at bounding box center [443, 221] width 634 height 457
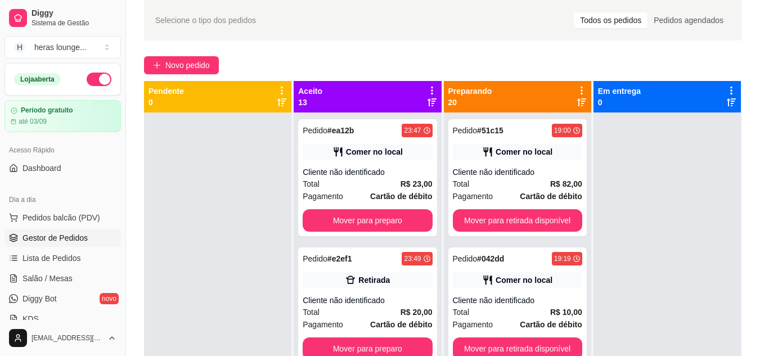
click at [377, 221] on button "Mover para preparo" at bounding box center [367, 220] width 129 height 23
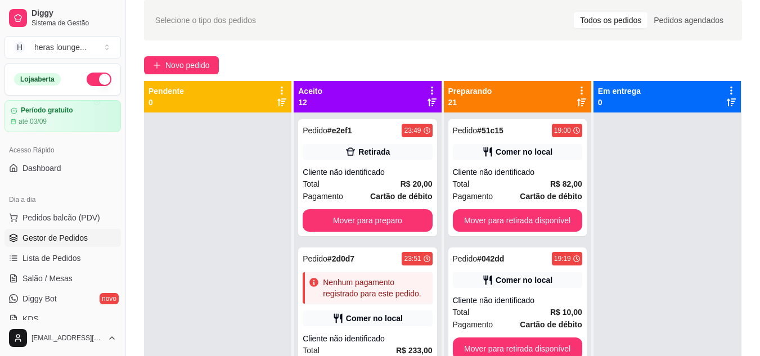
click at [385, 225] on button "Mover para preparo" at bounding box center [367, 220] width 129 height 23
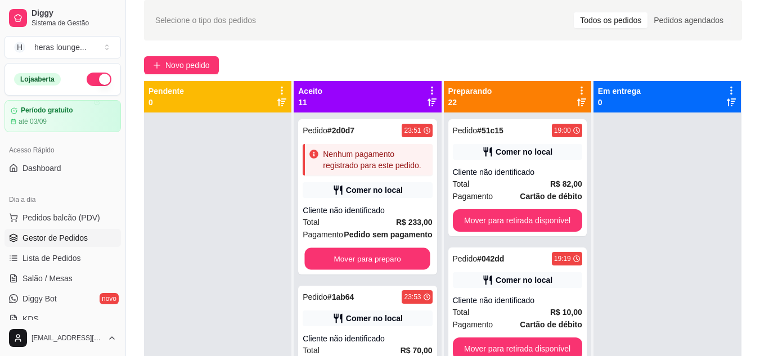
click at [379, 270] on button "Mover para preparo" at bounding box center [367, 259] width 125 height 22
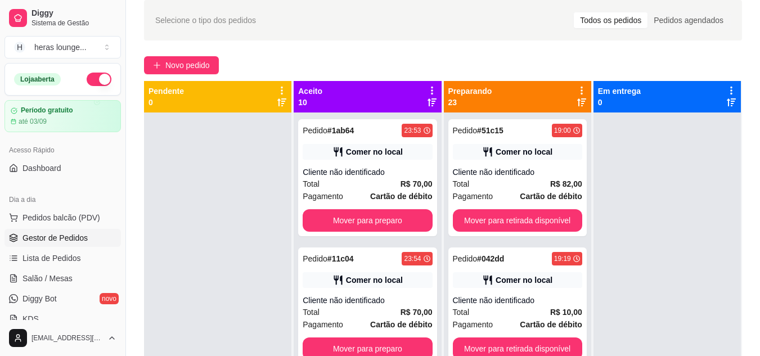
click at [390, 220] on button "Mover para preparo" at bounding box center [367, 220] width 129 height 23
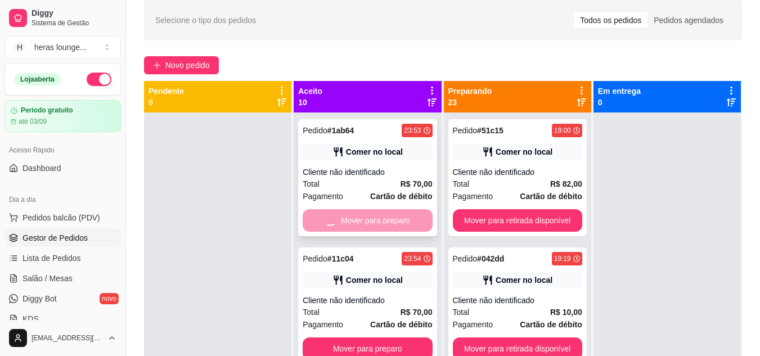
click at [392, 213] on div "Mover para preparo" at bounding box center [367, 220] width 129 height 23
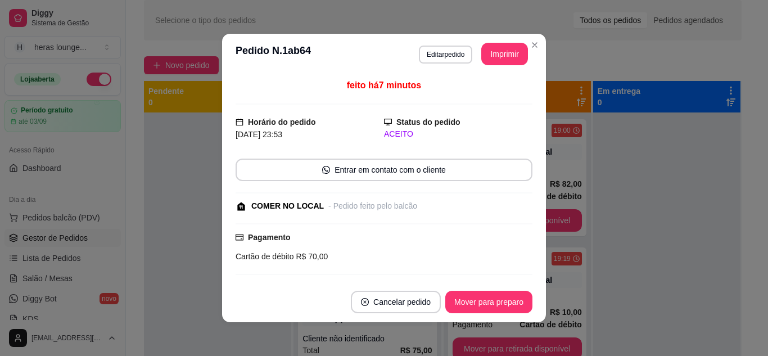
click at [531, 45] on div "Selecione o tipo dos pedidos Todos os pedidos Pedidos agendados Novo pedido Pen…" at bounding box center [443, 221] width 634 height 457
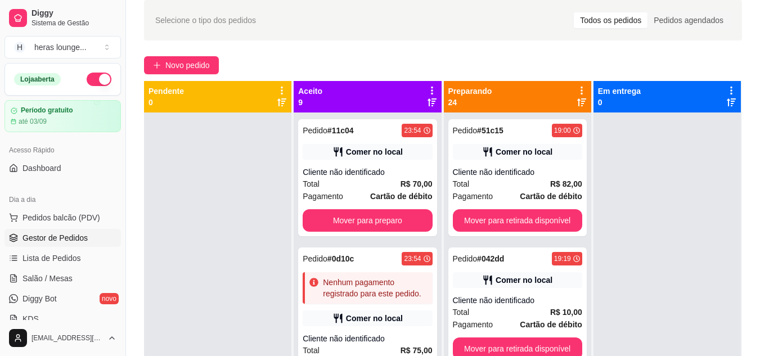
click at [385, 215] on button "Mover para preparo" at bounding box center [367, 220] width 129 height 23
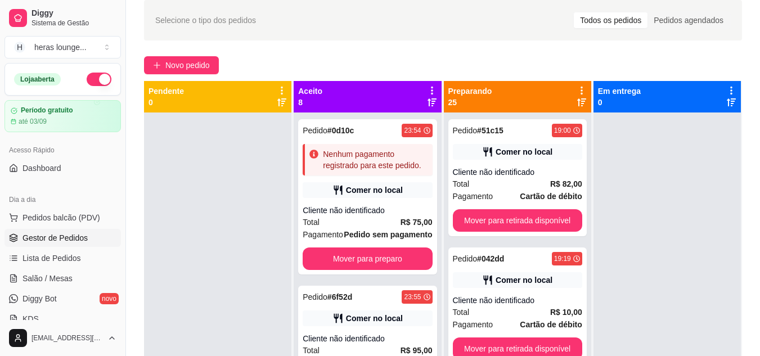
click at [372, 270] on button "Mover para preparo" at bounding box center [367, 259] width 129 height 23
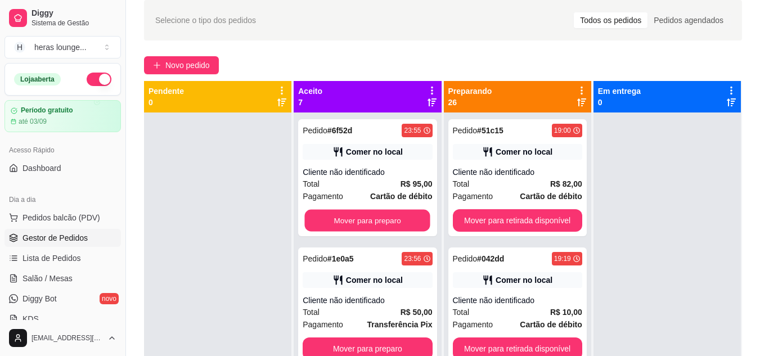
click at [394, 222] on button "Mover para preparo" at bounding box center [367, 221] width 125 height 22
click at [392, 223] on button "Mover para preparo" at bounding box center [367, 220] width 129 height 23
click at [394, 218] on button "Mover para preparo" at bounding box center [367, 221] width 125 height 22
click at [397, 224] on button "Mover para preparo" at bounding box center [367, 220] width 129 height 23
click at [395, 224] on button "Mover para preparo" at bounding box center [367, 220] width 129 height 23
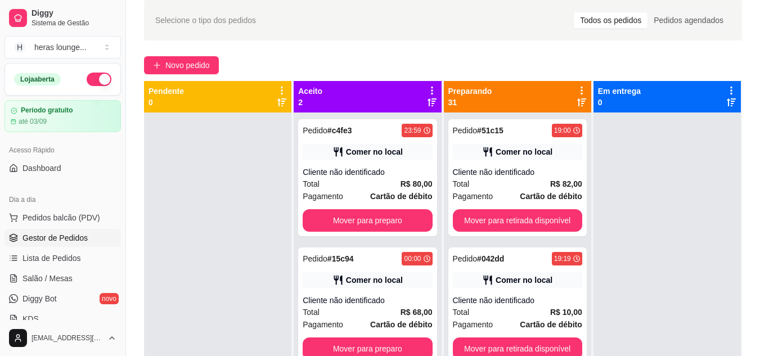
click at [400, 218] on button "Mover para preparo" at bounding box center [367, 220] width 129 height 23
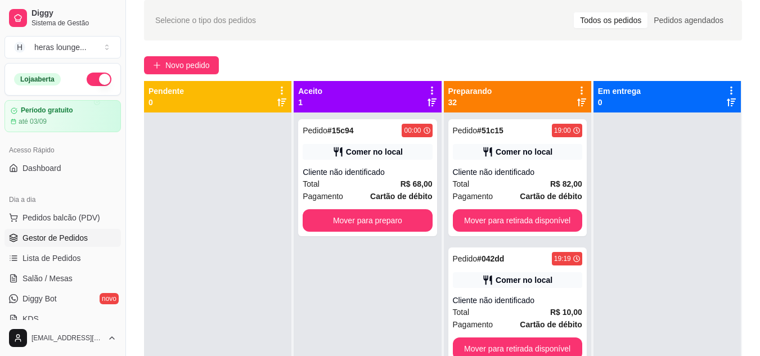
click at [408, 218] on button "Mover para preparo" at bounding box center [367, 220] width 129 height 23
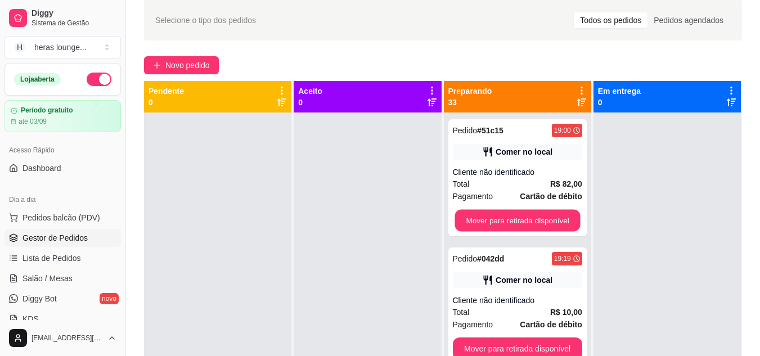
click at [523, 218] on button "Mover para retirada disponível" at bounding box center [517, 221] width 125 height 22
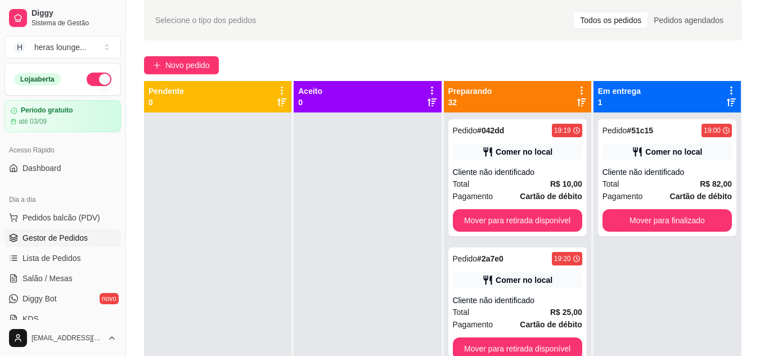
click at [541, 217] on button "Mover para retirada disponível" at bounding box center [517, 220] width 129 height 23
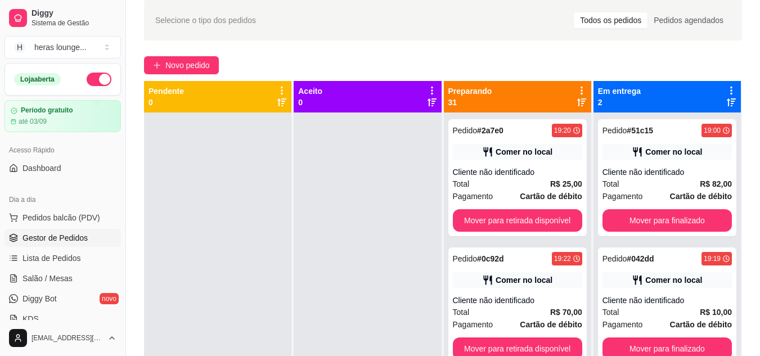
click at [534, 221] on button "Mover para retirada disponível" at bounding box center [517, 220] width 129 height 23
click at [545, 219] on button "Mover para retirada disponível" at bounding box center [517, 220] width 129 height 23
click at [536, 218] on button "Mover para retirada disponível" at bounding box center [517, 220] width 129 height 23
click at [540, 218] on button "Mover para retirada disponível" at bounding box center [517, 220] width 129 height 23
click at [534, 219] on button "Mover para retirada disponível" at bounding box center [517, 220] width 129 height 23
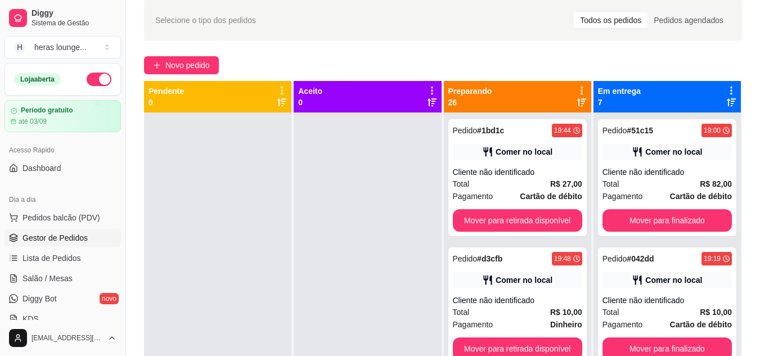
click at [533, 222] on button "Mover para retirada disponível" at bounding box center [517, 220] width 129 height 23
click at [537, 221] on button "Mover para retirada disponível" at bounding box center [517, 220] width 129 height 23
click at [536, 218] on button "Mover para retirada disponível" at bounding box center [517, 220] width 129 height 23
click at [522, 218] on button "Mover para retirada disponível" at bounding box center [517, 221] width 125 height 22
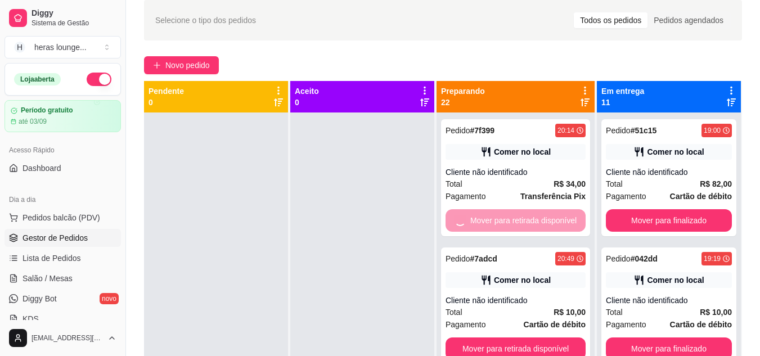
click at [531, 338] on button "Mover para retirada disponível" at bounding box center [516, 349] width 140 height 23
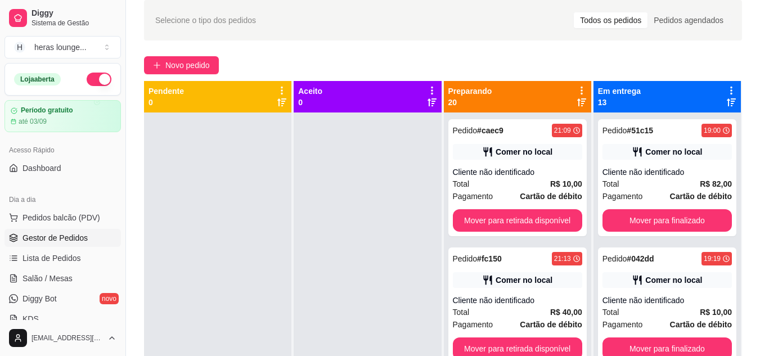
click at [533, 222] on button "Mover para retirada disponível" at bounding box center [517, 220] width 129 height 23
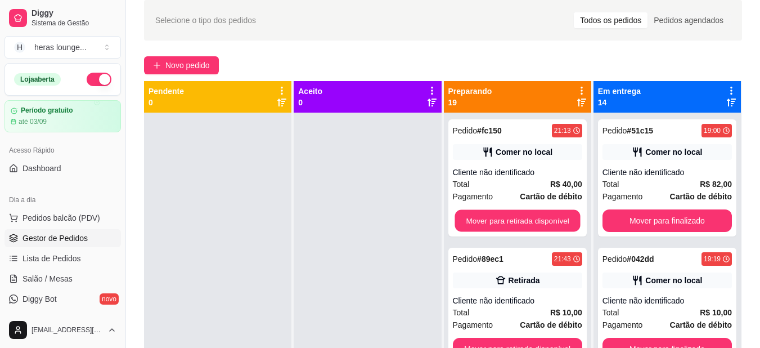
click at [538, 228] on button "Mover para retirada disponível" at bounding box center [517, 221] width 125 height 22
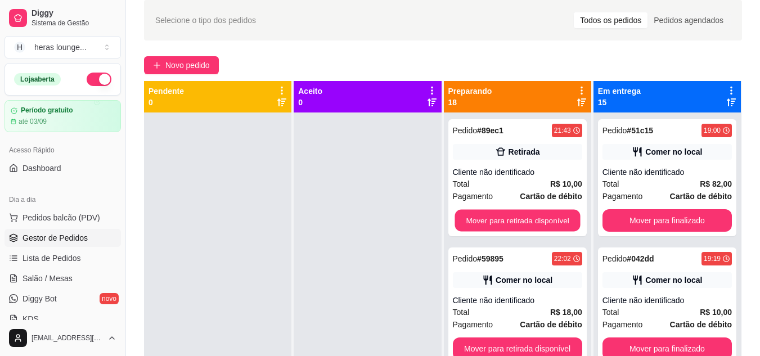
click at [546, 223] on button "Mover para retirada disponível" at bounding box center [517, 221] width 125 height 22
click at [540, 222] on button "Mover para retirada disponível" at bounding box center [517, 220] width 129 height 23
click at [538, 224] on button "Mover para retirada disponível" at bounding box center [517, 220] width 129 height 23
click at [539, 221] on button "Mover para retirada disponível" at bounding box center [517, 221] width 125 height 22
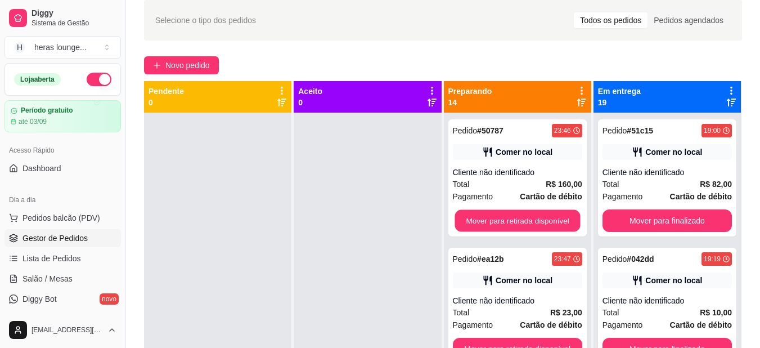
click at [537, 224] on button "Mover para retirada disponível" at bounding box center [517, 221] width 125 height 22
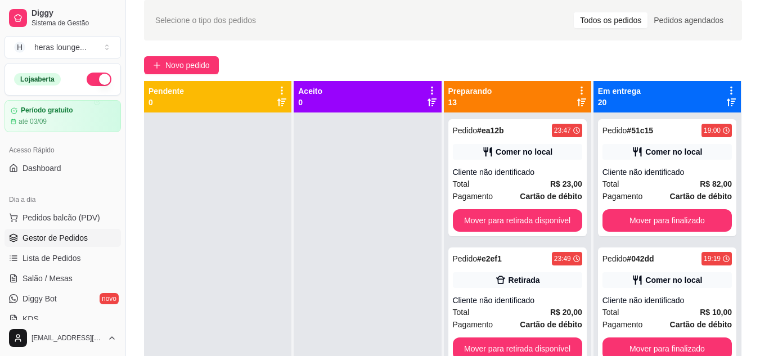
click at [540, 220] on button "Mover para retirada disponível" at bounding box center [517, 220] width 129 height 23
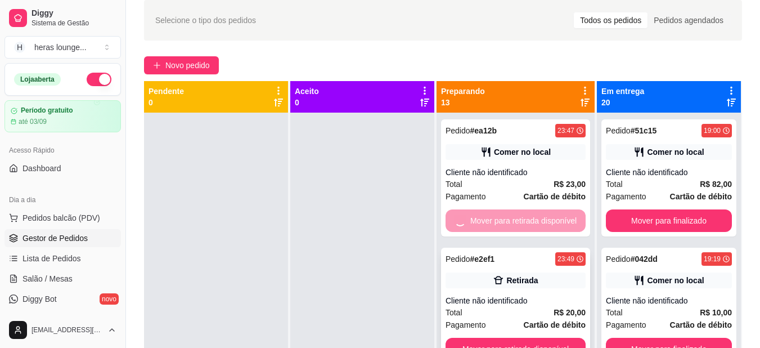
click at [540, 338] on button "Mover para retirada disponível" at bounding box center [516, 349] width 140 height 23
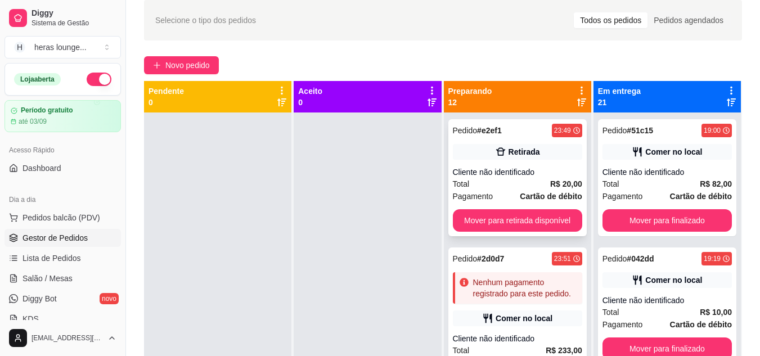
click at [538, 222] on button "Mover para retirada disponível" at bounding box center [517, 220] width 129 height 23
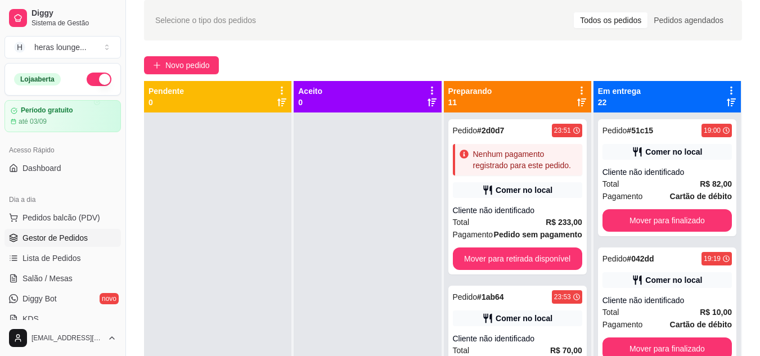
click at [516, 254] on button "Mover para retirada disponível" at bounding box center [517, 259] width 129 height 23
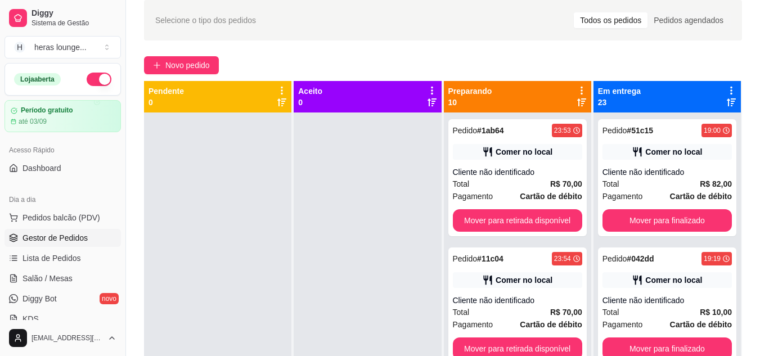
click at [541, 220] on button "Mover para retirada disponível" at bounding box center [517, 220] width 129 height 23
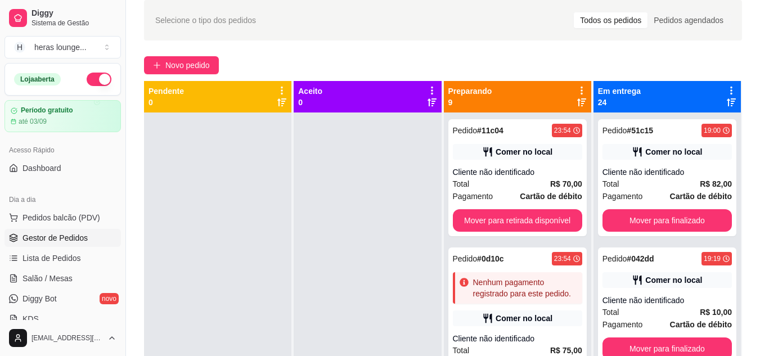
click at [535, 217] on button "Mover para retirada disponível" at bounding box center [517, 220] width 129 height 23
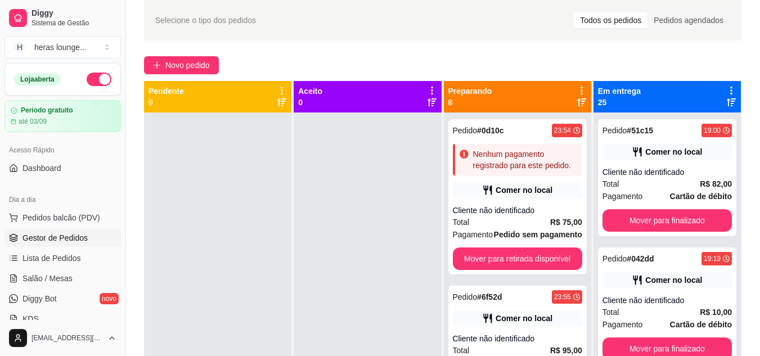
click at [525, 250] on button "Mover para retirada disponível" at bounding box center [517, 259] width 129 height 23
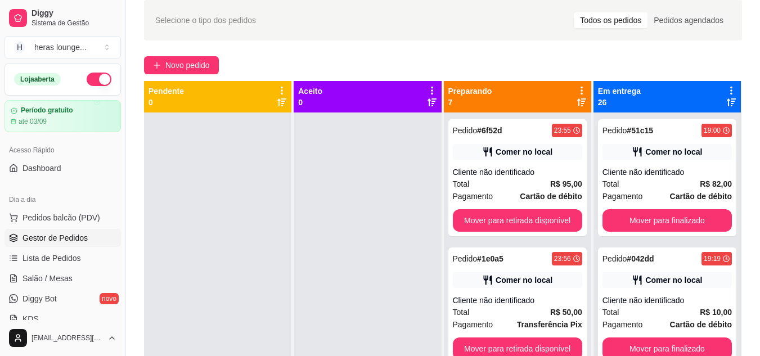
click at [538, 224] on button "Mover para retirada disponível" at bounding box center [517, 220] width 129 height 23
click at [534, 226] on button "Mover para retirada disponível" at bounding box center [517, 220] width 129 height 23
click at [542, 221] on button "Mover para retirada disponível" at bounding box center [517, 220] width 129 height 23
click at [540, 218] on button "Mover para retirada disponível" at bounding box center [517, 220] width 129 height 23
click at [541, 218] on button "Mover para retirada disponível" at bounding box center [517, 221] width 125 height 22
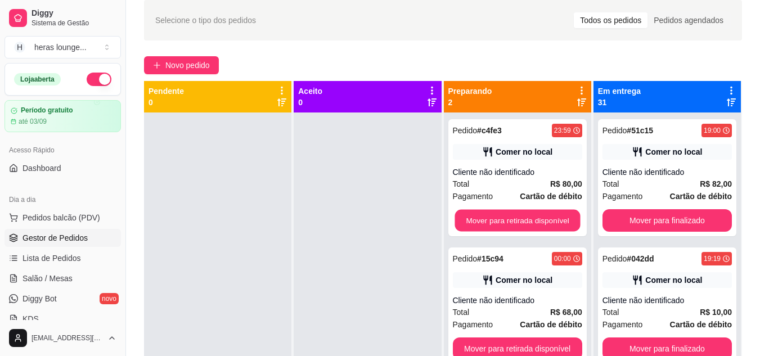
click at [550, 218] on button "Mover para retirada disponível" at bounding box center [517, 221] width 125 height 22
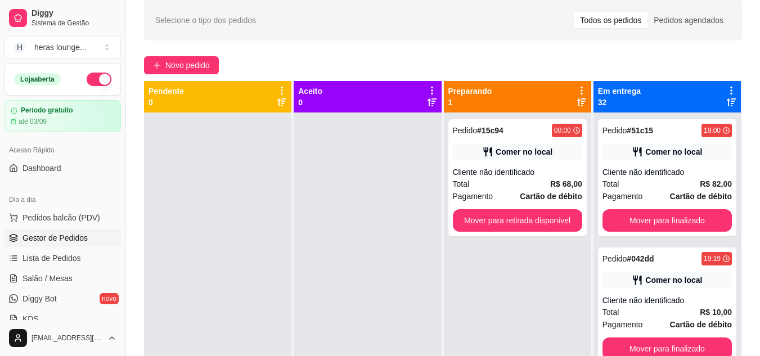
click at [549, 218] on button "Mover para retirada disponível" at bounding box center [517, 220] width 129 height 23
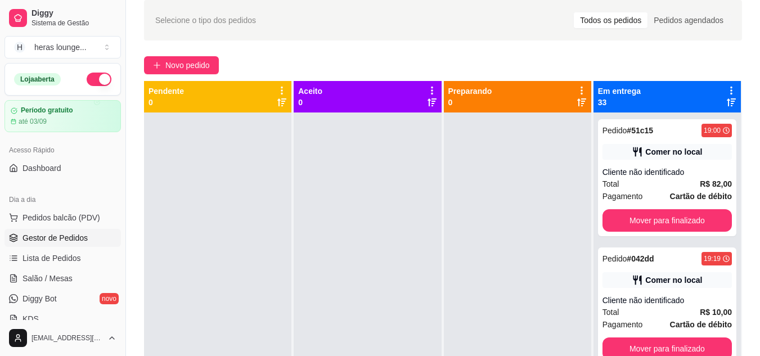
click at [691, 213] on button "Mover para finalizado" at bounding box center [667, 220] width 129 height 23
click at [691, 218] on button "Mover para finalizado" at bounding box center [666, 221] width 125 height 22
click at [697, 215] on button "Mover para finalizado" at bounding box center [667, 220] width 129 height 23
click at [694, 214] on button "Mover para finalizado" at bounding box center [666, 221] width 125 height 22
click at [693, 218] on button "Mover para finalizado" at bounding box center [667, 220] width 129 height 23
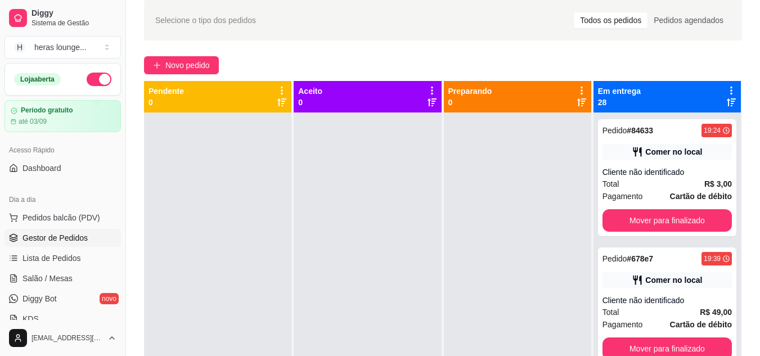
click at [695, 217] on button "Mover para finalizado" at bounding box center [667, 220] width 129 height 23
click at [694, 218] on button "Mover para finalizado" at bounding box center [667, 220] width 129 height 23
click at [692, 218] on button "Mover para finalizado" at bounding box center [667, 220] width 129 height 23
click at [691, 218] on button "Mover para finalizado" at bounding box center [667, 220] width 129 height 23
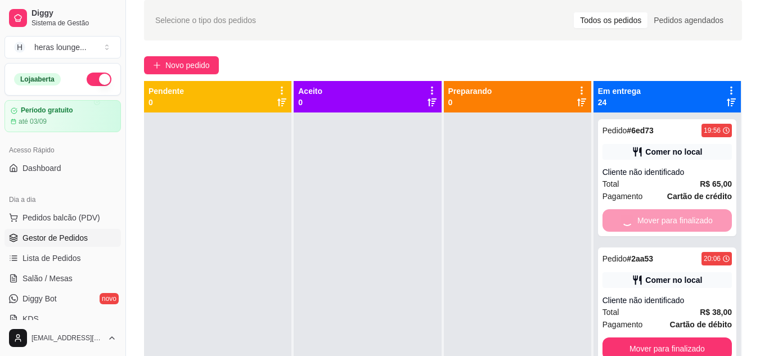
click at [689, 338] on button "Mover para finalizado" at bounding box center [667, 349] width 129 height 23
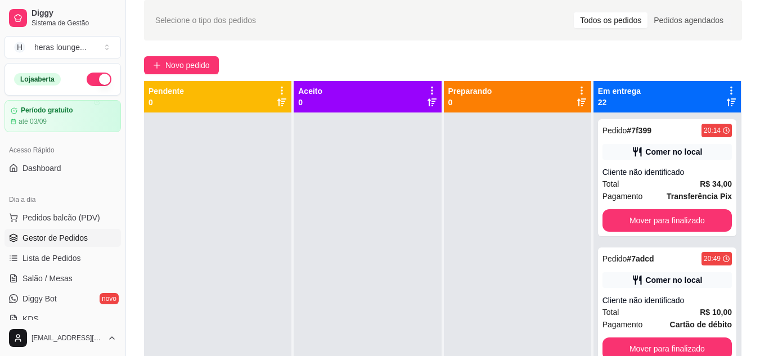
click at [689, 221] on button "Mover para finalizado" at bounding box center [667, 220] width 129 height 23
click at [689, 218] on button "Mover para finalizado" at bounding box center [666, 221] width 125 height 22
click at [686, 218] on button "Mover para finalizado" at bounding box center [667, 220] width 129 height 23
click at [690, 218] on button "Mover para finalizado" at bounding box center [667, 220] width 129 height 23
click at [695, 218] on button "Mover para finalizado" at bounding box center [667, 220] width 129 height 23
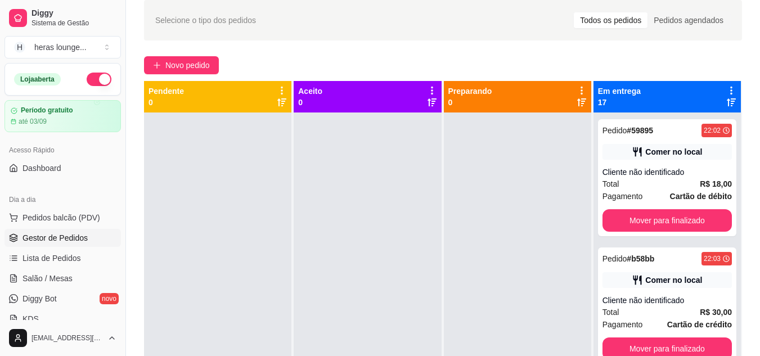
click at [697, 222] on button "Mover para finalizado" at bounding box center [667, 220] width 129 height 23
click at [686, 219] on button "Mover para finalizado" at bounding box center [667, 220] width 129 height 23
click at [694, 220] on button "Mover para finalizado" at bounding box center [667, 220] width 129 height 23
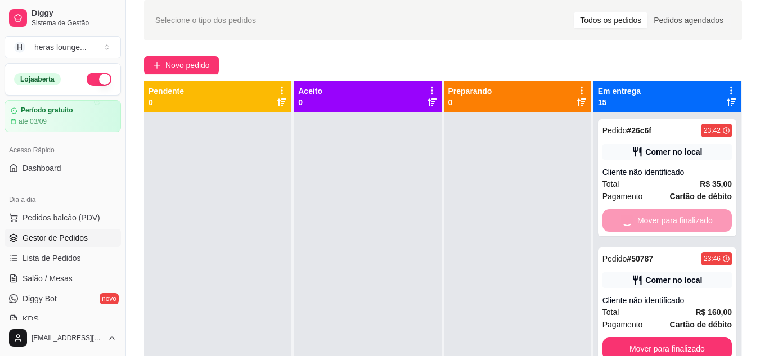
click at [694, 338] on button "Mover para finalizado" at bounding box center [667, 349] width 129 height 23
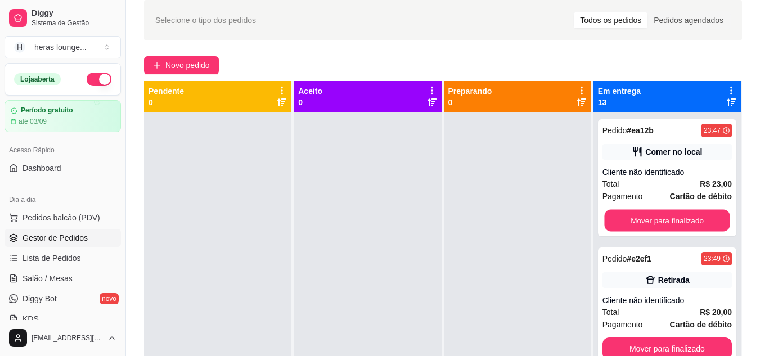
click at [690, 221] on button "Mover para finalizado" at bounding box center [666, 221] width 125 height 22
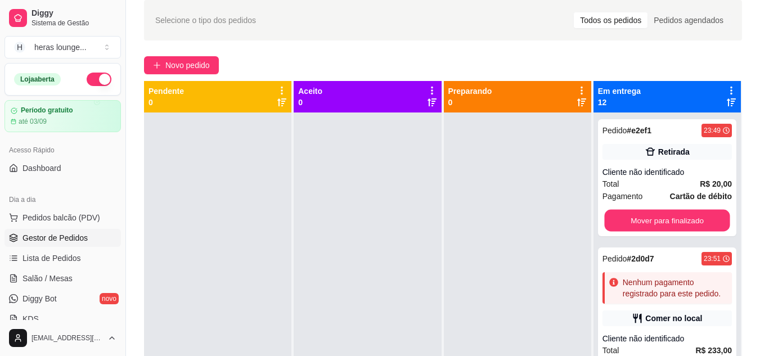
click at [690, 219] on button "Mover para finalizado" at bounding box center [666, 221] width 125 height 22
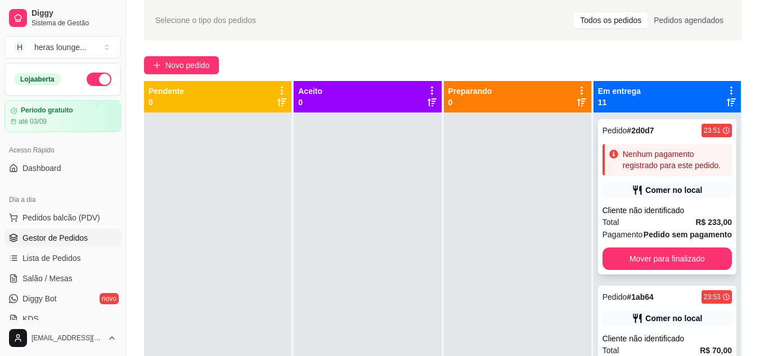
click at [689, 216] on div "Cliente não identificado" at bounding box center [667, 210] width 129 height 11
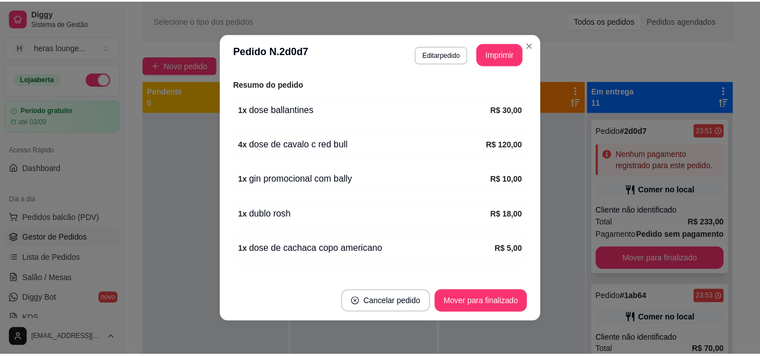
scroll to position [242, 0]
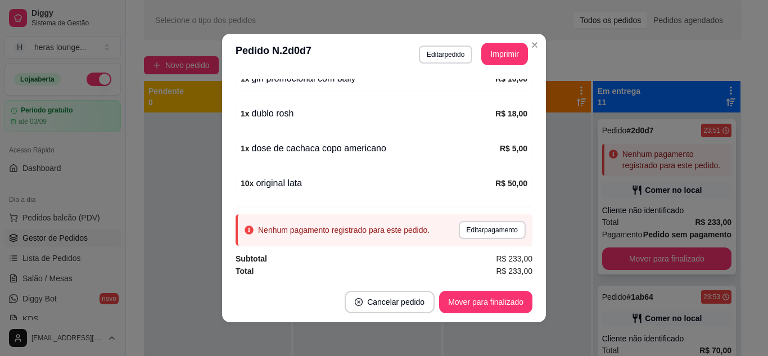
click at [528, 42] on div "Selecione o tipo dos pedidos Todos os pedidos Pedidos agendados Novo pedido Pen…" at bounding box center [443, 221] width 634 height 457
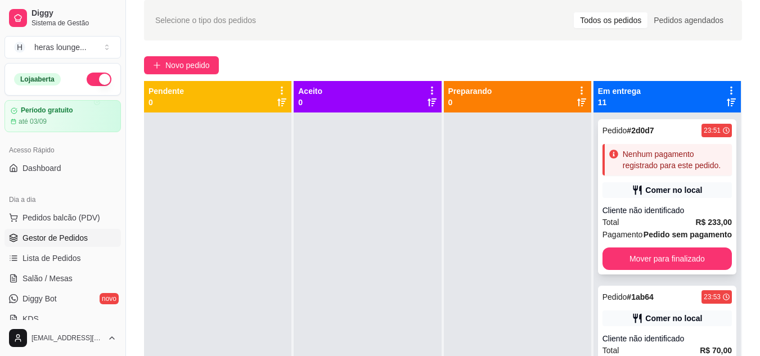
click at [678, 270] on button "Mover para finalizado" at bounding box center [667, 259] width 129 height 23
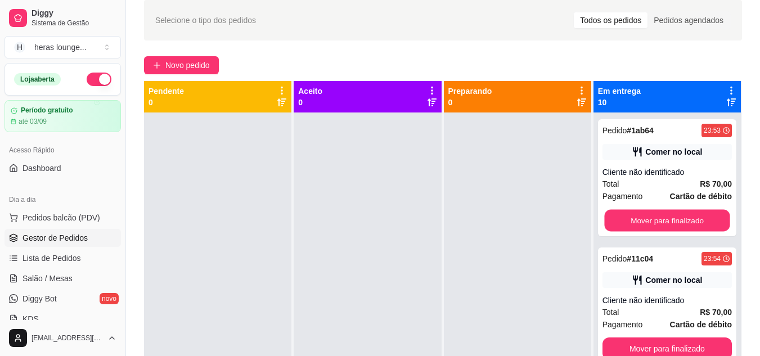
click at [685, 226] on button "Mover para finalizado" at bounding box center [666, 221] width 125 height 22
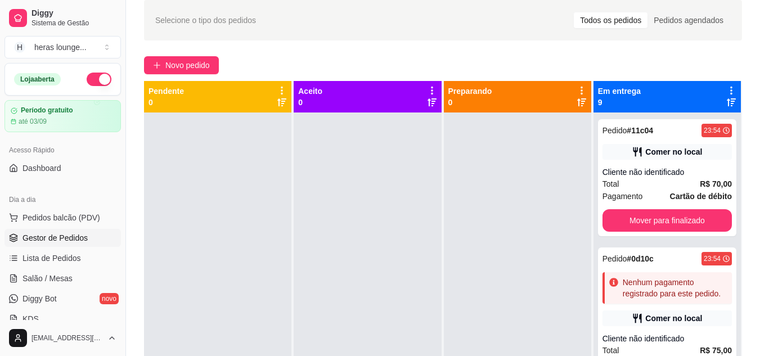
click at [689, 218] on button "Mover para finalizado" at bounding box center [667, 220] width 129 height 23
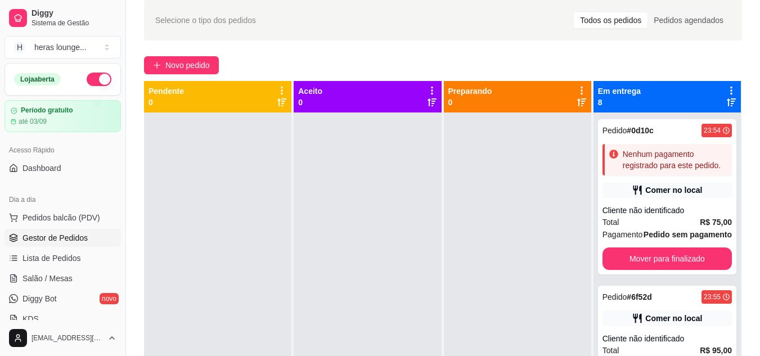
click at [655, 270] on button "Mover para finalizado" at bounding box center [667, 259] width 129 height 23
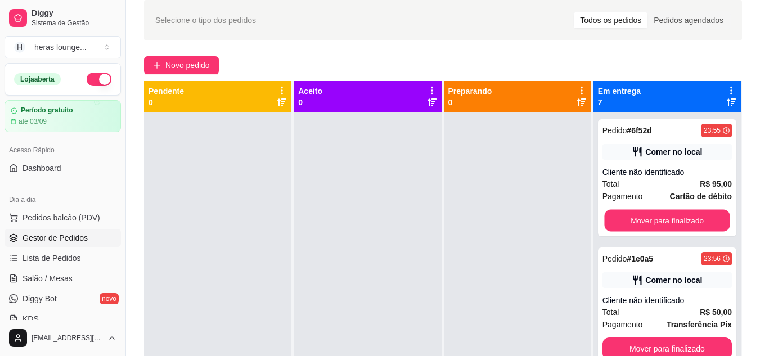
click at [690, 224] on button "Mover para finalizado" at bounding box center [666, 221] width 125 height 22
click at [690, 224] on button "Mover para finalizado" at bounding box center [667, 220] width 129 height 23
click at [690, 220] on button "Mover para finalizado" at bounding box center [667, 220] width 129 height 23
click at [690, 219] on button "Mover para finalizado" at bounding box center [666, 221] width 125 height 22
click at [694, 218] on button "Mover para finalizado" at bounding box center [667, 220] width 129 height 23
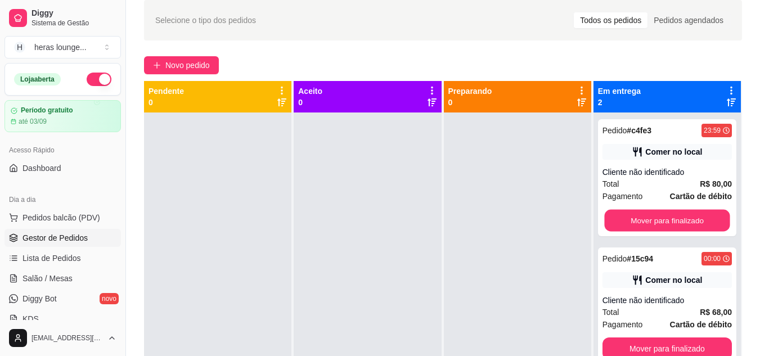
click at [695, 221] on button "Mover para finalizado" at bounding box center [666, 221] width 125 height 22
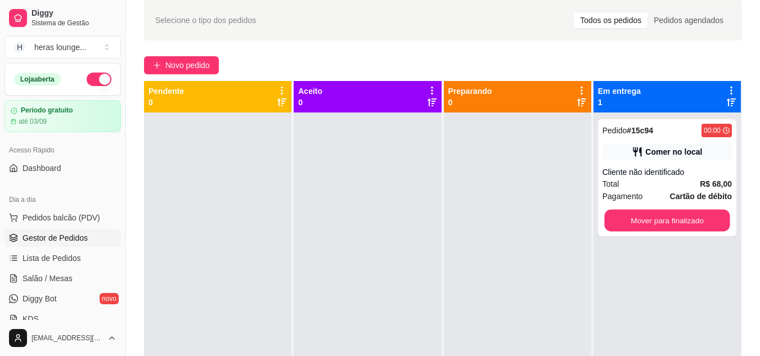
click at [695, 223] on button "Mover para finalizado" at bounding box center [666, 221] width 125 height 22
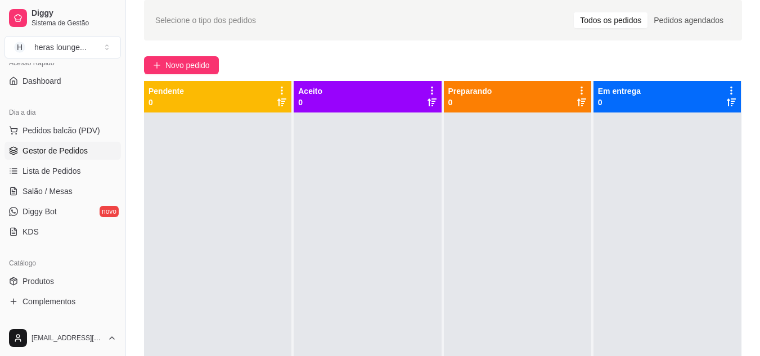
scroll to position [131, 0]
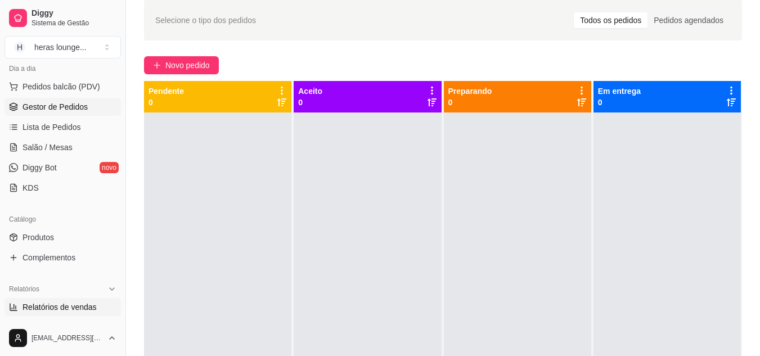
click at [64, 306] on span "Relatórios de vendas" at bounding box center [60, 307] width 74 height 11
select select "ALL"
select select "0"
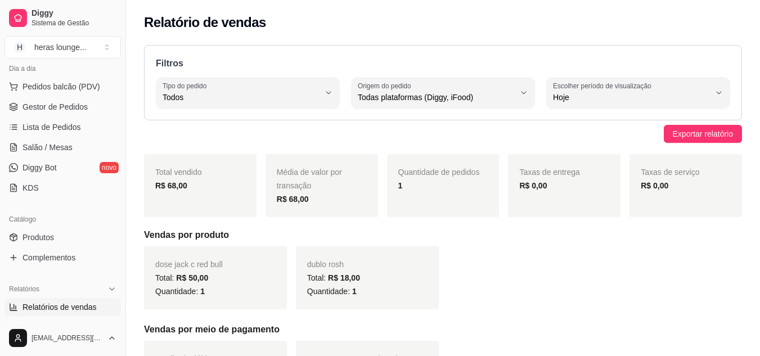
click at [629, 89] on label "Escolher período de visualização" at bounding box center [604, 86] width 102 height 10
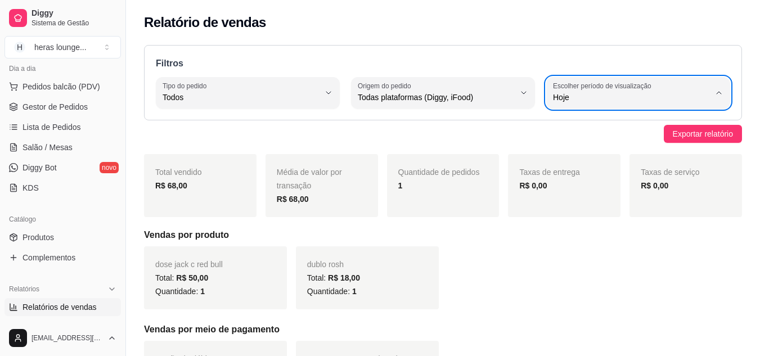
click at [587, 136] on li "Ontem" at bounding box center [638, 142] width 168 height 17
type input "1"
select select "1"
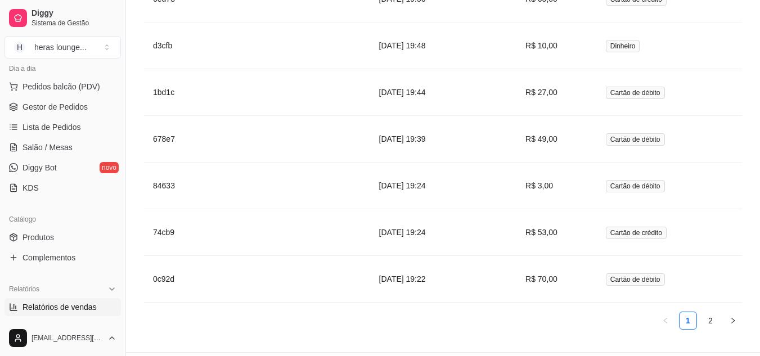
scroll to position [2164, 0]
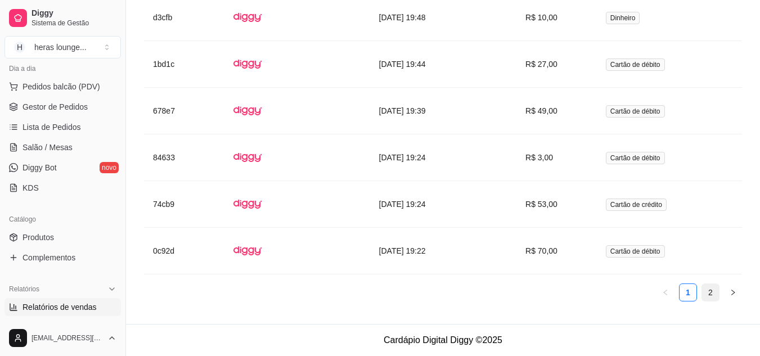
click at [706, 291] on link "2" at bounding box center [710, 292] width 17 height 17
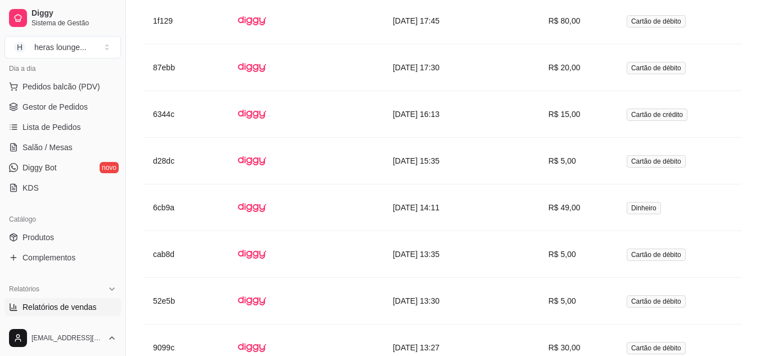
scroll to position [1557, 0]
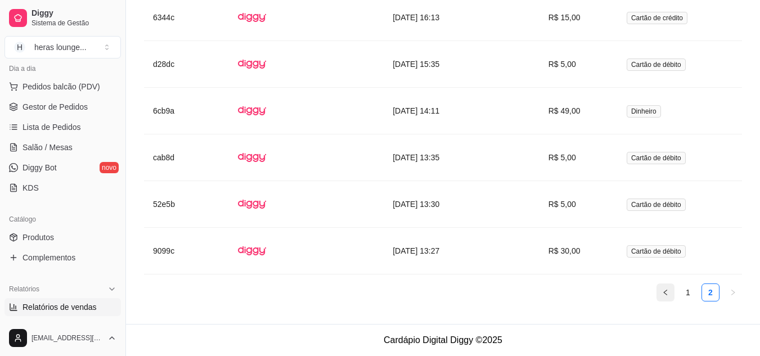
click at [659, 290] on button "button" at bounding box center [666, 293] width 18 height 18
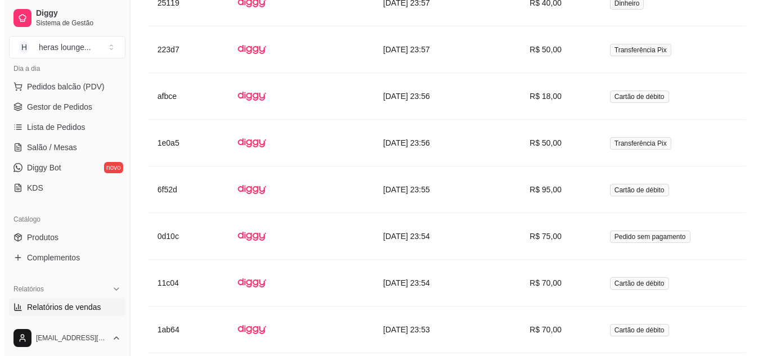
scroll to position [1168, 0]
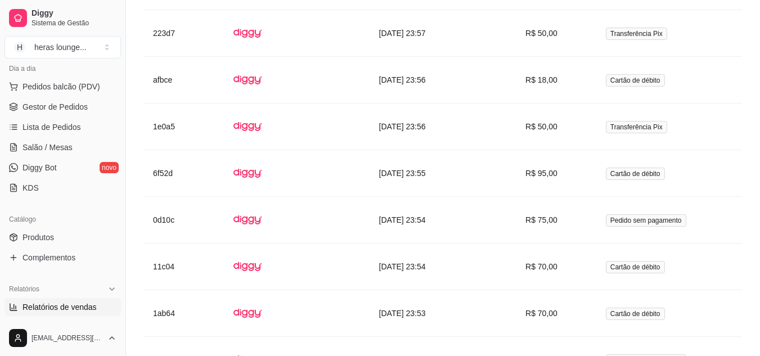
click at [646, 212] on td "Pedido sem pagamento" at bounding box center [669, 220] width 145 height 47
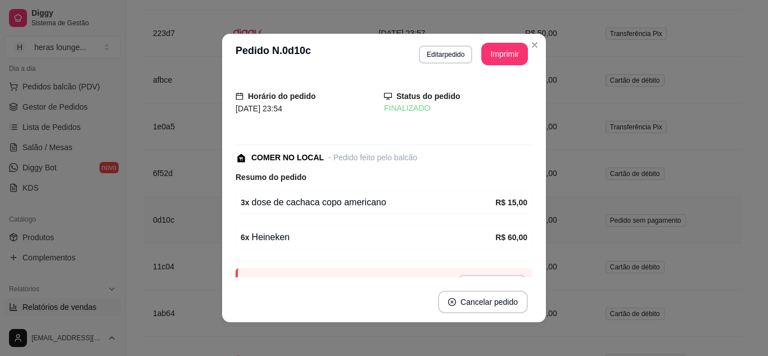
scroll to position [54, 0]
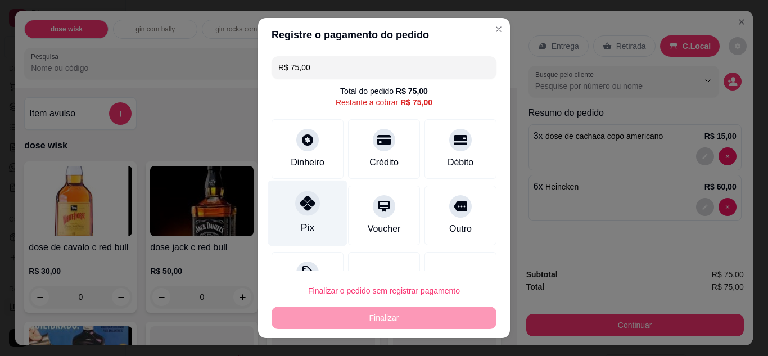
click at [294, 223] on div "Pix" at bounding box center [307, 213] width 79 height 66
type input "R$ 0,00"
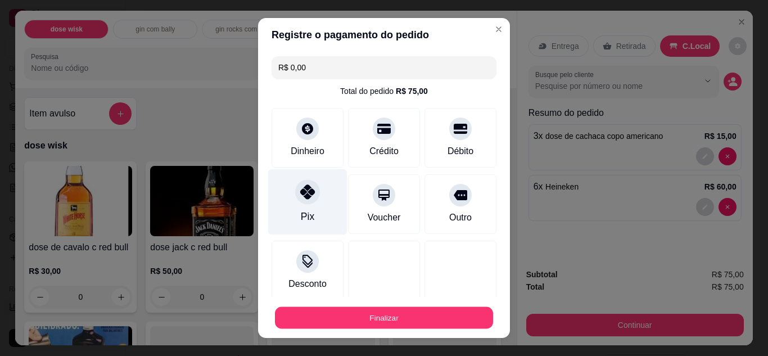
click at [397, 317] on button "Finalizar" at bounding box center [384, 318] width 218 height 22
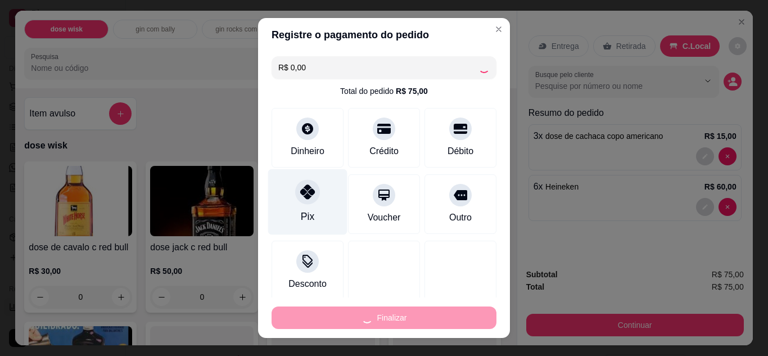
type input "0"
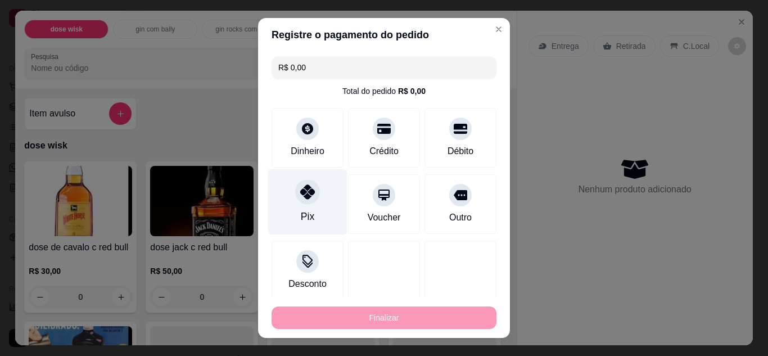
type input "-R$ 75,00"
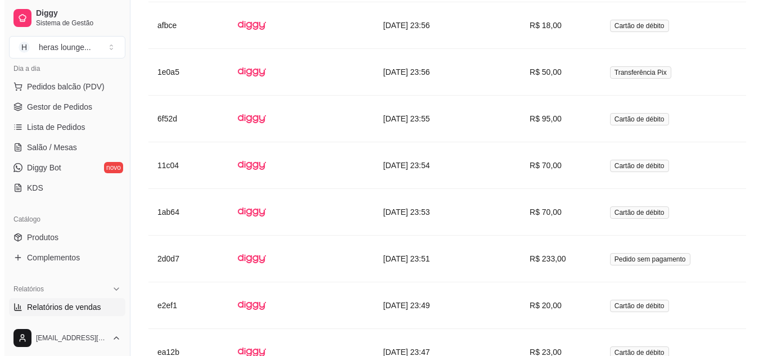
scroll to position [1272, 0]
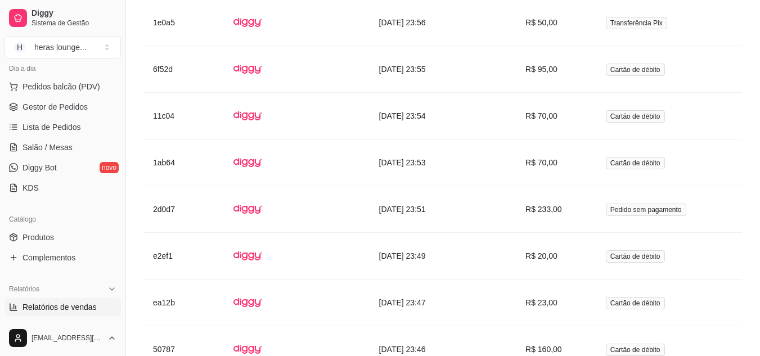
click at [644, 207] on span "Pedido sem pagamento" at bounding box center [646, 210] width 80 height 12
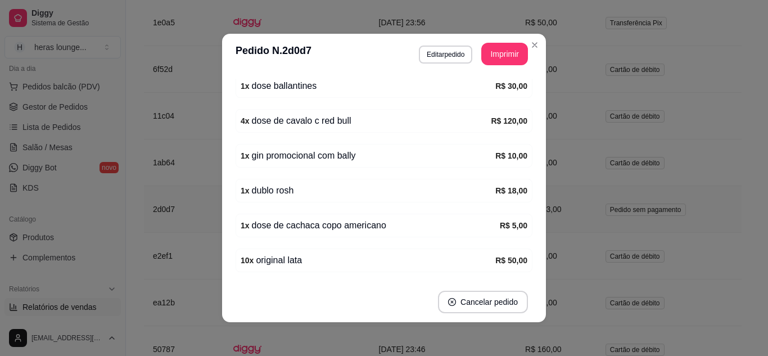
scroll to position [194, 0]
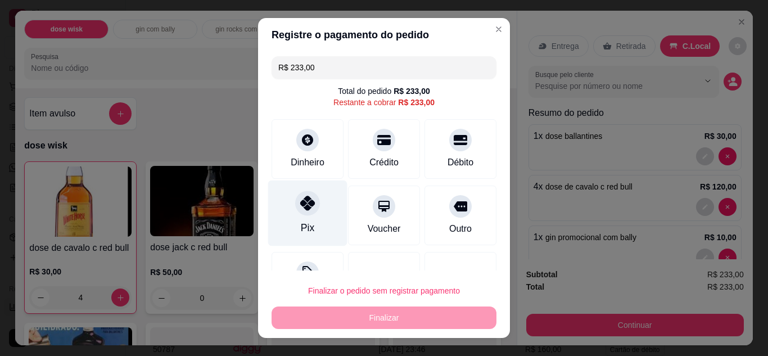
click at [303, 234] on div "Pix" at bounding box center [308, 228] width 14 height 15
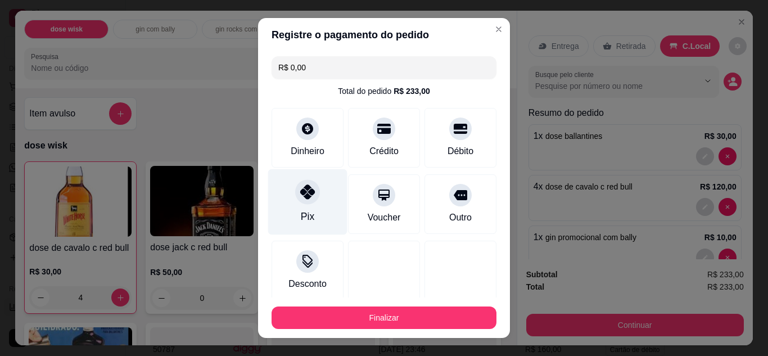
type input "R$ 0,00"
click at [404, 314] on button "Finalizar" at bounding box center [384, 318] width 218 height 22
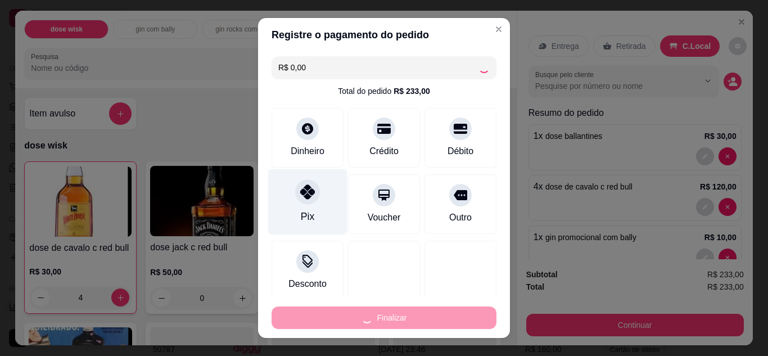
type input "0"
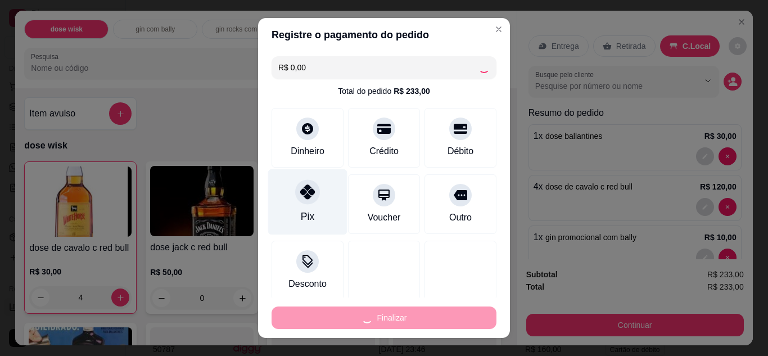
type input "0"
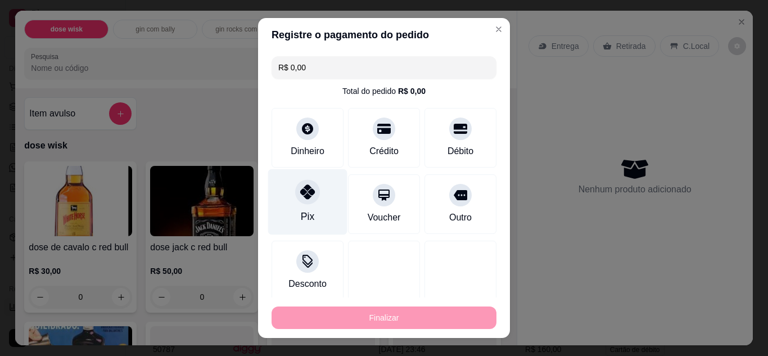
type input "-R$ 233,00"
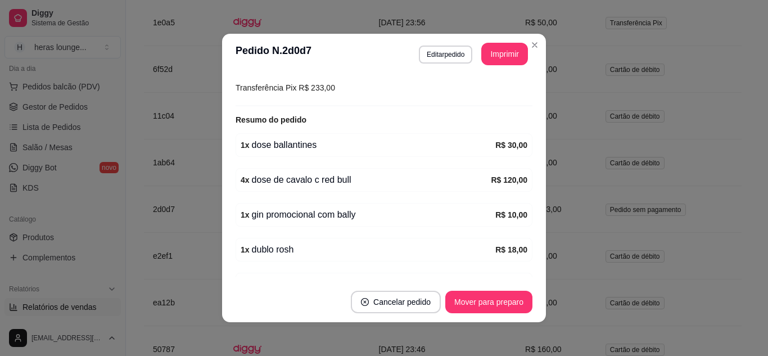
scroll to position [291, 0]
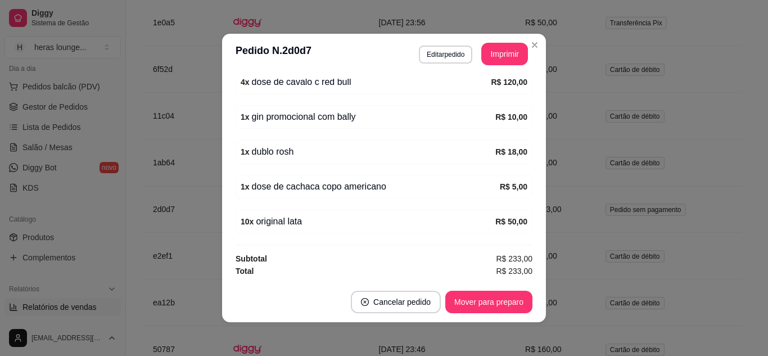
click at [531, 45] on td "R$ 50,00" at bounding box center [556, 22] width 80 height 47
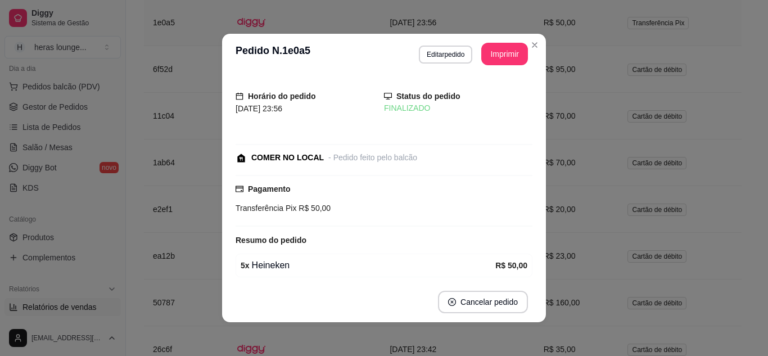
click at [531, 45] on td at bounding box center [508, 22] width 53 height 47
click at [618, 94] on td "R$ 70,00" at bounding box center [577, 116] width 84 height 47
click at [573, 88] on td "R$ 95,00" at bounding box center [577, 69] width 84 height 47
click at [532, 46] on td at bounding box center [508, 69] width 53 height 47
click at [531, 44] on td at bounding box center [508, 22] width 53 height 47
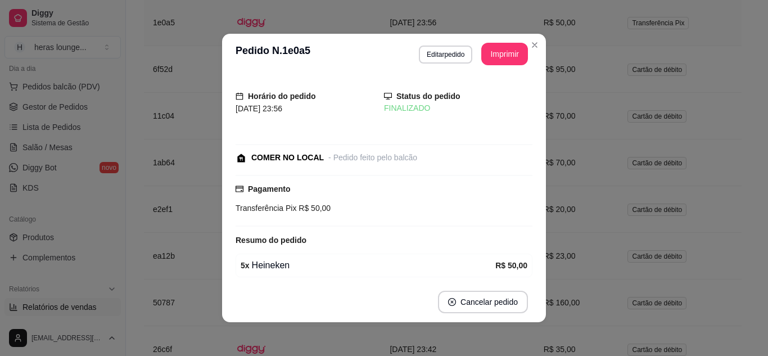
click at [617, 106] on td "R$ 70,00" at bounding box center [577, 116] width 84 height 47
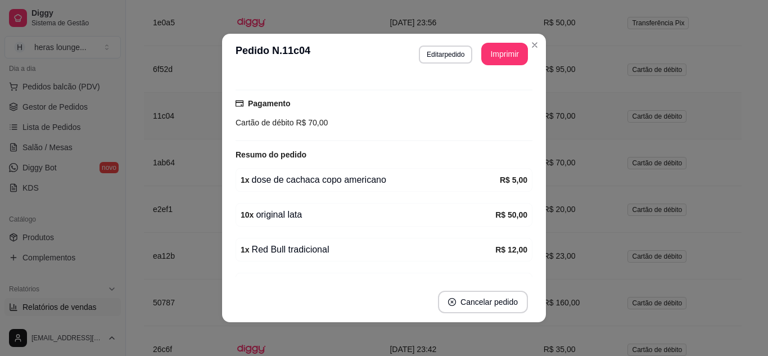
scroll to position [0, 0]
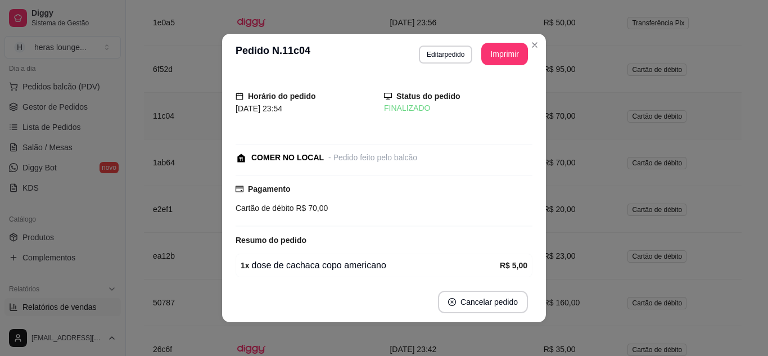
click at [532, 45] on td at bounding box center [508, 22] width 53 height 47
click at [532, 42] on td at bounding box center [508, 22] width 53 height 47
click at [532, 44] on td at bounding box center [508, 22] width 53 height 47
click at [493, 57] on button "Imprimir" at bounding box center [505, 54] width 47 height 23
click at [667, 215] on span "Cartão de débito" at bounding box center [657, 210] width 59 height 12
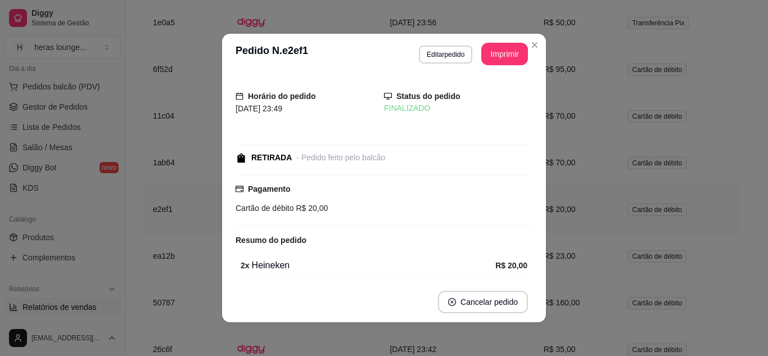
click at [694, 200] on td "Cartão de débito" at bounding box center [680, 209] width 123 height 47
click at [527, 47] on td at bounding box center [508, 69] width 53 height 47
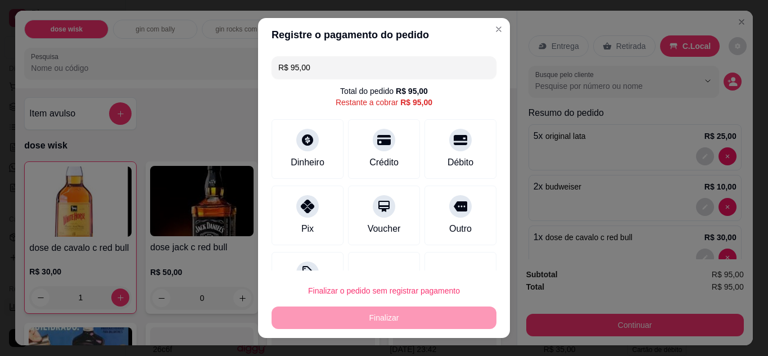
scroll to position [45, 0]
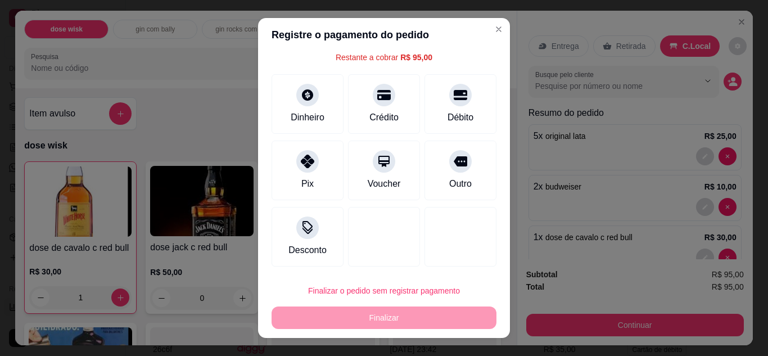
click at [491, 24] on button "Close" at bounding box center [499, 29] width 18 height 18
click at [490, 26] on button "Close" at bounding box center [499, 29] width 18 height 18
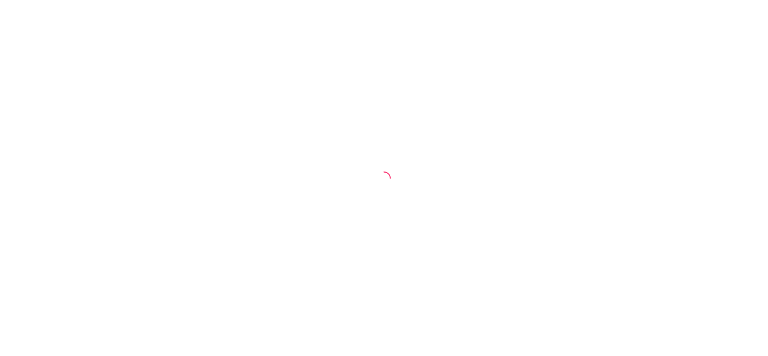
select select "ALL"
select select "0"
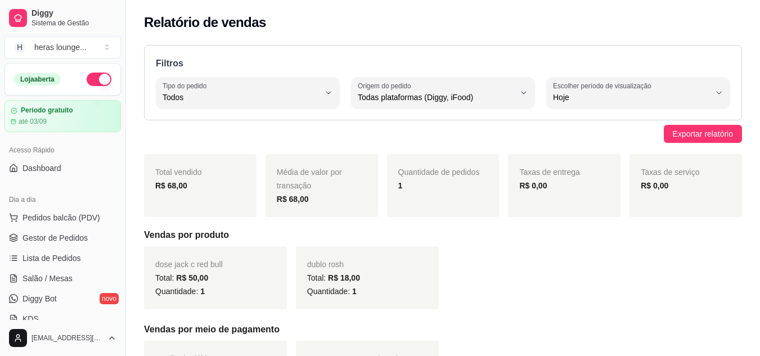
click at [711, 96] on button "Escolher período de visualização Hoje" at bounding box center [638, 93] width 184 height 32
click at [653, 136] on li "Ontem" at bounding box center [638, 142] width 168 height 17
type input "1"
select select "1"
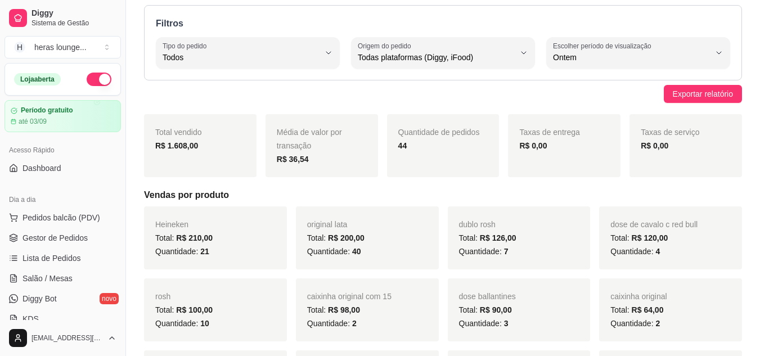
scroll to position [33, 0]
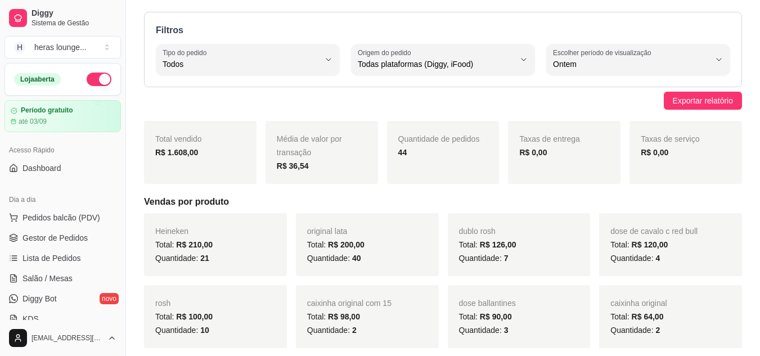
click at [684, 47] on button "Escolher período de visualização Ontem" at bounding box center [638, 60] width 184 height 32
click at [629, 129] on span "7 dias" at bounding box center [633, 128] width 149 height 11
type input "7"
select select "7"
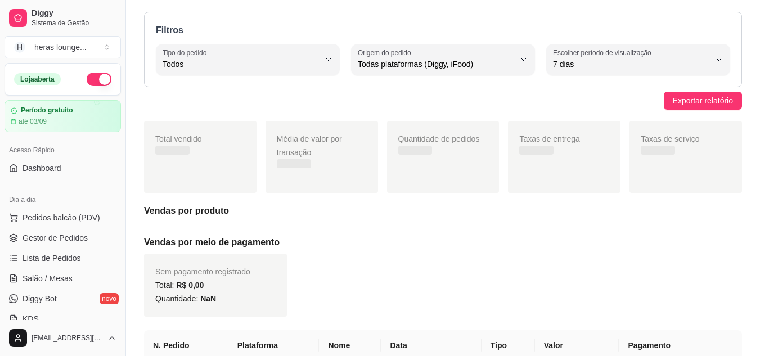
click at [699, 61] on span "7 dias" at bounding box center [631, 64] width 157 height 11
click at [644, 93] on span "Hoje" at bounding box center [633, 91] width 149 height 11
type input "0"
select select "0"
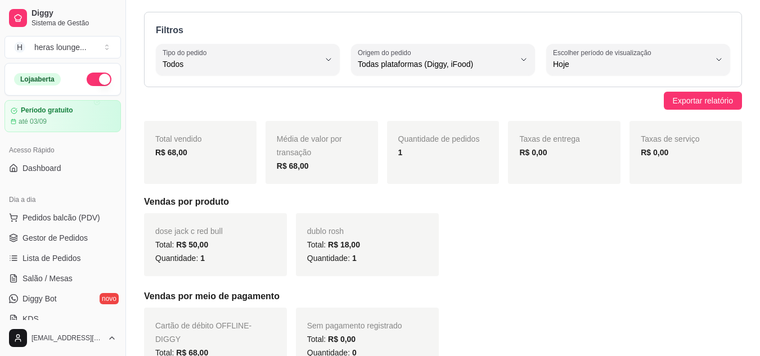
click at [703, 66] on span "Hoje" at bounding box center [631, 64] width 157 height 11
click at [638, 110] on span "Ontem" at bounding box center [633, 109] width 149 height 11
type input "1"
select select "1"
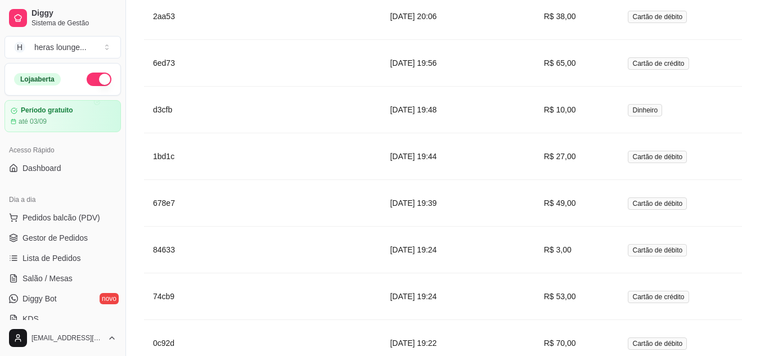
scroll to position [2164, 0]
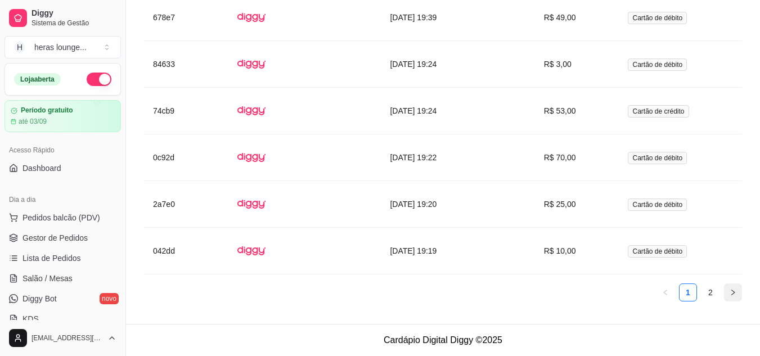
click at [732, 292] on icon "right" at bounding box center [733, 292] width 7 height 7
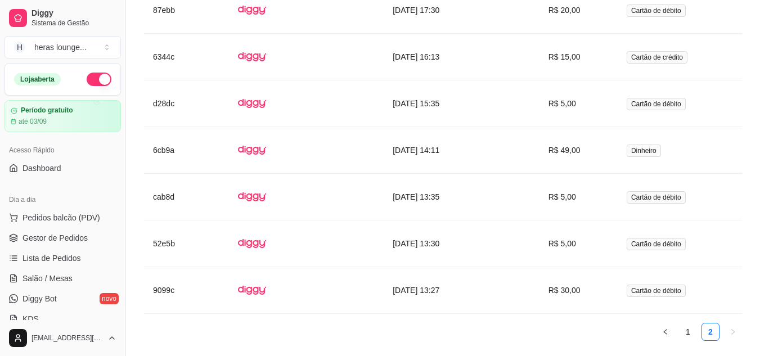
scroll to position [1464, 0]
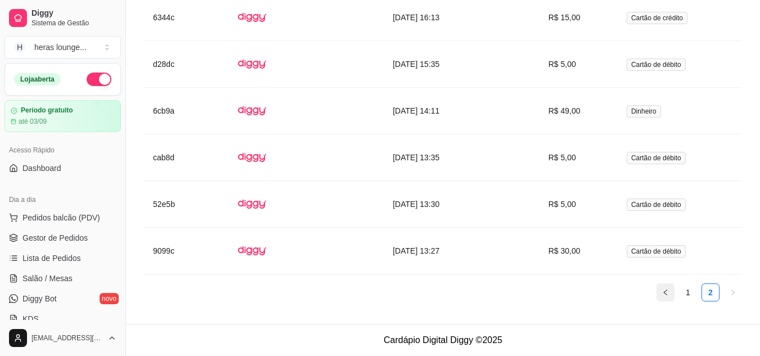
click at [665, 292] on icon "left" at bounding box center [665, 292] width 7 height 7
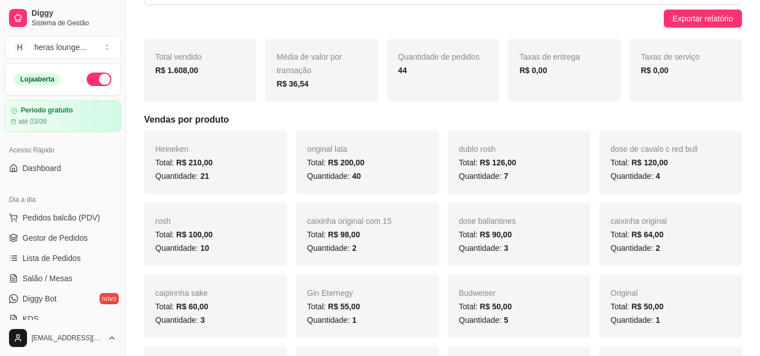
scroll to position [0, 0]
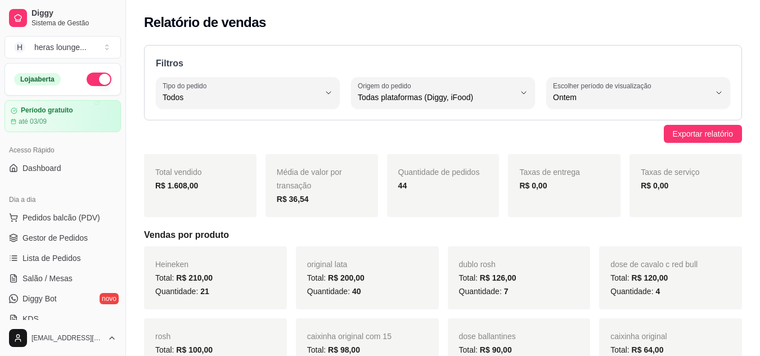
click at [667, 97] on span "Ontem" at bounding box center [631, 97] width 157 height 11
click at [637, 120] on span "Hoje" at bounding box center [633, 124] width 149 height 11
type input "0"
select select "0"
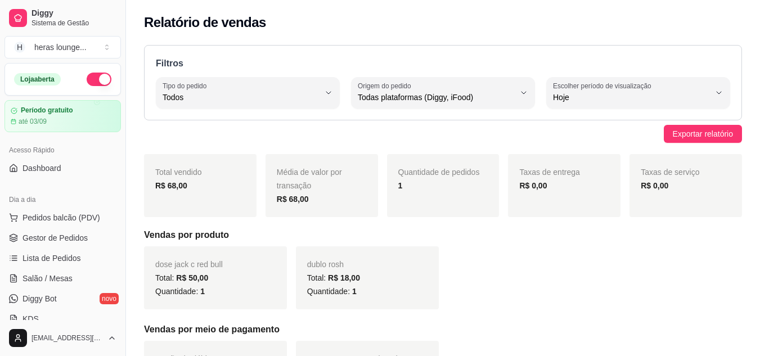
click at [678, 83] on div "Hoje" at bounding box center [631, 93] width 157 height 23
click at [614, 145] on span "Ontem" at bounding box center [633, 142] width 149 height 11
type input "1"
select select "1"
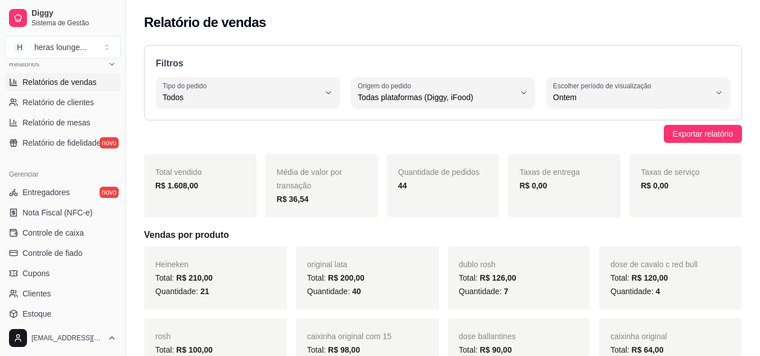
scroll to position [357, 0]
click at [81, 246] on link "Controle de fiado" at bounding box center [63, 253] width 116 height 18
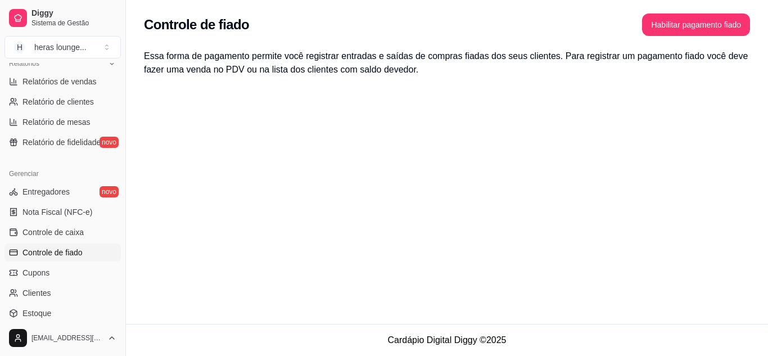
click at [767, 42] on div "Controle de fiado Habilitar pagamento fiado" at bounding box center [447, 21] width 642 height 43
click at [709, 25] on button "Habilitar pagamento fiado" at bounding box center [696, 25] width 108 height 23
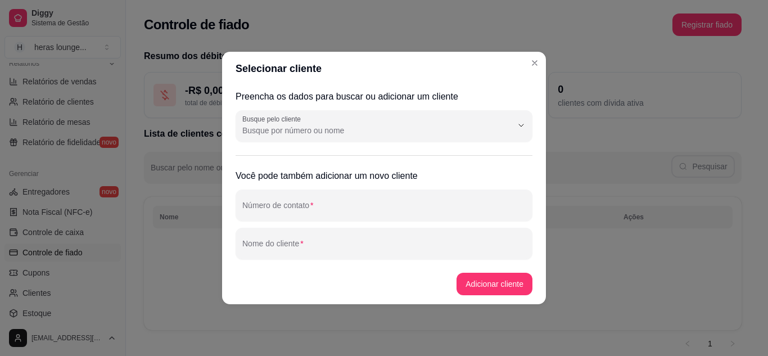
click at [392, 129] on input "Busque pelo cliente" at bounding box center [368, 130] width 252 height 11
type input "gleyve"
click at [482, 280] on button "Adicionar cliente" at bounding box center [495, 284] width 76 height 23
click at [470, 235] on div at bounding box center [384, 243] width 284 height 23
type input "gleyce"
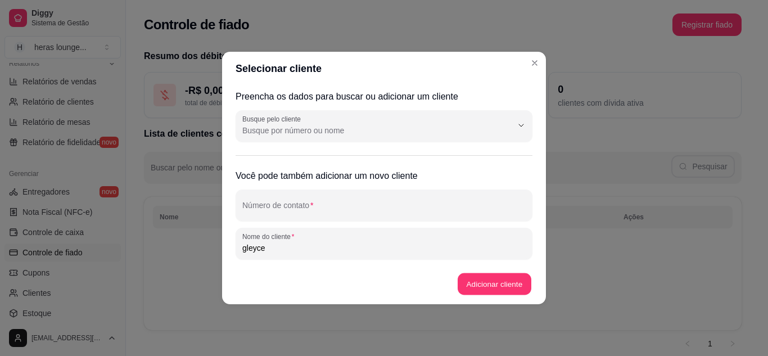
click at [499, 276] on button "Adicionar cliente" at bounding box center [495, 284] width 74 height 22
click at [494, 286] on button "Adicionar cliente" at bounding box center [495, 284] width 76 height 23
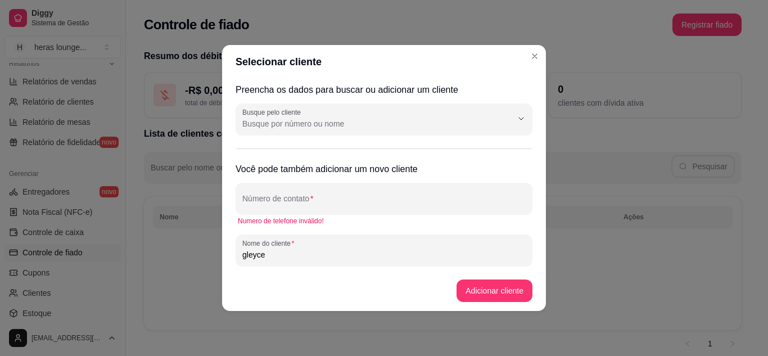
click at [442, 208] on input "Número de contato" at bounding box center [384, 202] width 284 height 11
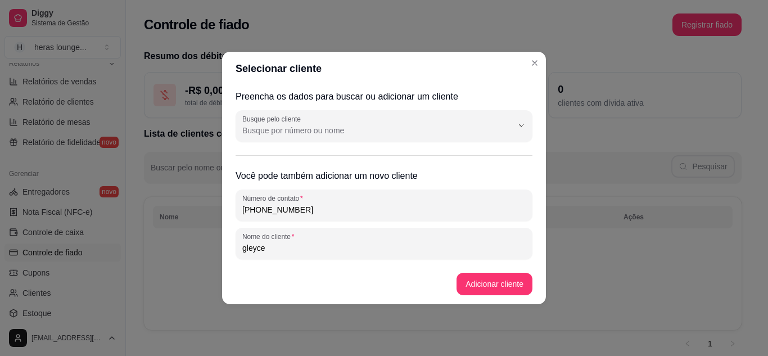
type input "(12) 3456-7887"
click at [504, 277] on button "Adicionar cliente" at bounding box center [495, 284] width 74 height 22
click at [496, 289] on footer "Adicionar cliente" at bounding box center [384, 284] width 324 height 41
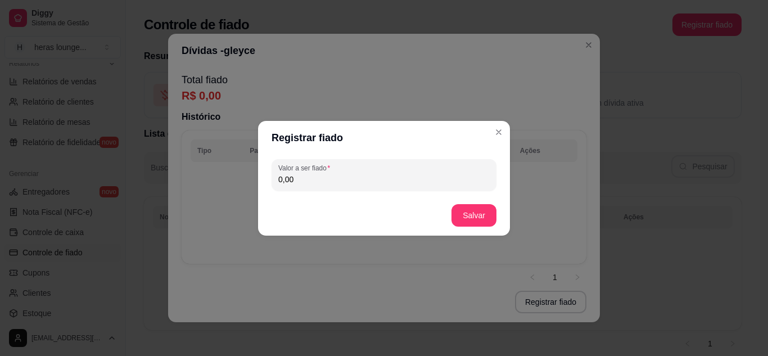
click at [420, 181] on input "0,00" at bounding box center [384, 179] width 212 height 11
type input "234,00"
click at [478, 215] on button "Salvar" at bounding box center [474, 215] width 45 height 23
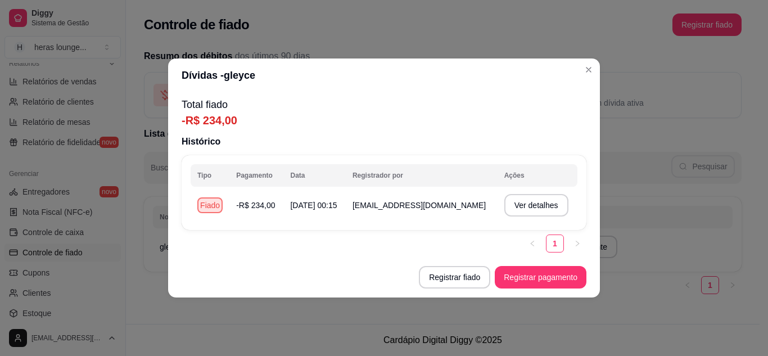
click at [581, 77] on header "Dívidas - gleyce" at bounding box center [384, 76] width 432 height 34
click at [588, 70] on div "Resumo dos débitos dos útimos 90 dias - R$ 0,00 total de débitos R$ 0,00 total …" at bounding box center [443, 84] width 598 height 69
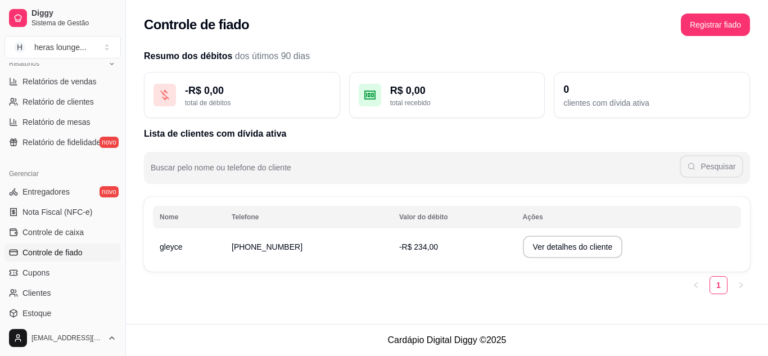
click at [713, 32] on button "Registrar fiado" at bounding box center [715, 25] width 69 height 23
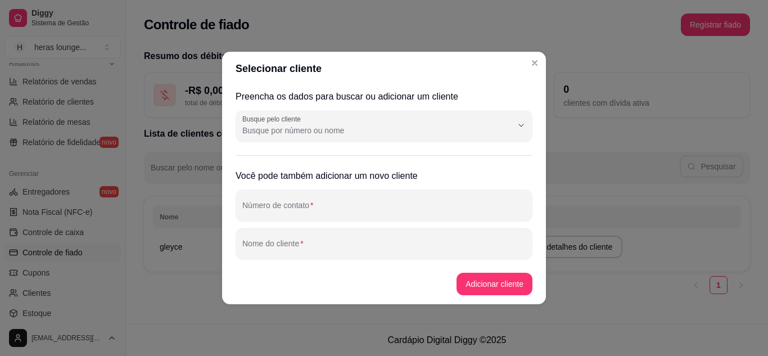
click at [302, 214] on input "Número de contato" at bounding box center [384, 209] width 284 height 11
type input "(12) 3456-7766"
click at [368, 250] on input "Nome do cliente" at bounding box center [384, 247] width 284 height 11
type input "tio gui"
click at [495, 282] on footer "Adicionar cliente" at bounding box center [384, 284] width 324 height 41
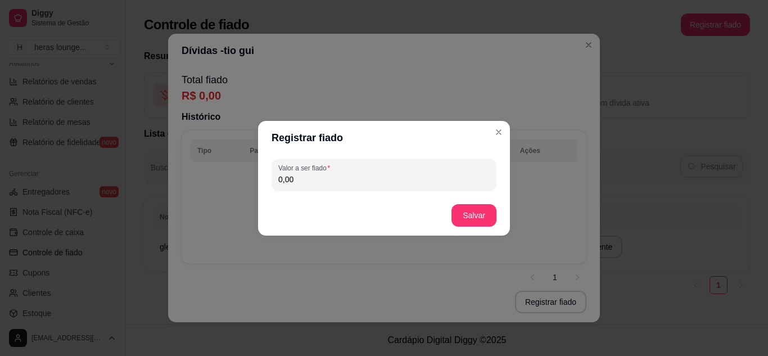
click at [366, 184] on input "0,00" at bounding box center [384, 179] width 212 height 11
type input "75,00"
click at [482, 213] on button "Salvar" at bounding box center [474, 215] width 44 height 22
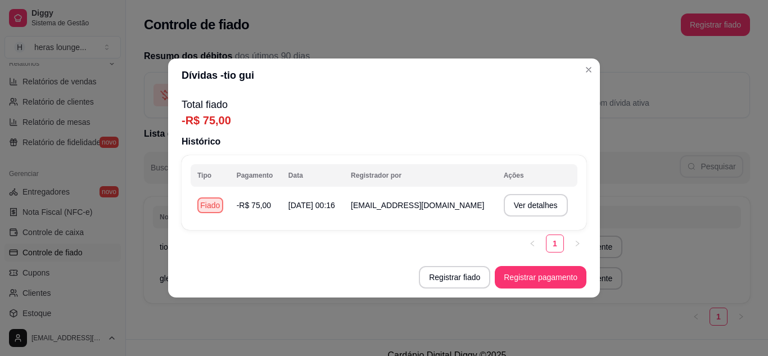
click at [584, 47] on div "Resumo dos débitos dos útimos 90 dias - R$ 0,00 total de débitos R$ 0,00 total …" at bounding box center [447, 191] width 642 height 296
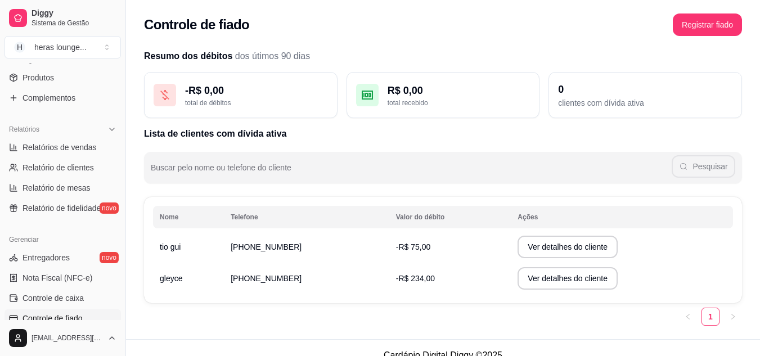
scroll to position [290, 0]
click at [85, 149] on span "Relatórios de vendas" at bounding box center [60, 147] width 74 height 11
select select "ALL"
select select "0"
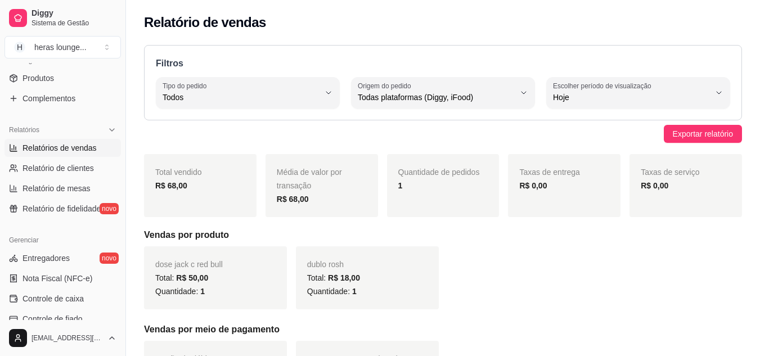
click at [692, 90] on div "Hoje" at bounding box center [631, 93] width 157 height 23
click at [610, 146] on span "Ontem" at bounding box center [633, 142] width 149 height 11
type input "1"
select select "1"
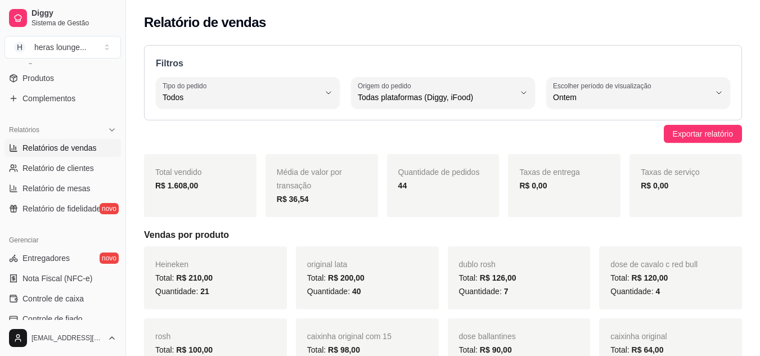
click at [703, 97] on span "Ontem" at bounding box center [631, 97] width 157 height 11
click at [614, 116] on li "Hoje" at bounding box center [638, 124] width 168 height 17
type input "0"
select select "0"
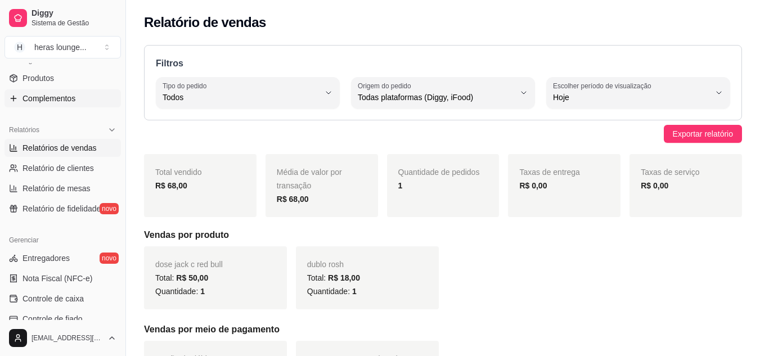
click at [87, 100] on link "Complementos" at bounding box center [63, 98] width 116 height 18
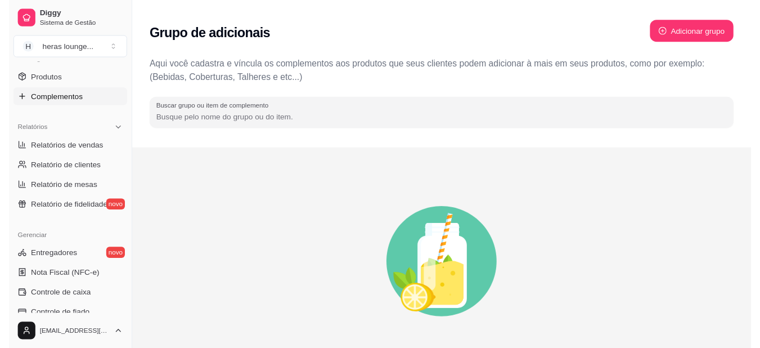
scroll to position [66, 0]
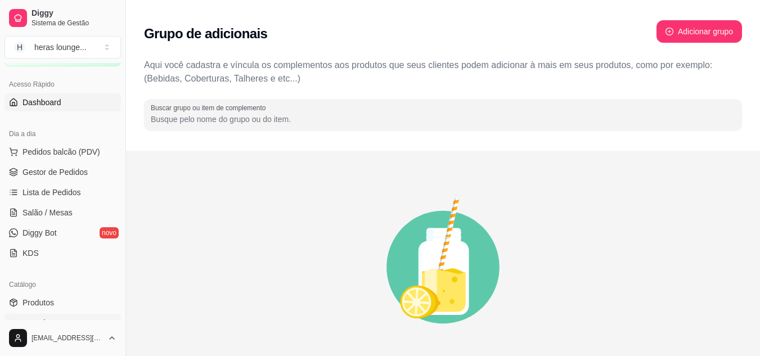
click at [56, 107] on span "Dashboard" at bounding box center [42, 102] width 39 height 11
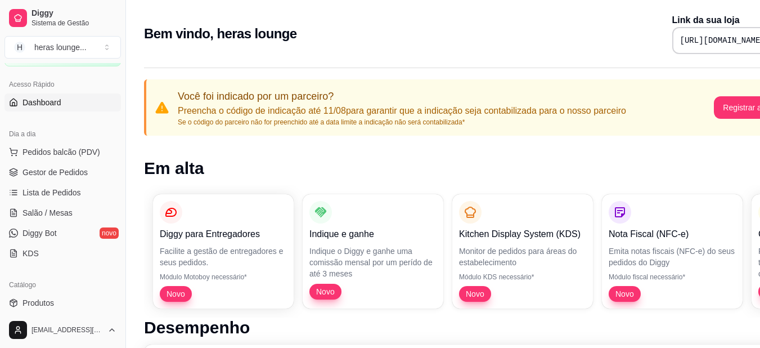
click at [282, 159] on h1 "Em alta" at bounding box center [469, 168] width 651 height 20
